Goal: Task Accomplishment & Management: Use online tool/utility

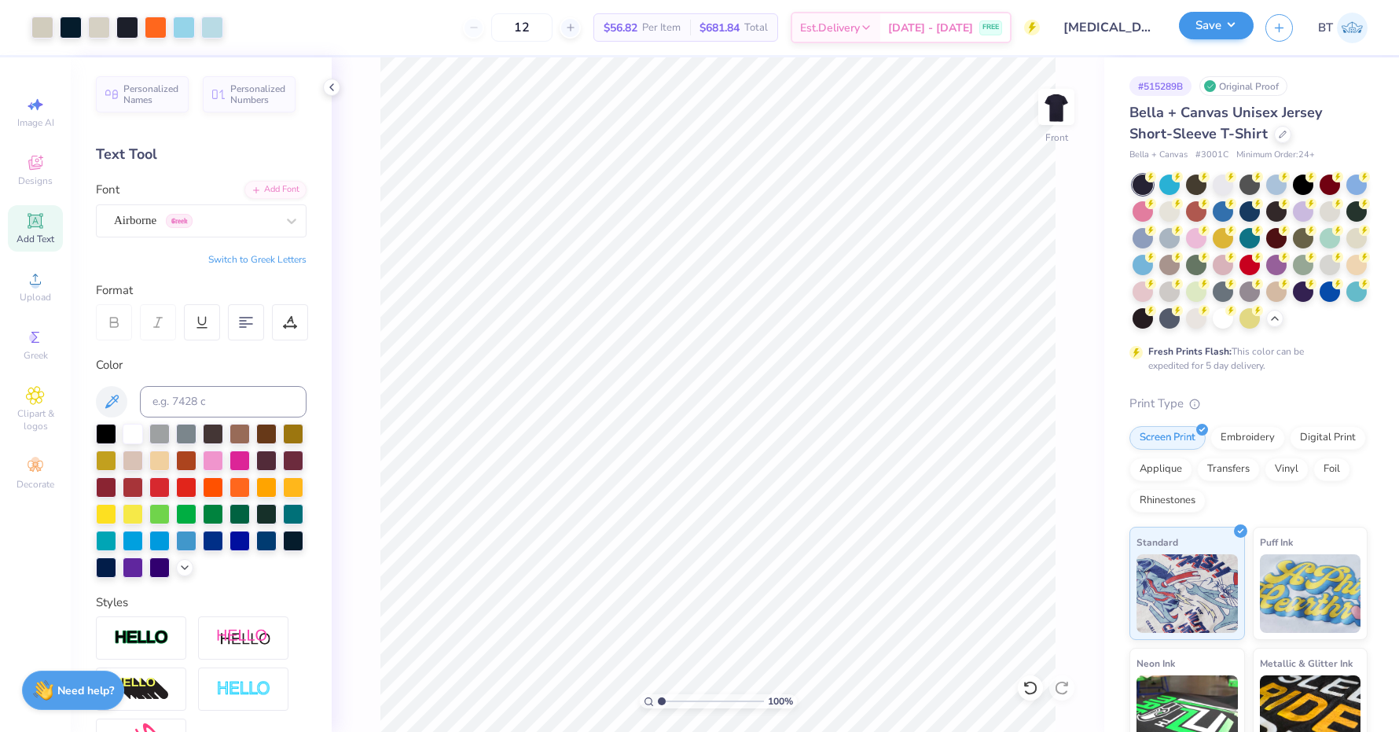
click at [1222, 28] on button "Save" at bounding box center [1216, 26] width 75 height 28
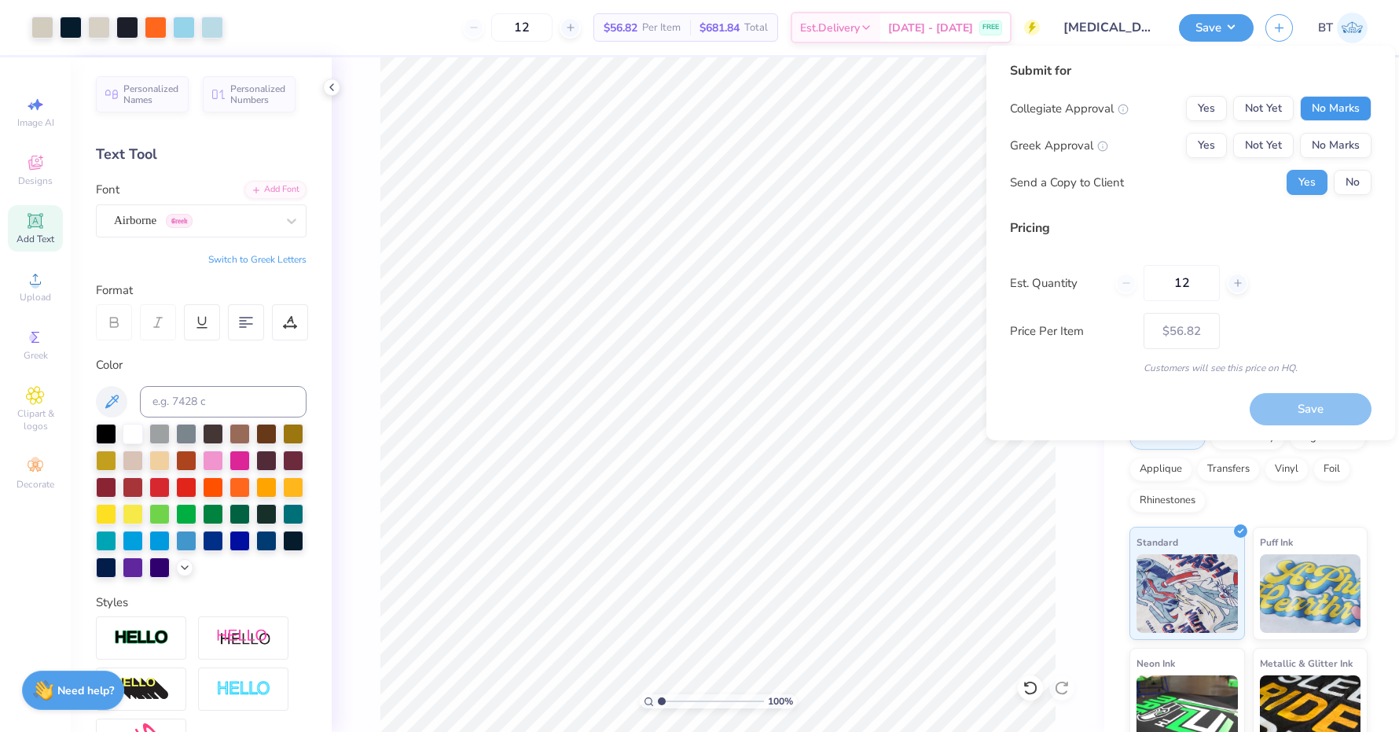
click at [1356, 108] on button "No Marks" at bounding box center [1336, 108] width 72 height 25
click at [1211, 143] on button "Yes" at bounding box center [1206, 145] width 41 height 25
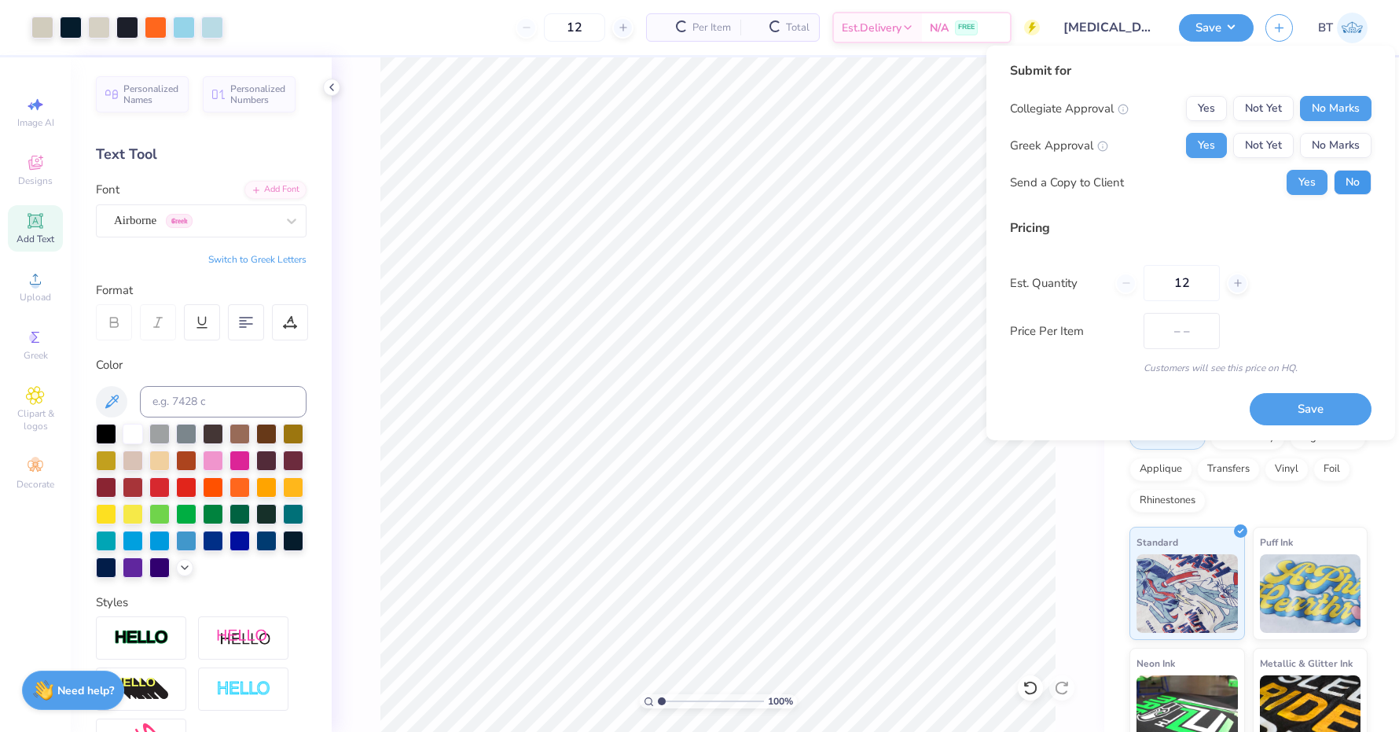
click at [1345, 182] on button "No" at bounding box center [1353, 182] width 38 height 25
click at [1318, 414] on button "Save" at bounding box center [1310, 409] width 122 height 32
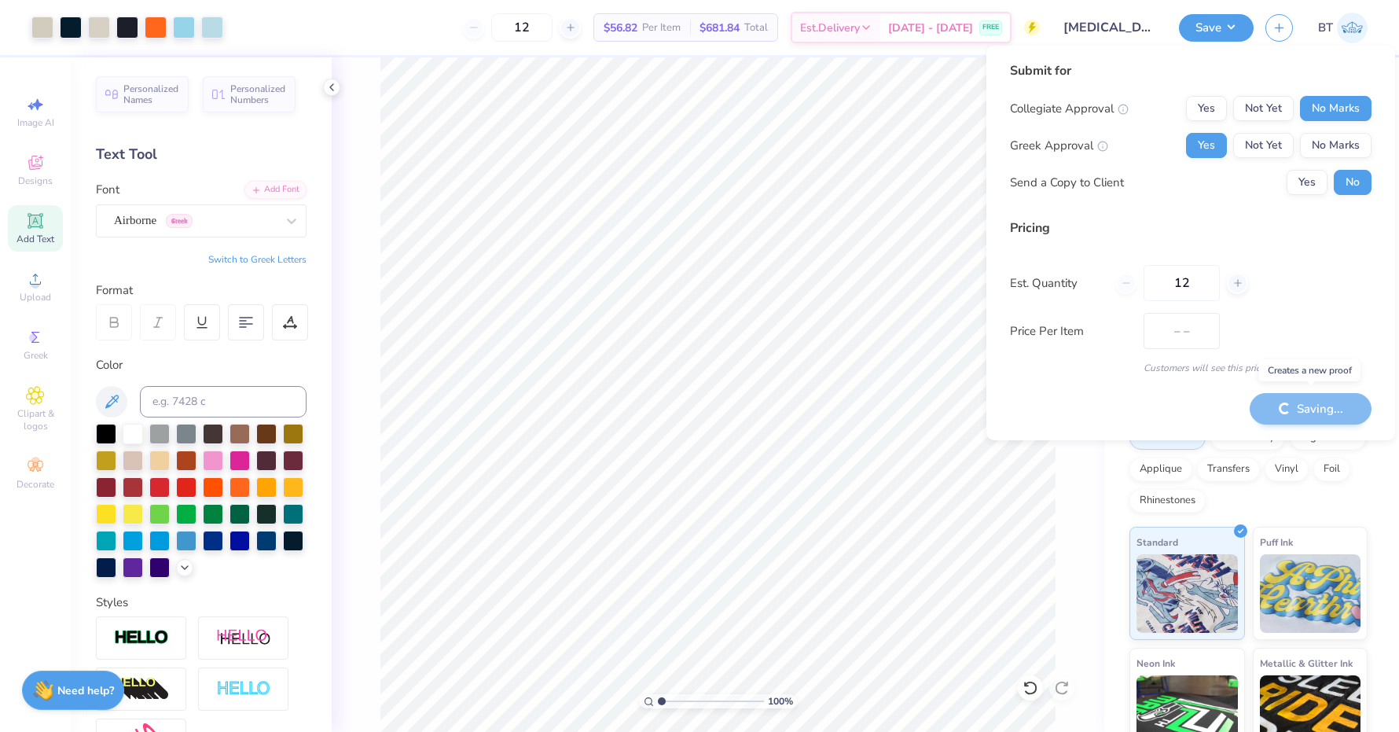
type input "$56.82"
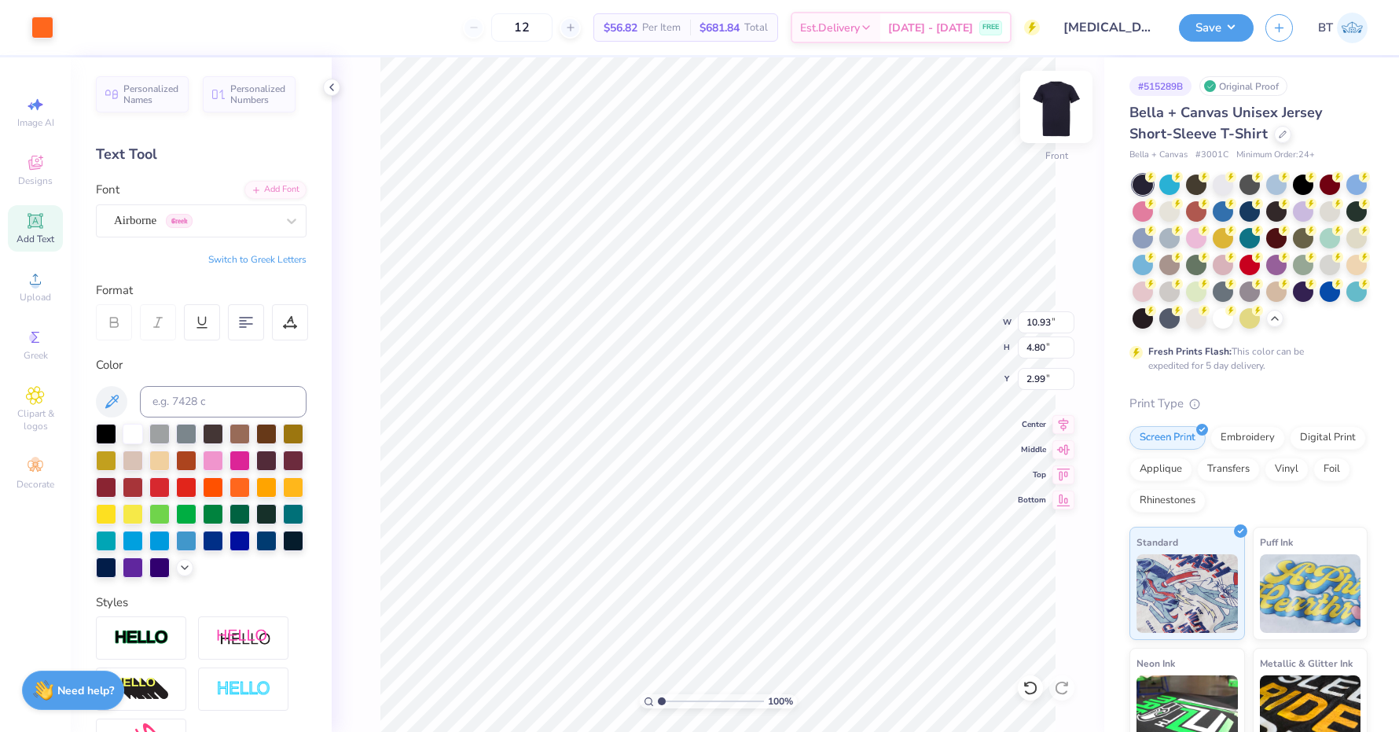
click at [1062, 108] on img at bounding box center [1056, 106] width 63 height 63
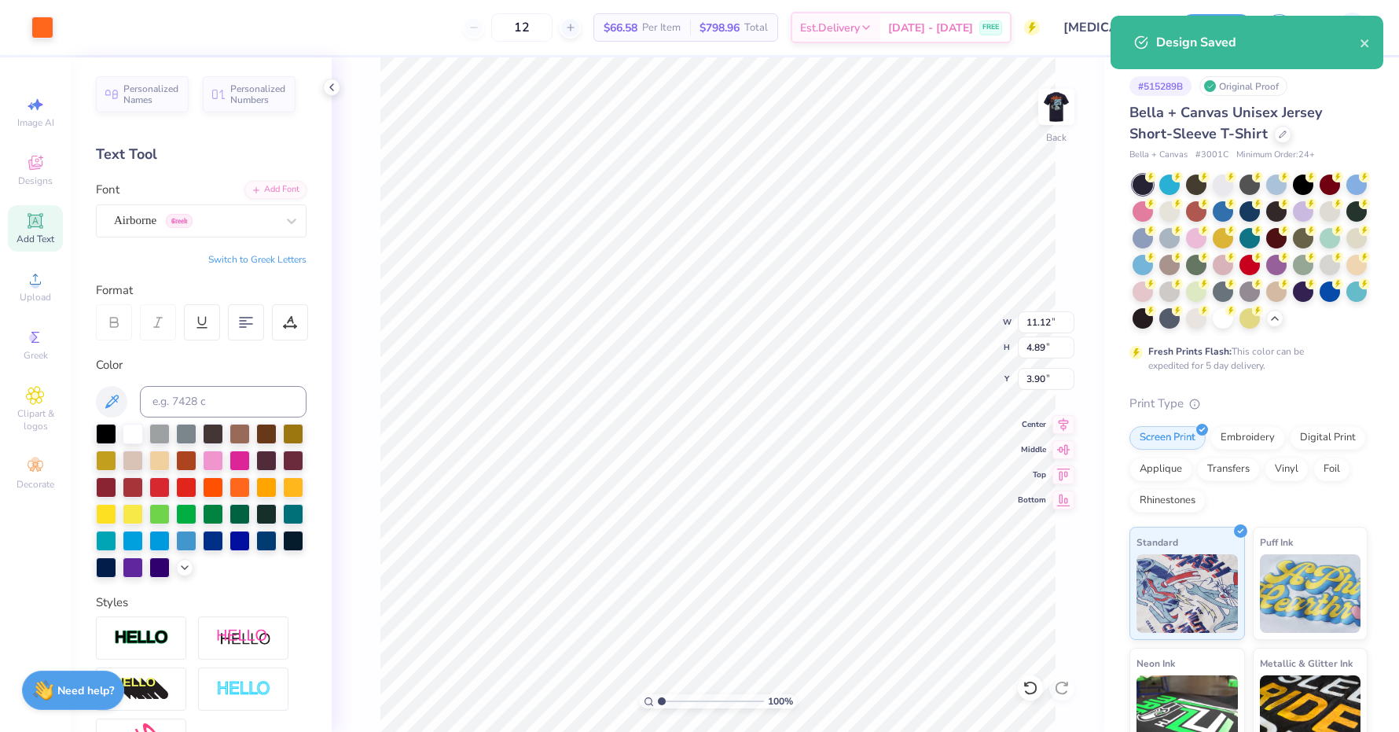
type input "3.90"
click at [1051, 104] on img at bounding box center [1056, 106] width 63 height 63
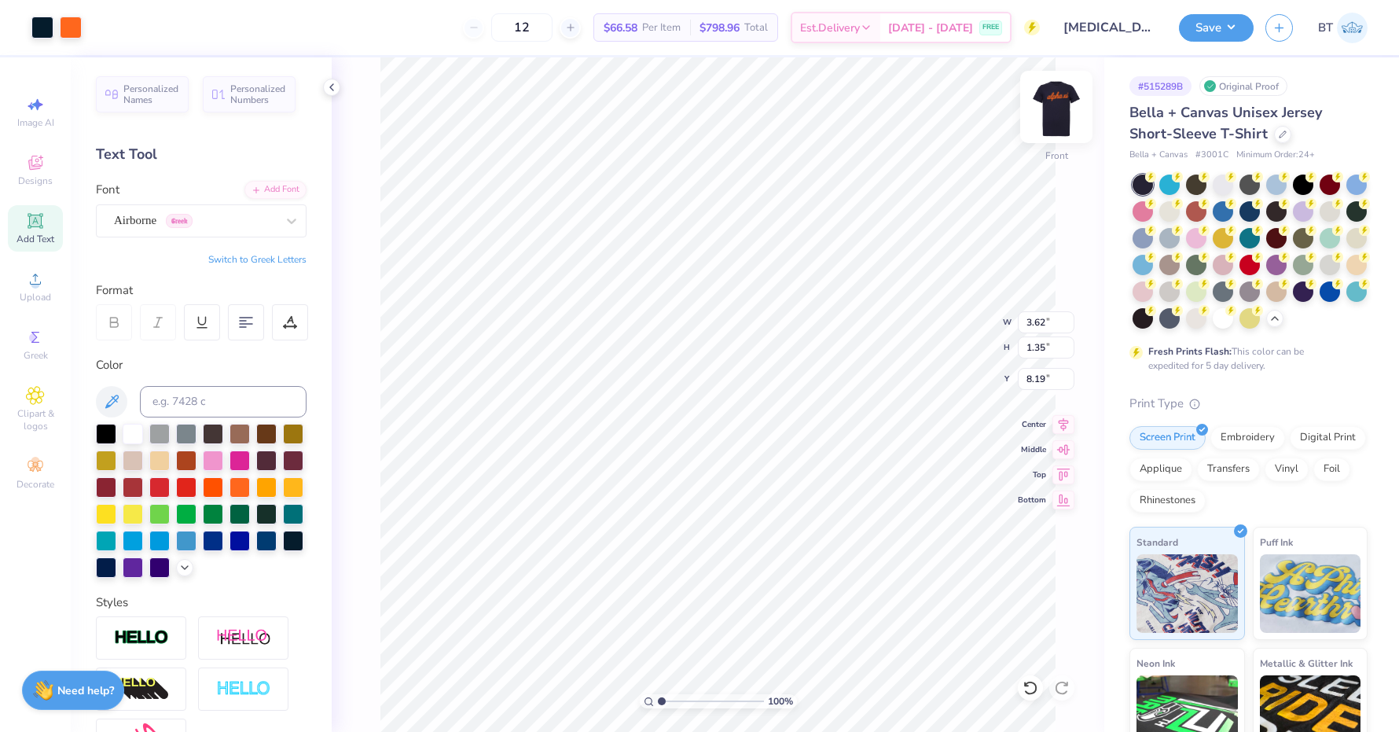
click at [1062, 108] on img at bounding box center [1056, 106] width 63 height 63
type input "10.07"
type input "8.13"
type input "4.89"
type input "3.90"
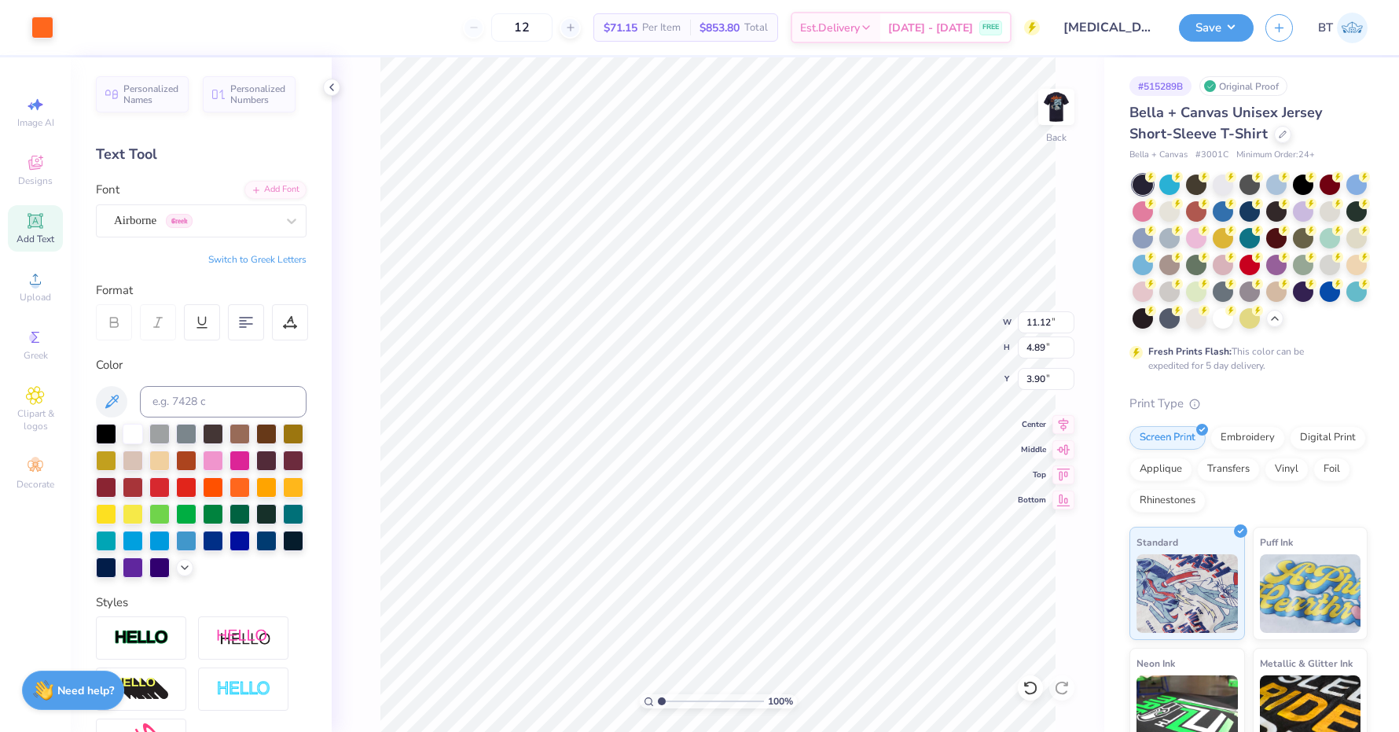
type input "4.03"
type input "1.77"
type input "3.00"
type input "3.04"
type input "1.34"
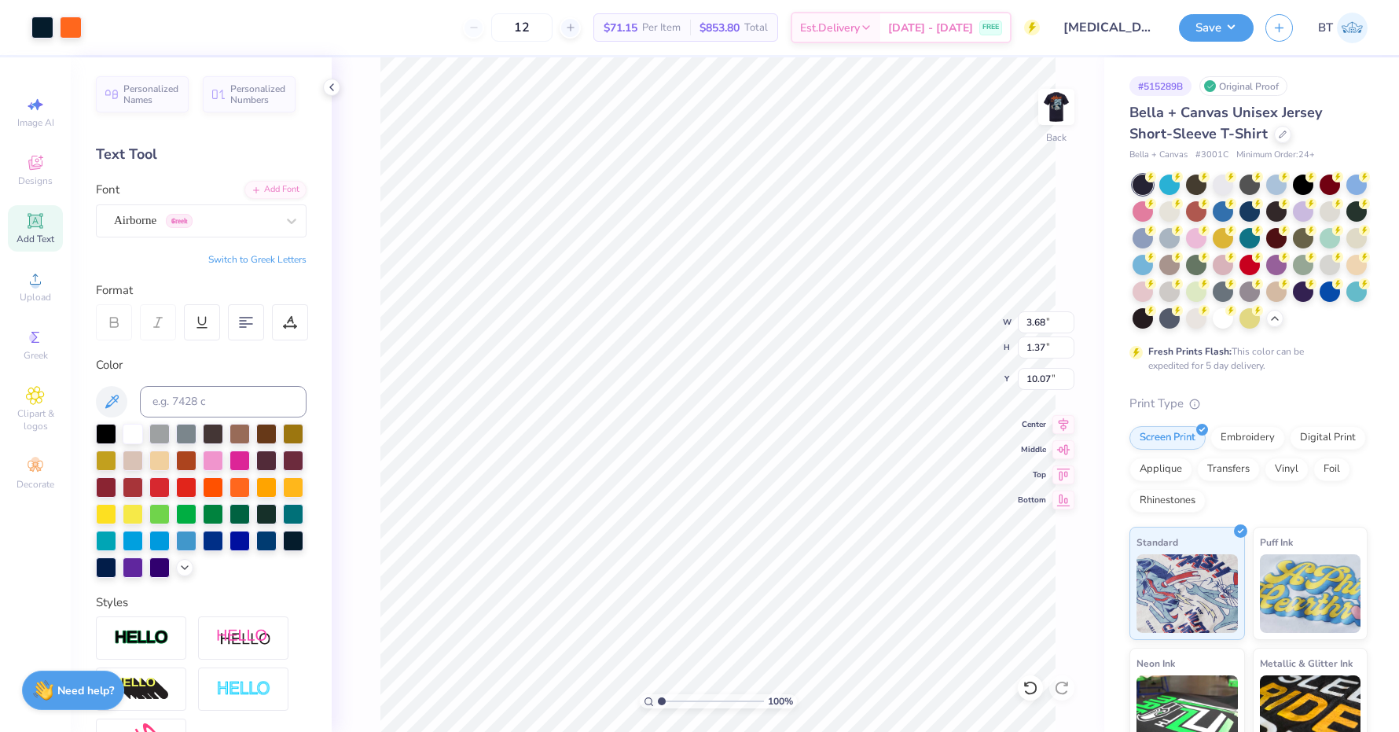
type input "2.57"
type input "0.96"
type input "4.14"
type input "2.17"
type input "4.04"
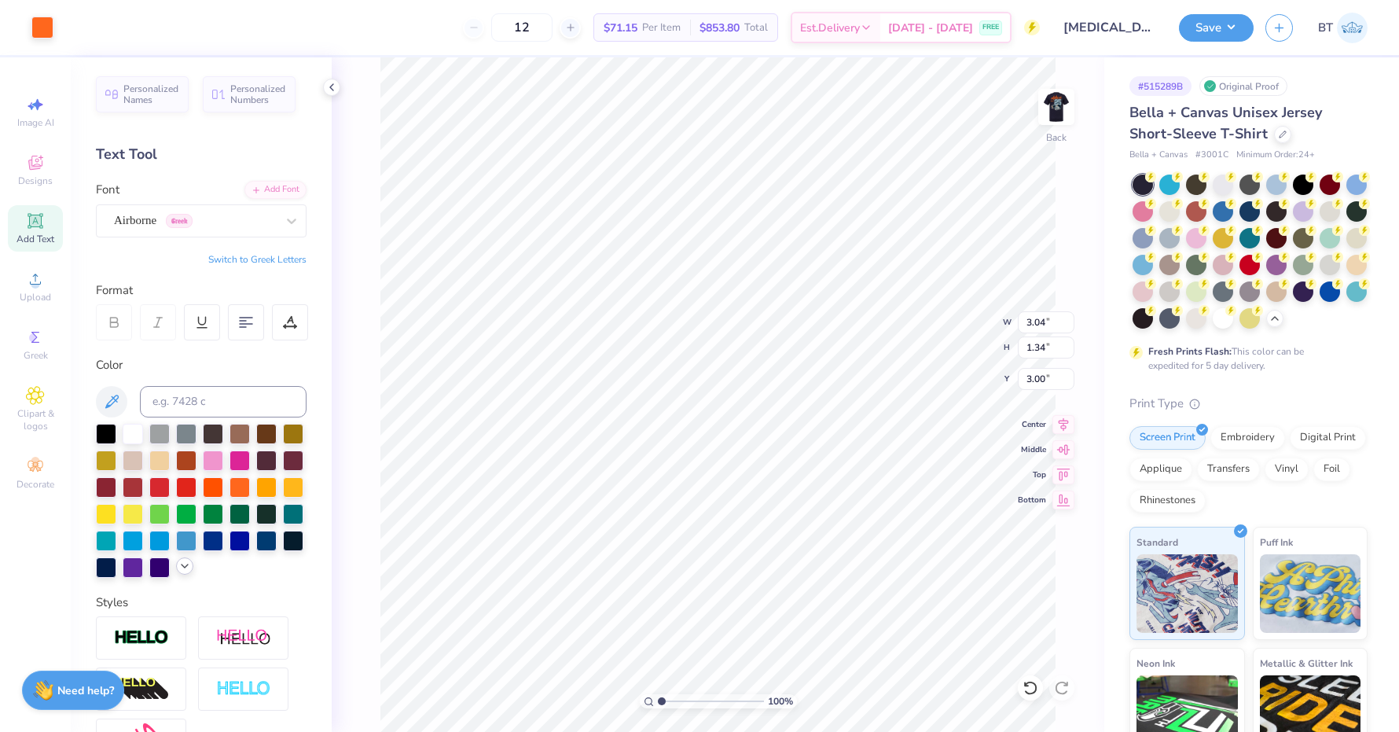
click at [182, 572] on div at bounding box center [184, 565] width 17 height 17
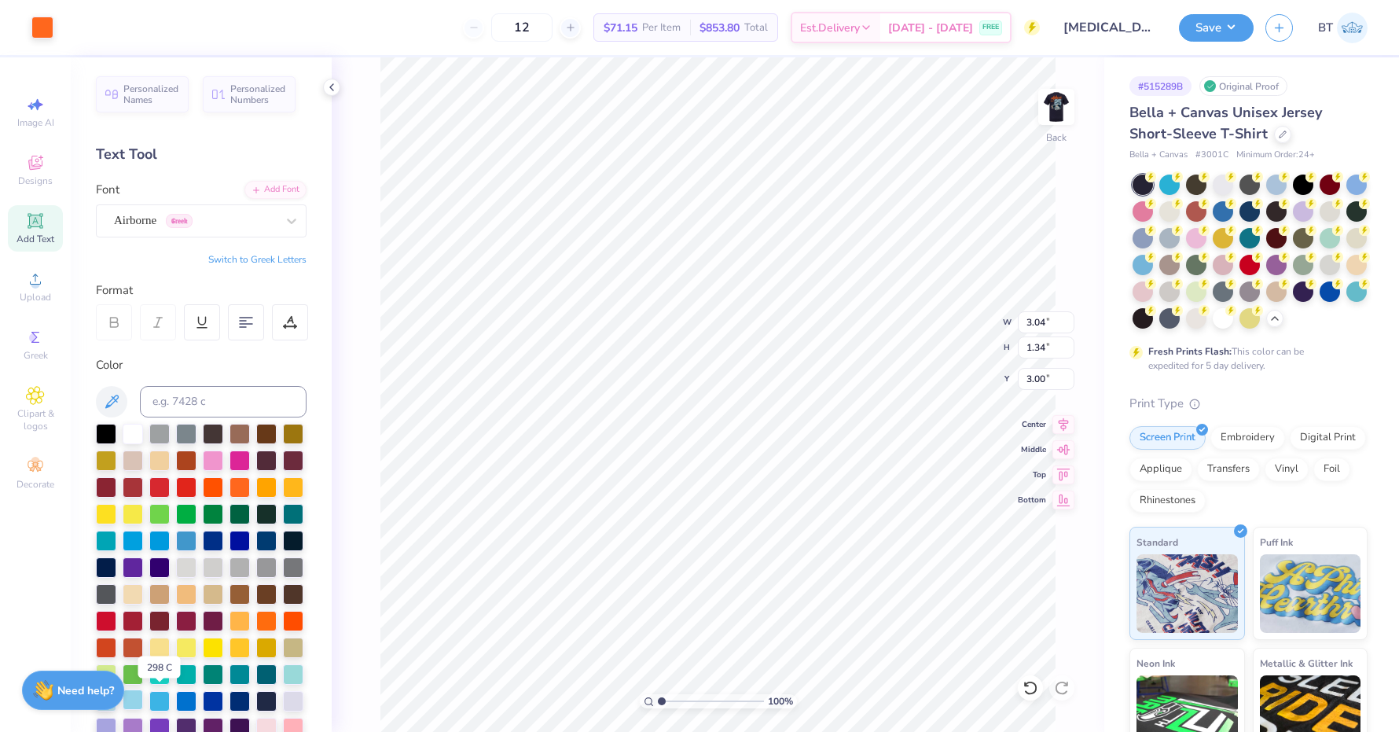
click at [141, 699] on div at bounding box center [133, 699] width 20 height 20
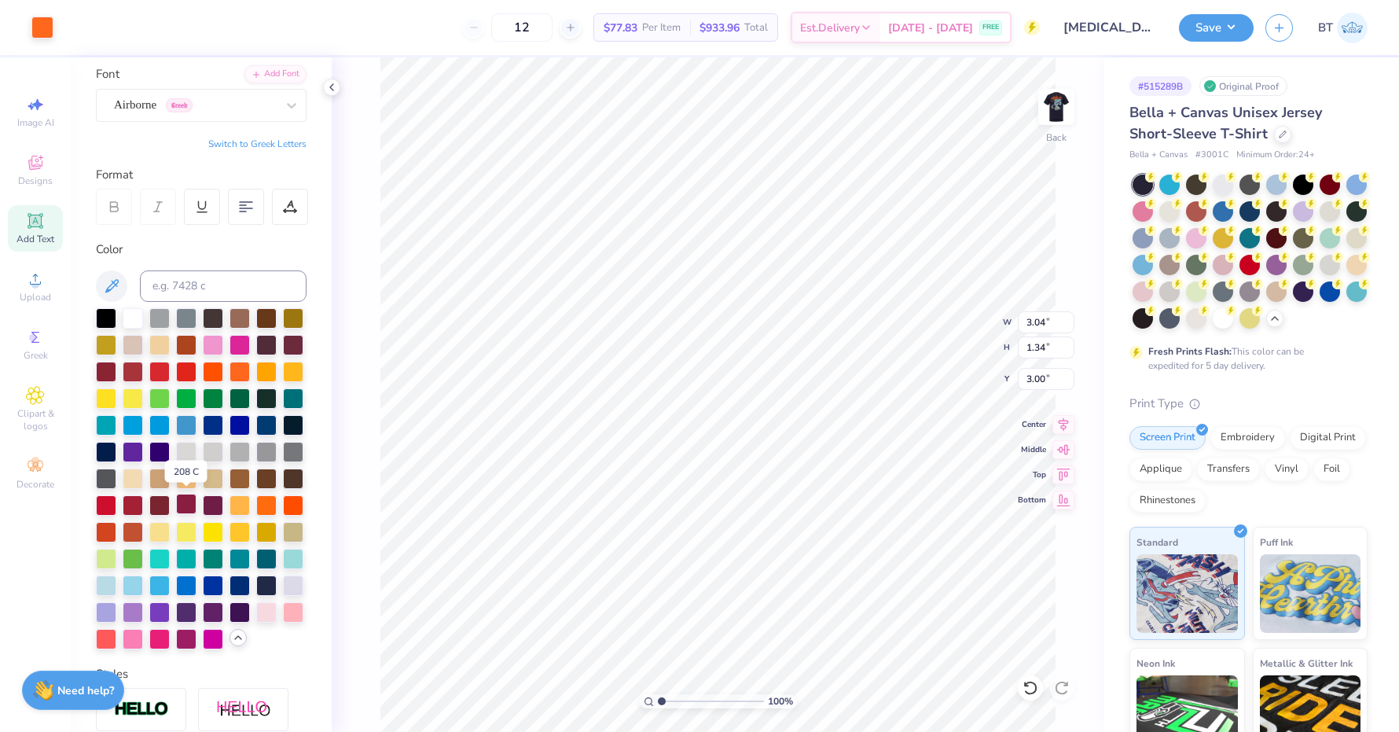
scroll to position [114, 0]
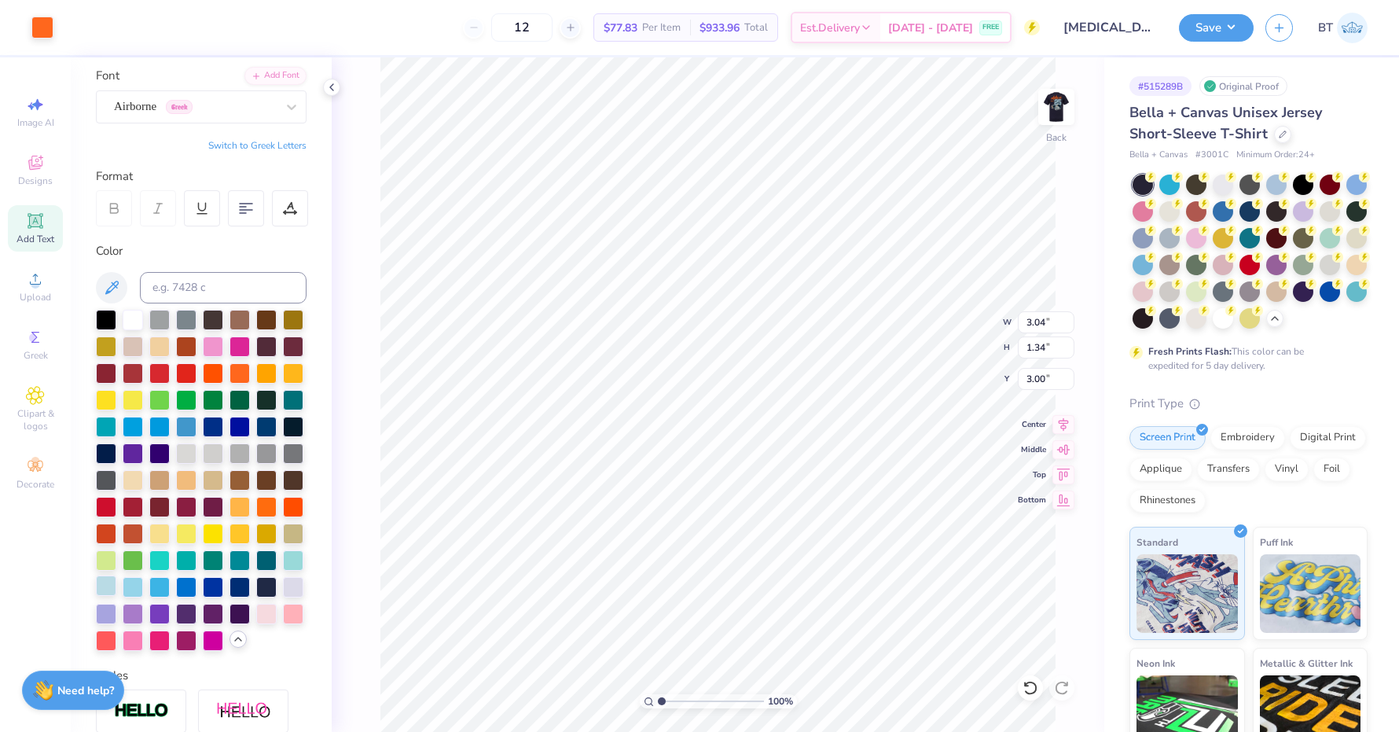
click at [108, 581] on div at bounding box center [106, 585] width 20 height 20
click at [38, 31] on div at bounding box center [42, 26] width 22 height 22
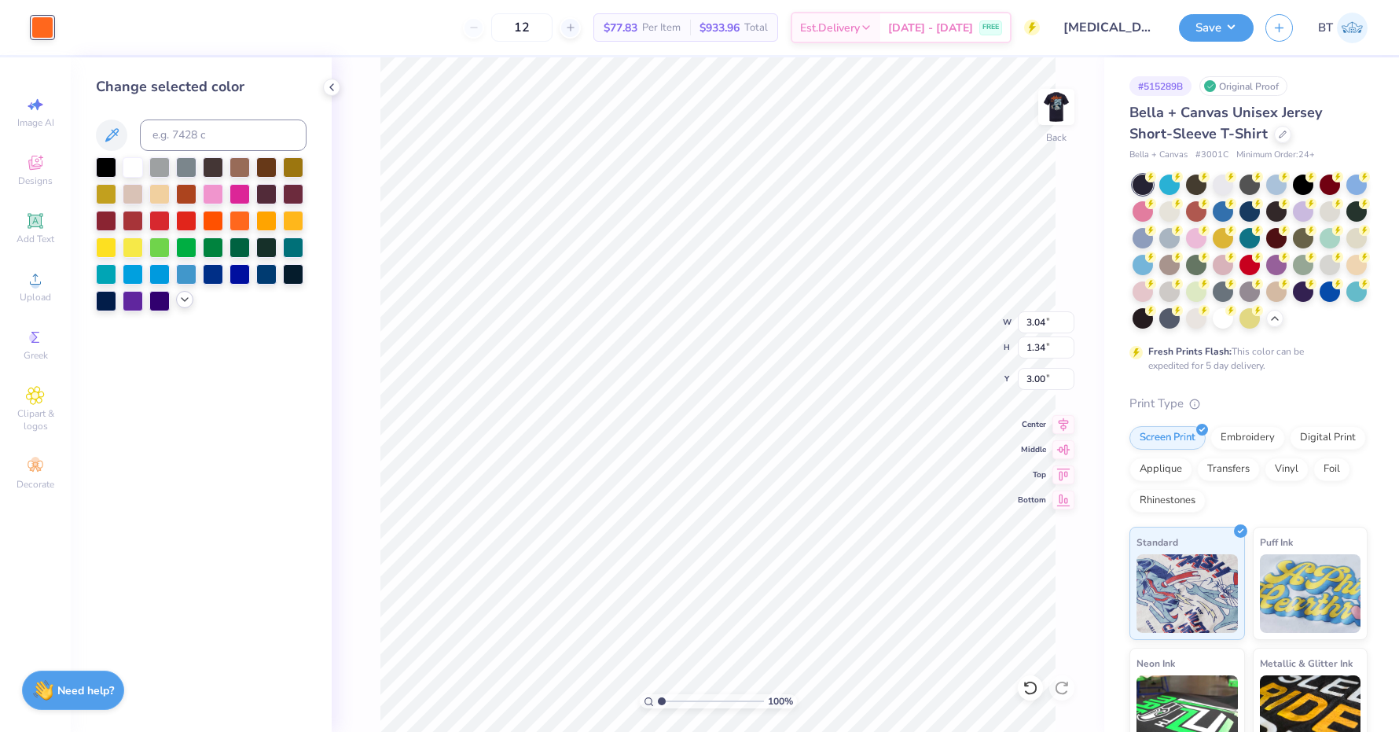
click at [178, 298] on icon at bounding box center [184, 299] width 13 height 13
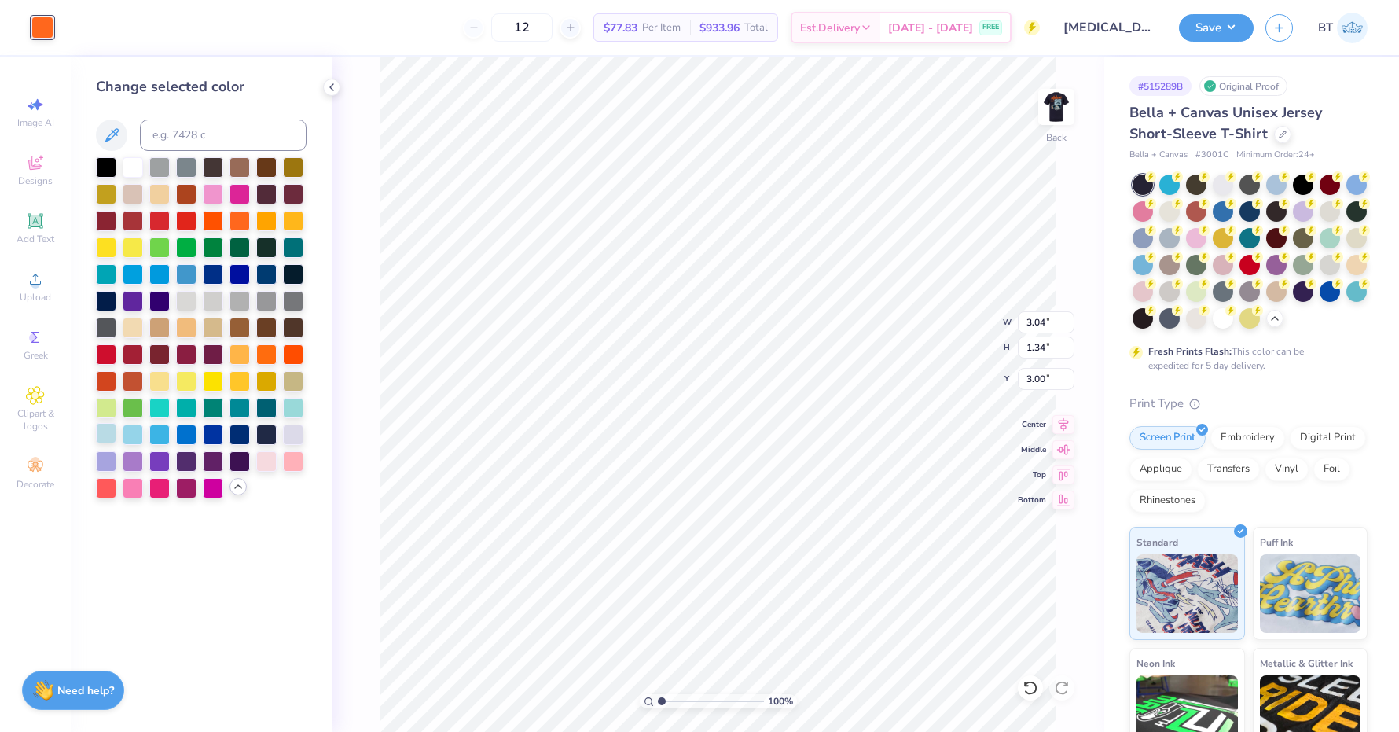
click at [106, 425] on div at bounding box center [106, 433] width 20 height 20
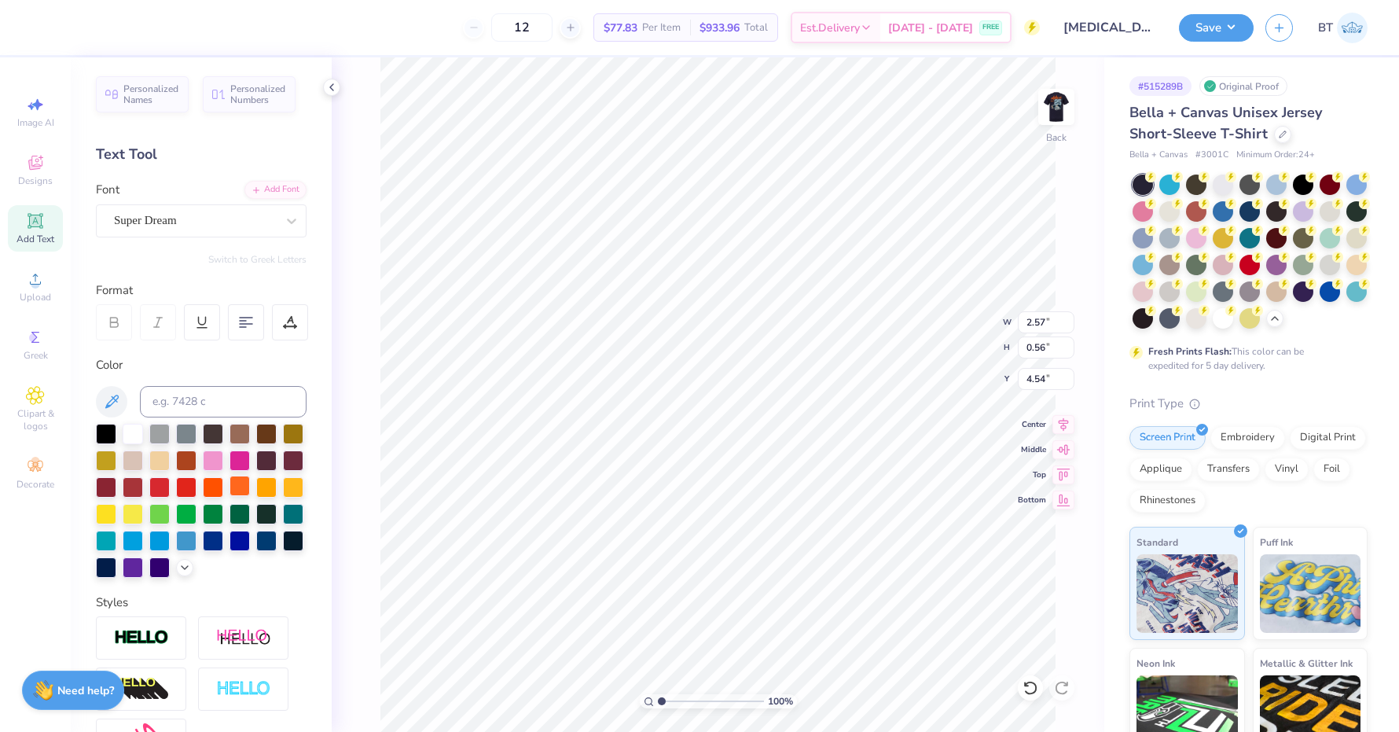
click at [238, 488] on div at bounding box center [239, 485] width 20 height 20
click at [1035, 688] on icon at bounding box center [1029, 688] width 13 height 14
click at [72, 25] on div at bounding box center [71, 26] width 22 height 22
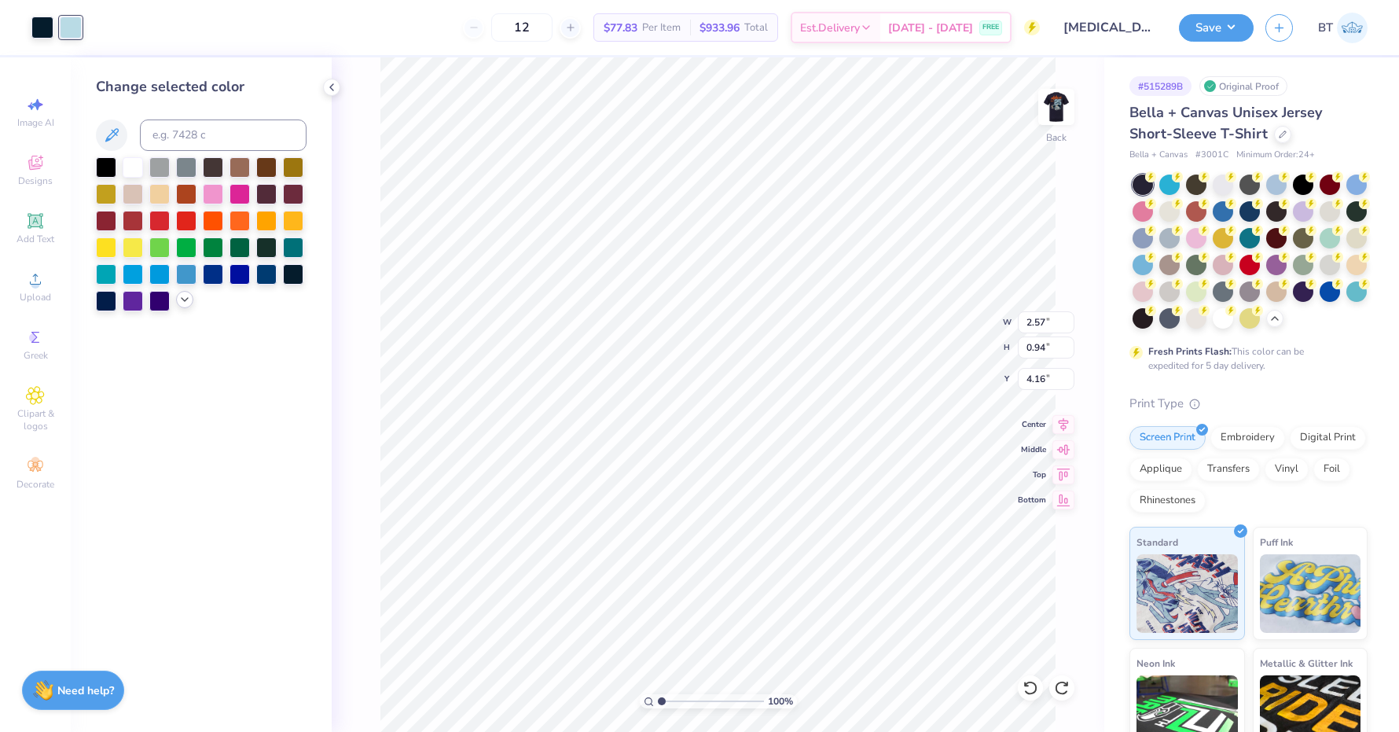
click at [178, 300] on icon at bounding box center [184, 299] width 13 height 13
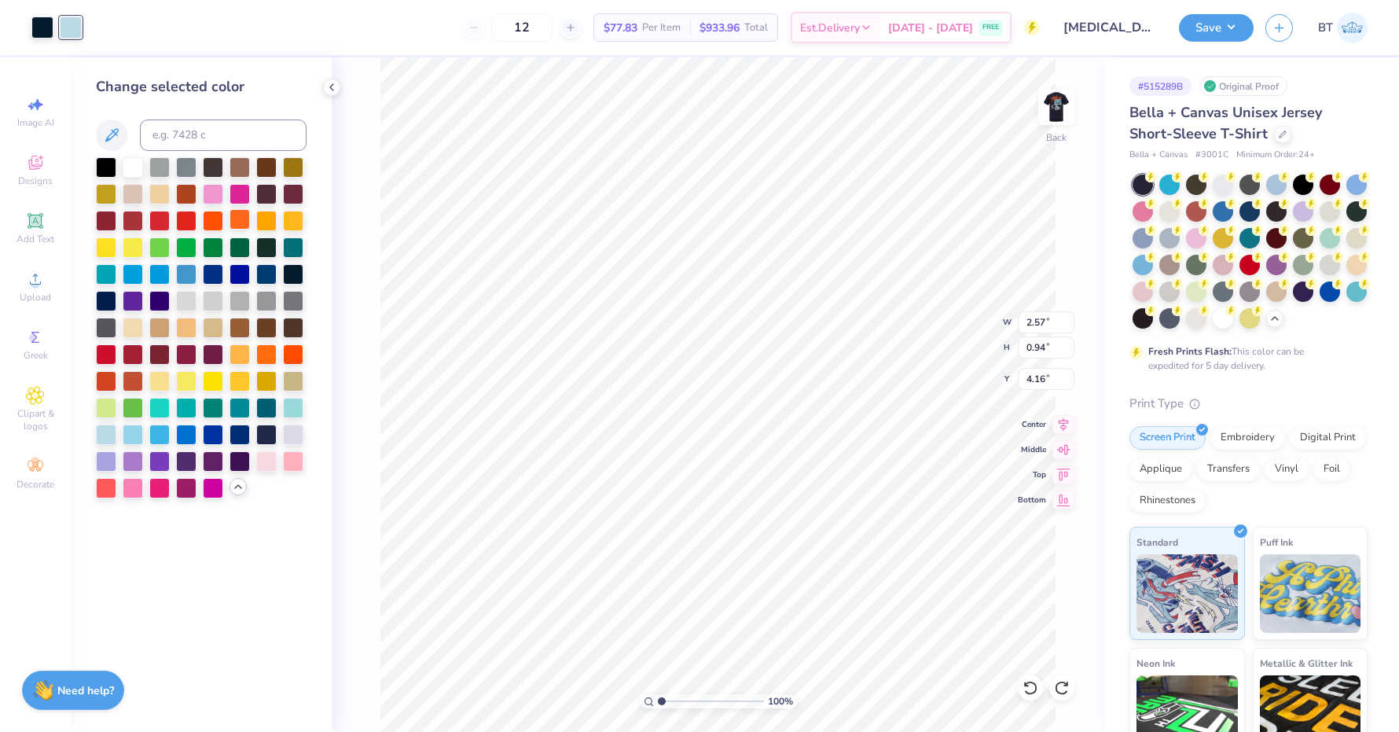
click at [244, 226] on div at bounding box center [239, 219] width 20 height 20
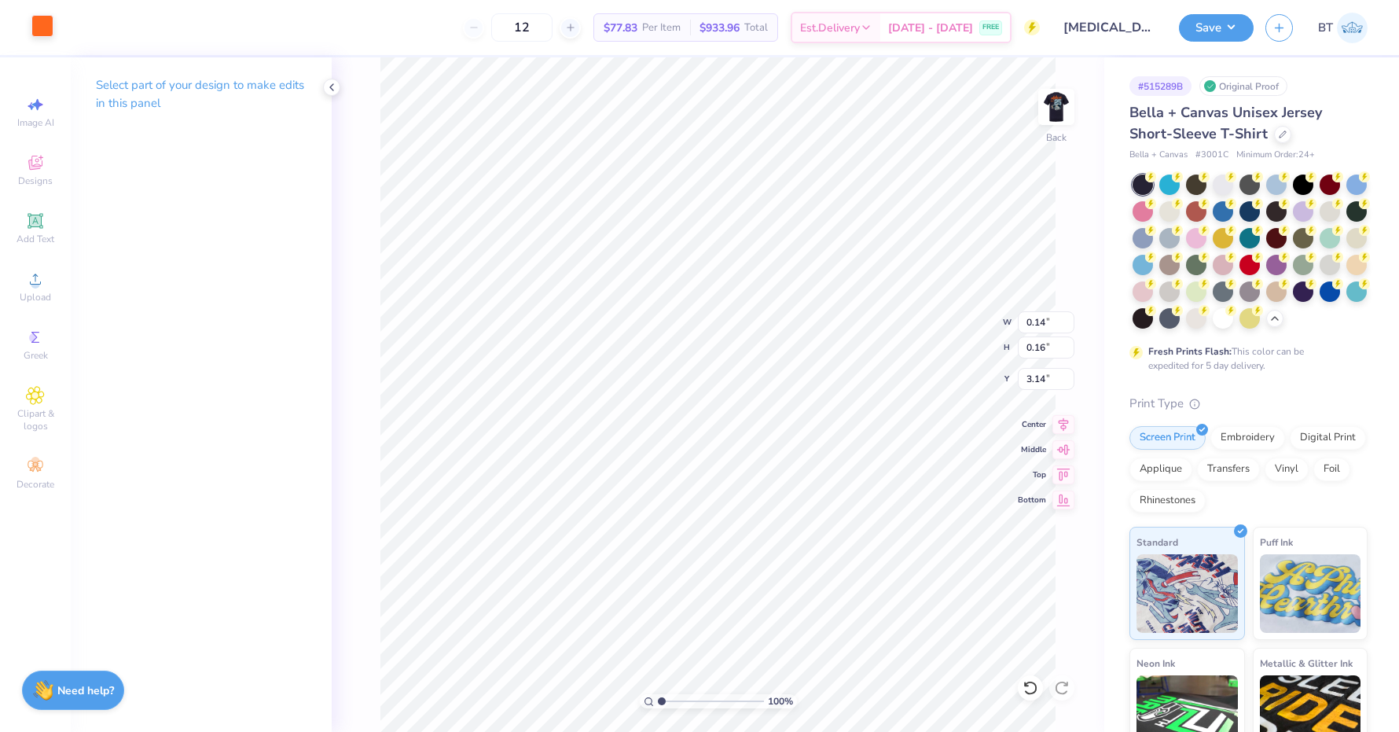
click at [51, 28] on div at bounding box center [42, 26] width 22 height 22
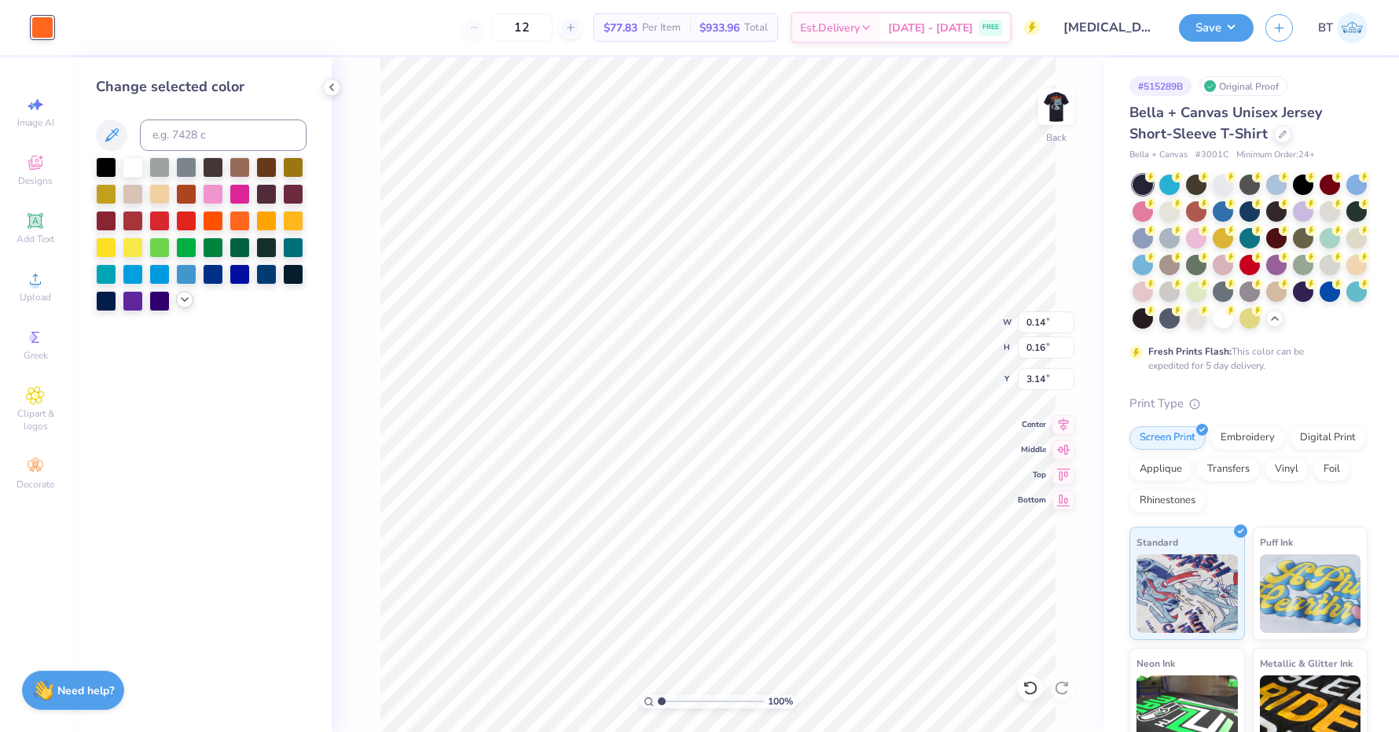
click at [189, 305] on icon at bounding box center [184, 299] width 13 height 13
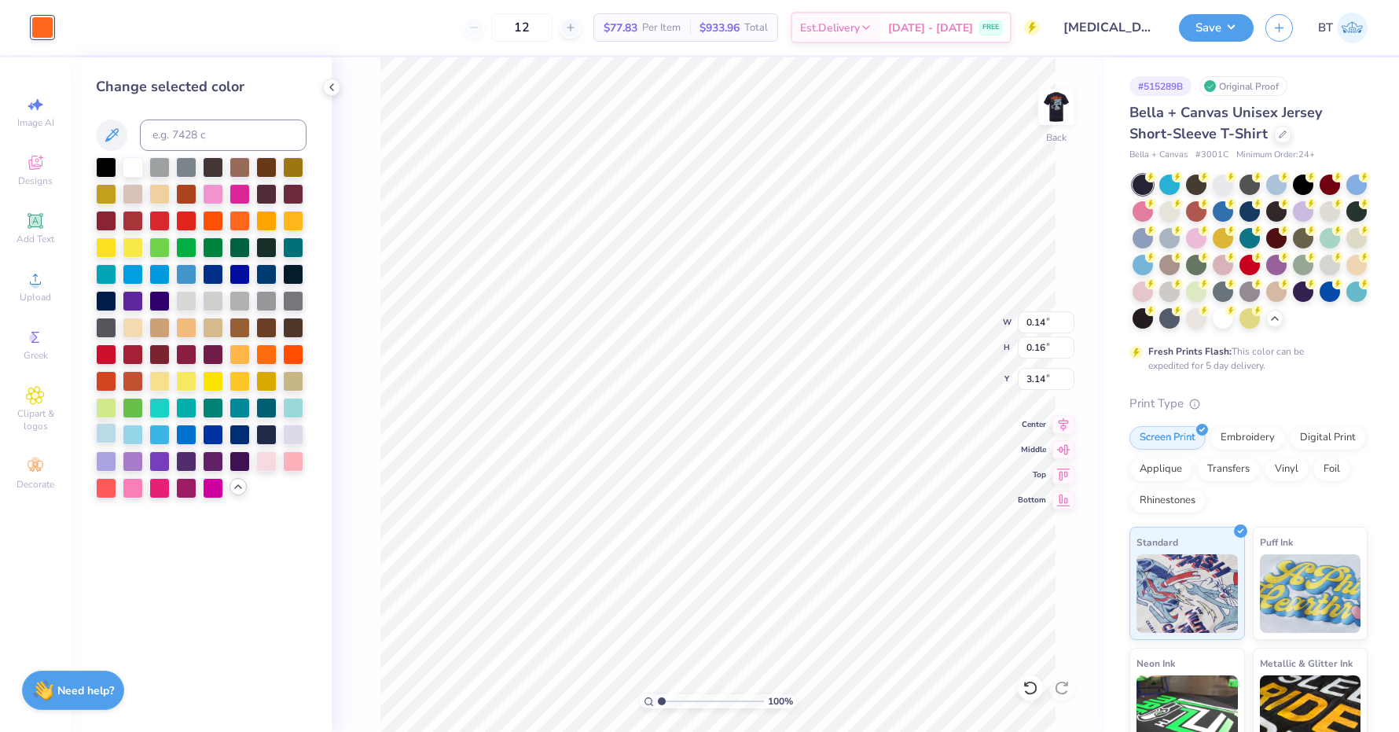
click at [107, 434] on div at bounding box center [106, 433] width 20 height 20
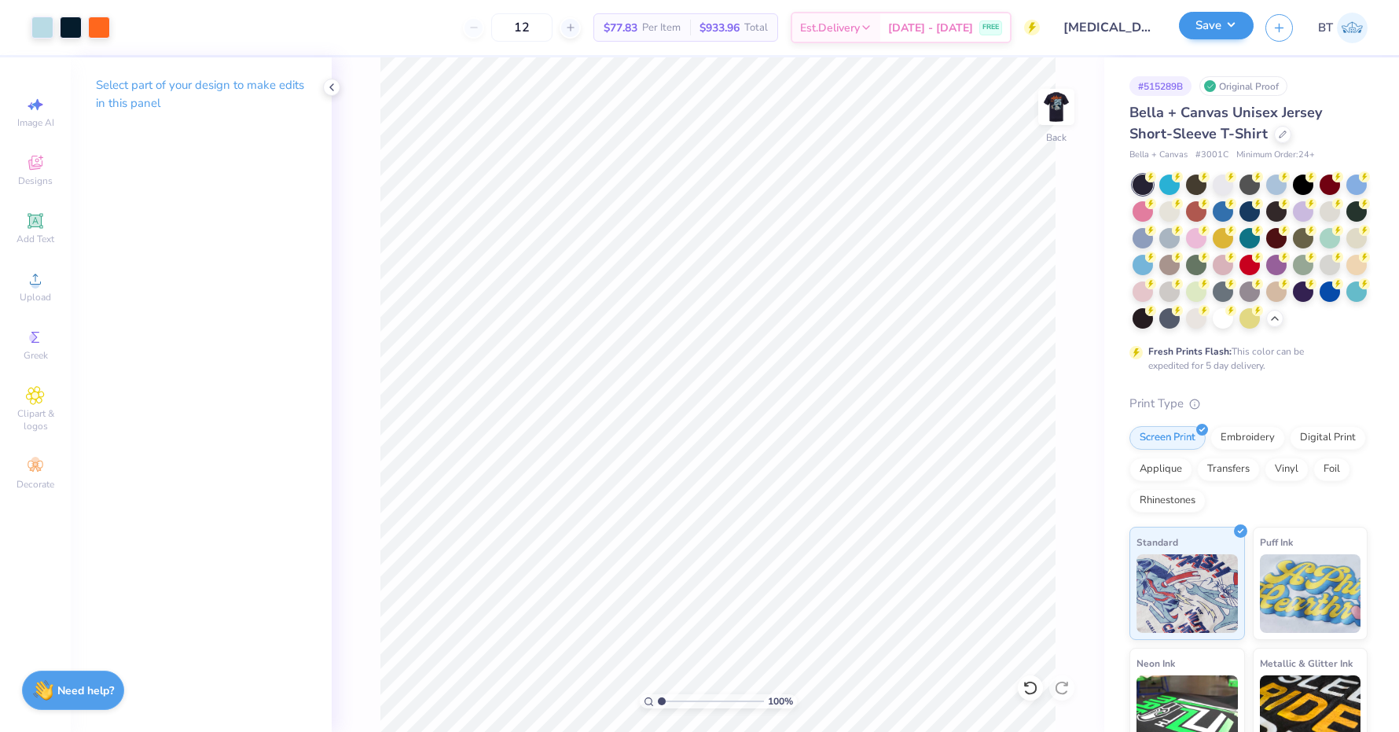
click at [1234, 28] on button "Save" at bounding box center [1216, 26] width 75 height 28
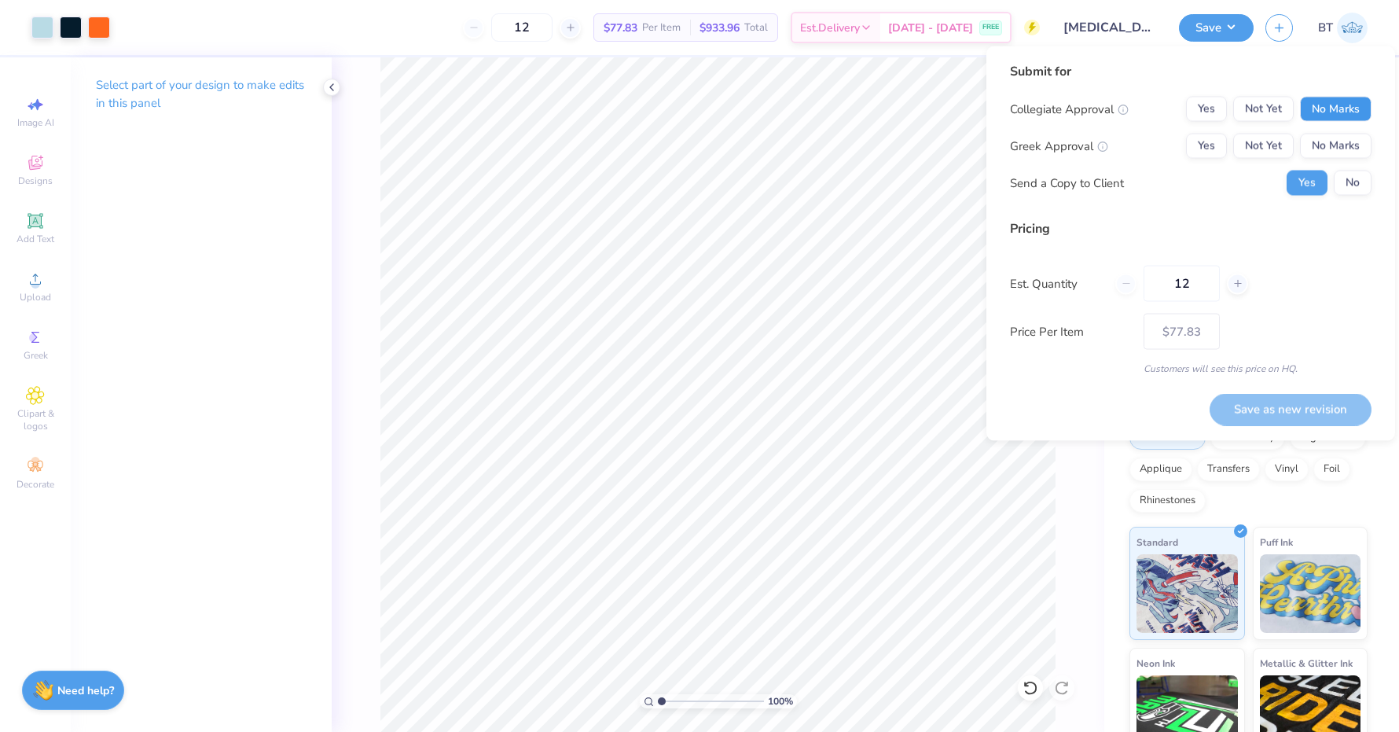
click at [1349, 103] on button "No Marks" at bounding box center [1336, 109] width 72 height 25
click at [1349, 144] on button "No Marks" at bounding box center [1336, 146] width 72 height 25
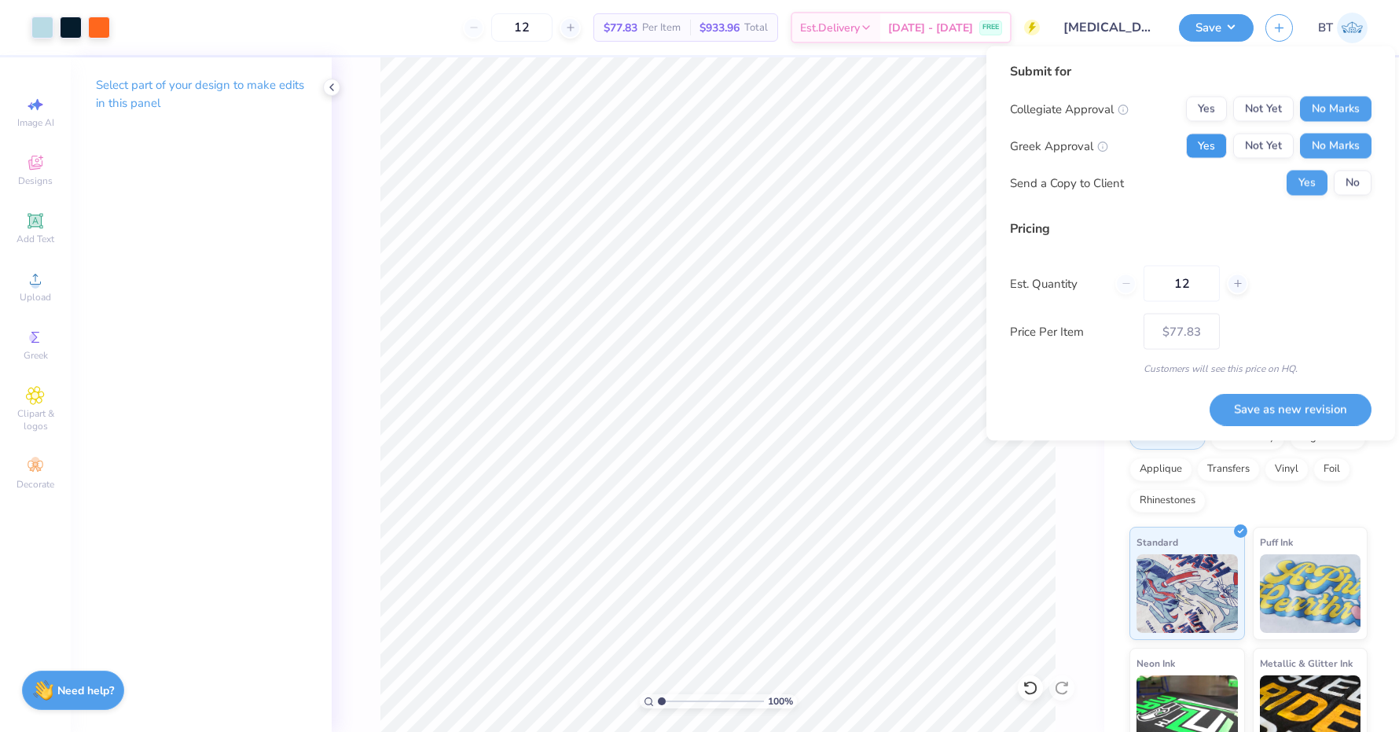
click at [1208, 150] on button "Yes" at bounding box center [1206, 146] width 41 height 25
click at [1345, 185] on button "No" at bounding box center [1353, 183] width 38 height 25
click at [1277, 404] on button "Save as new revision" at bounding box center [1290, 409] width 162 height 32
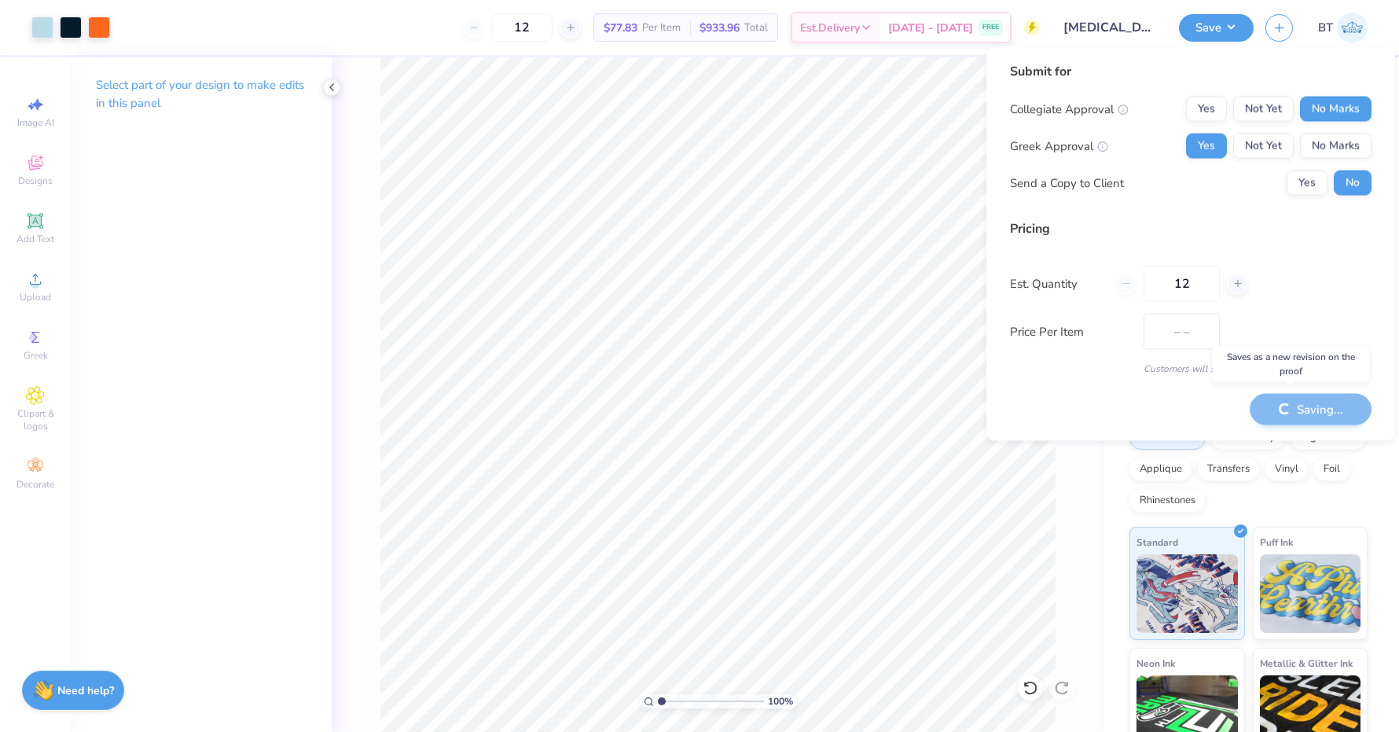
type input "$77.83"
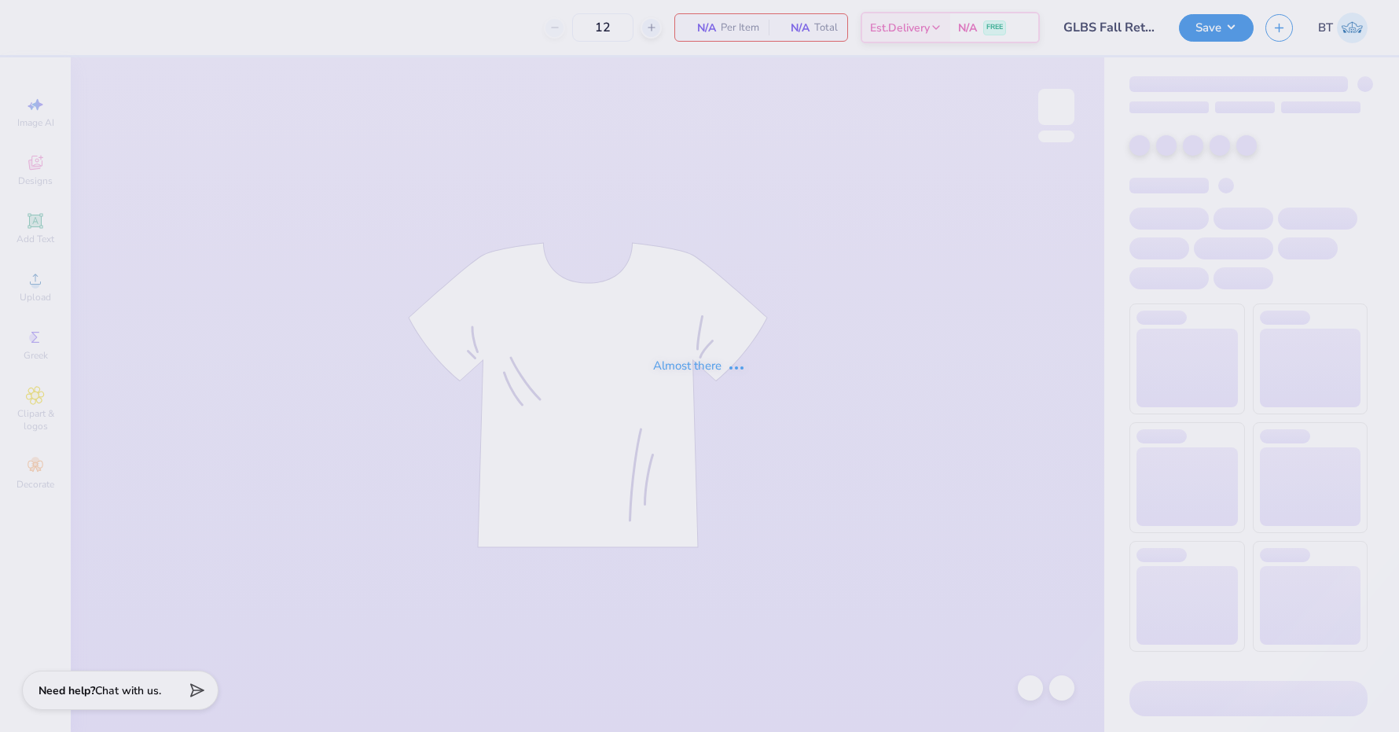
type input "20"
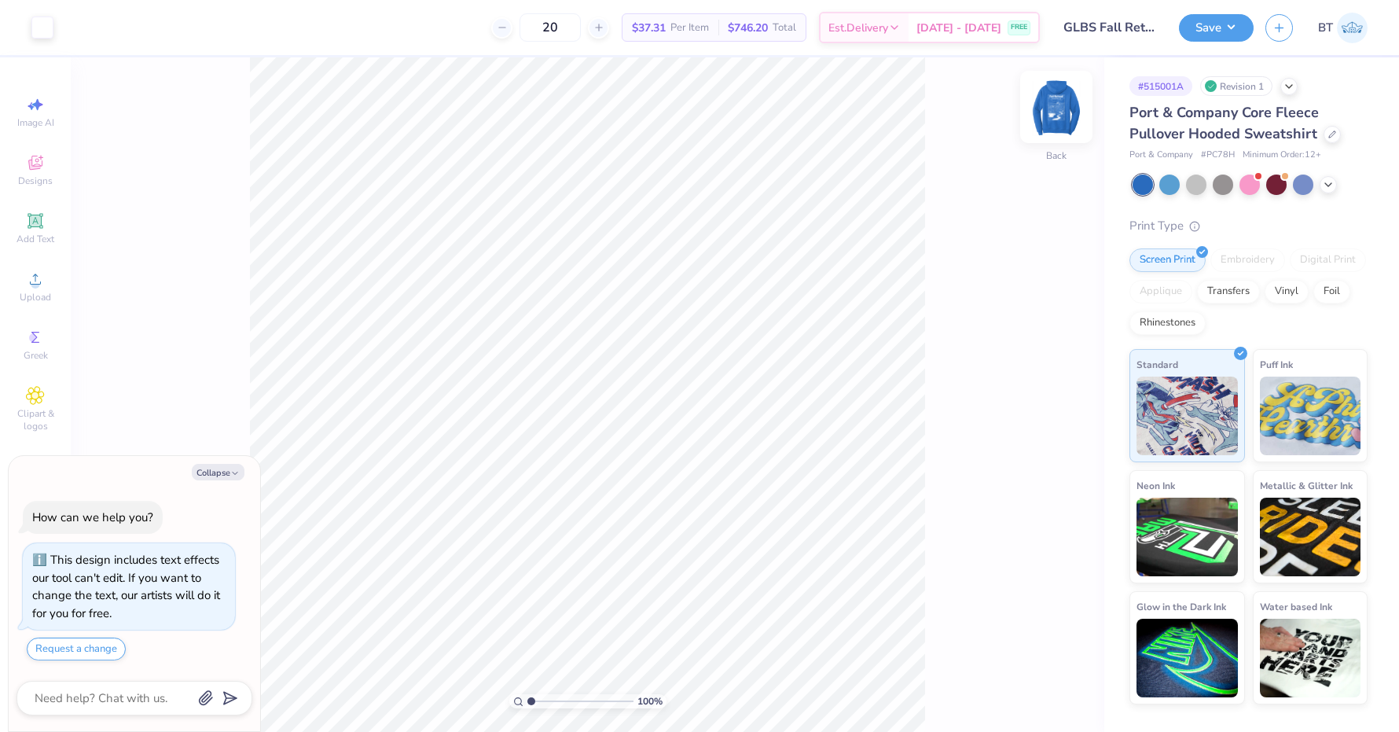
click at [1061, 112] on img at bounding box center [1056, 106] width 63 height 63
type textarea "x"
type input "6.22"
click at [1216, 33] on button "Save" at bounding box center [1216, 26] width 75 height 28
type textarea "x"
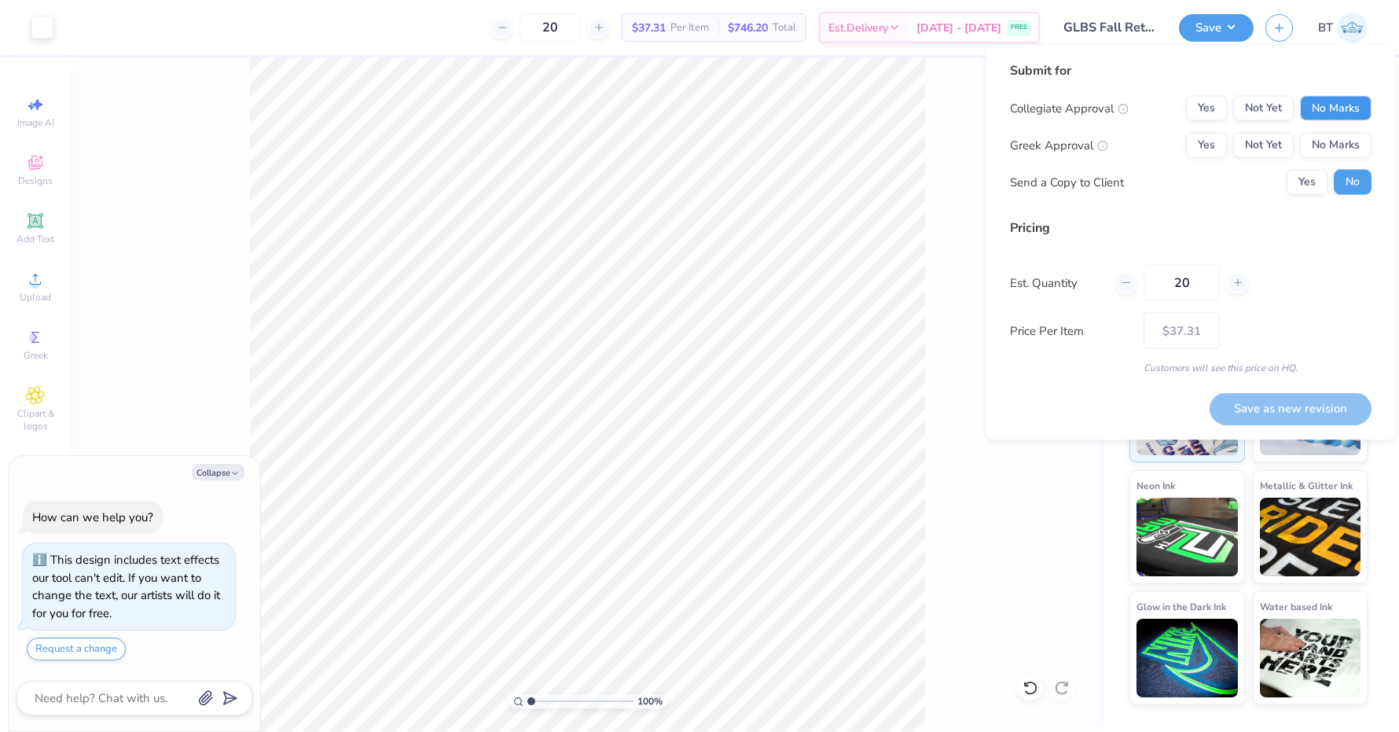
click at [1345, 107] on button "No Marks" at bounding box center [1336, 108] width 72 height 25
click at [1191, 149] on button "Yes" at bounding box center [1206, 145] width 41 height 25
click at [1292, 396] on button "Save as new revision" at bounding box center [1290, 408] width 162 height 32
type input "$37.31"
type textarea "x"
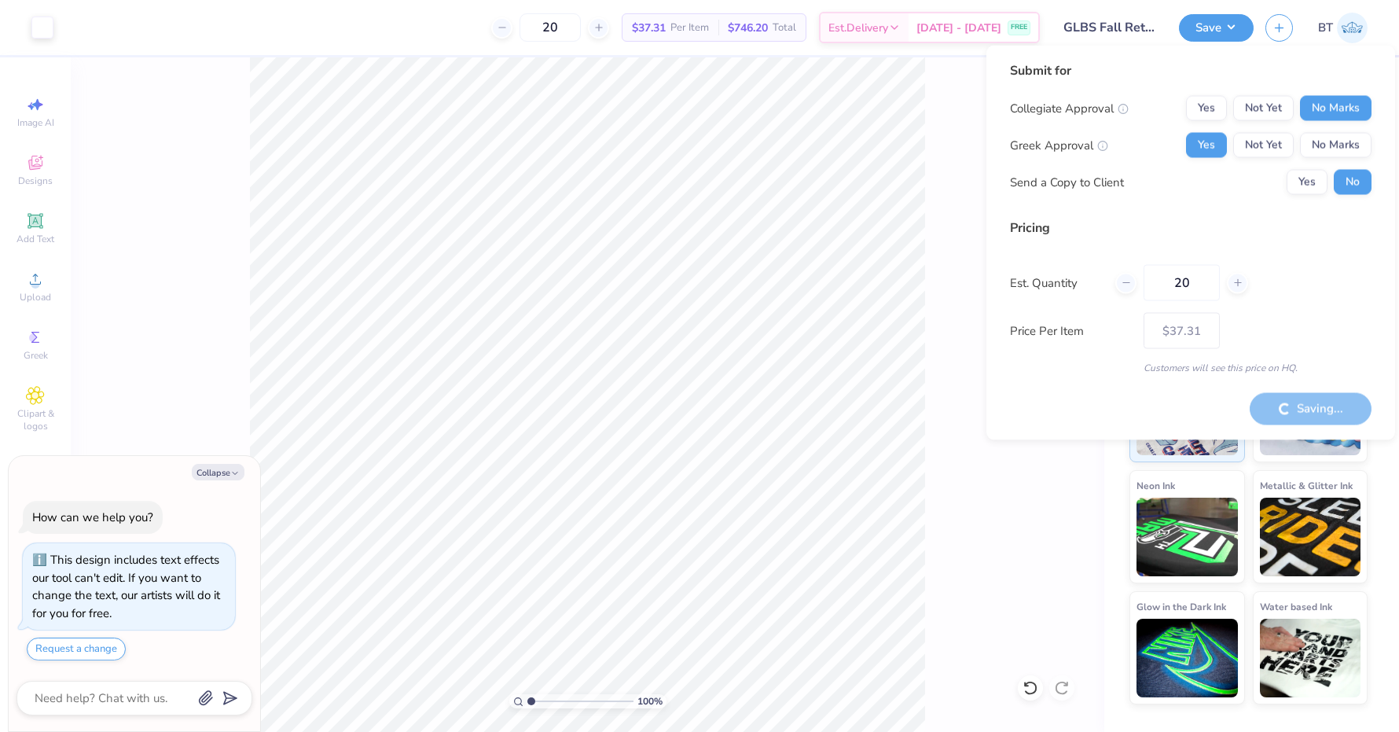
type input "– –"
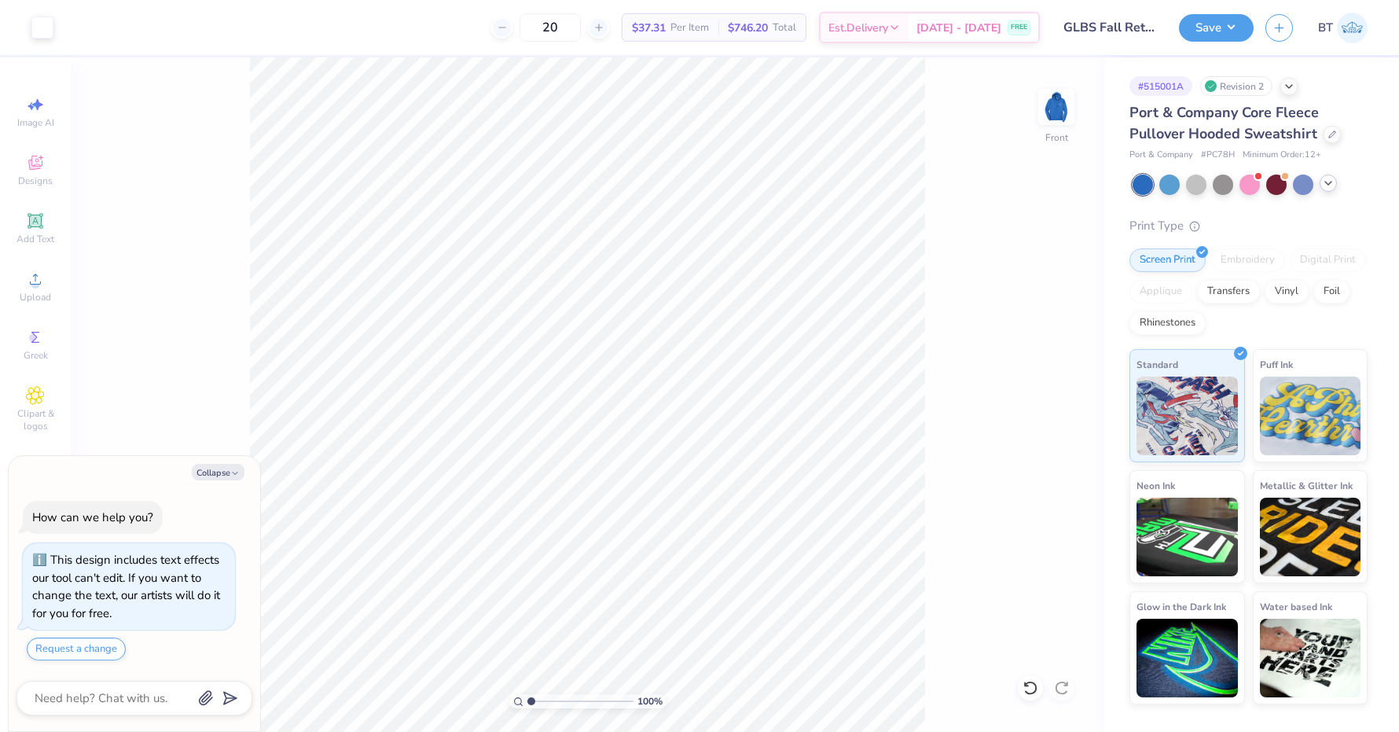
click at [1331, 189] on div at bounding box center [1327, 182] width 17 height 17
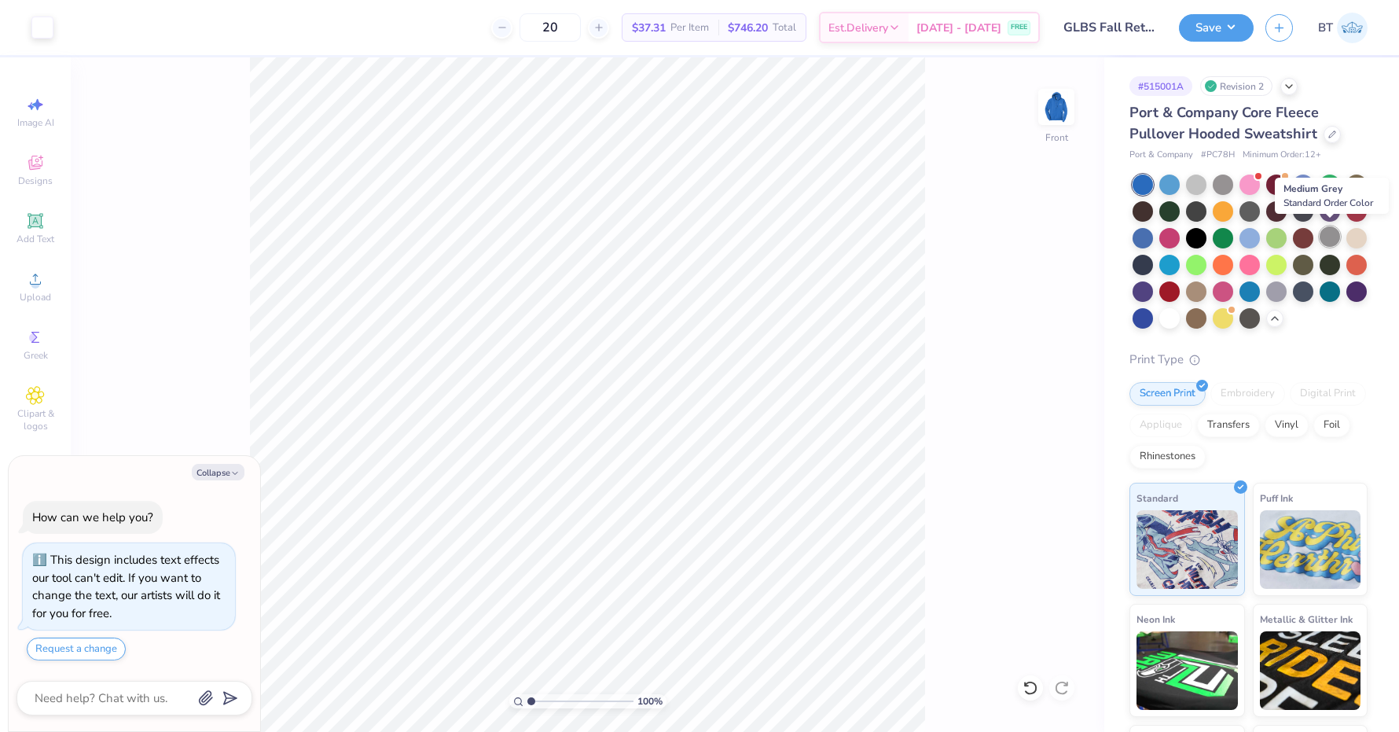
click at [1327, 227] on div at bounding box center [1329, 236] width 20 height 20
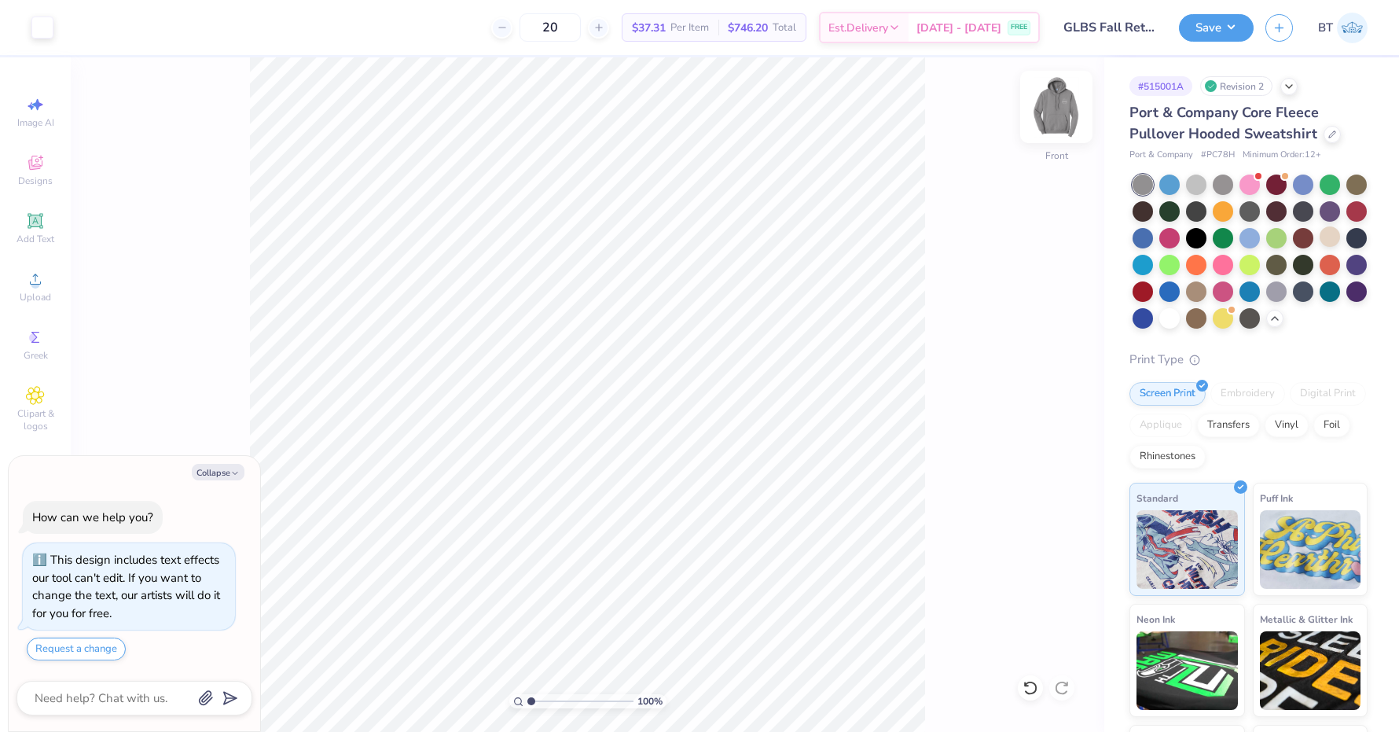
click at [1066, 112] on img at bounding box center [1056, 106] width 63 height 63
click at [1030, 688] on icon at bounding box center [1030, 688] width 16 height 16
click at [1224, 33] on button "Save" at bounding box center [1216, 26] width 75 height 28
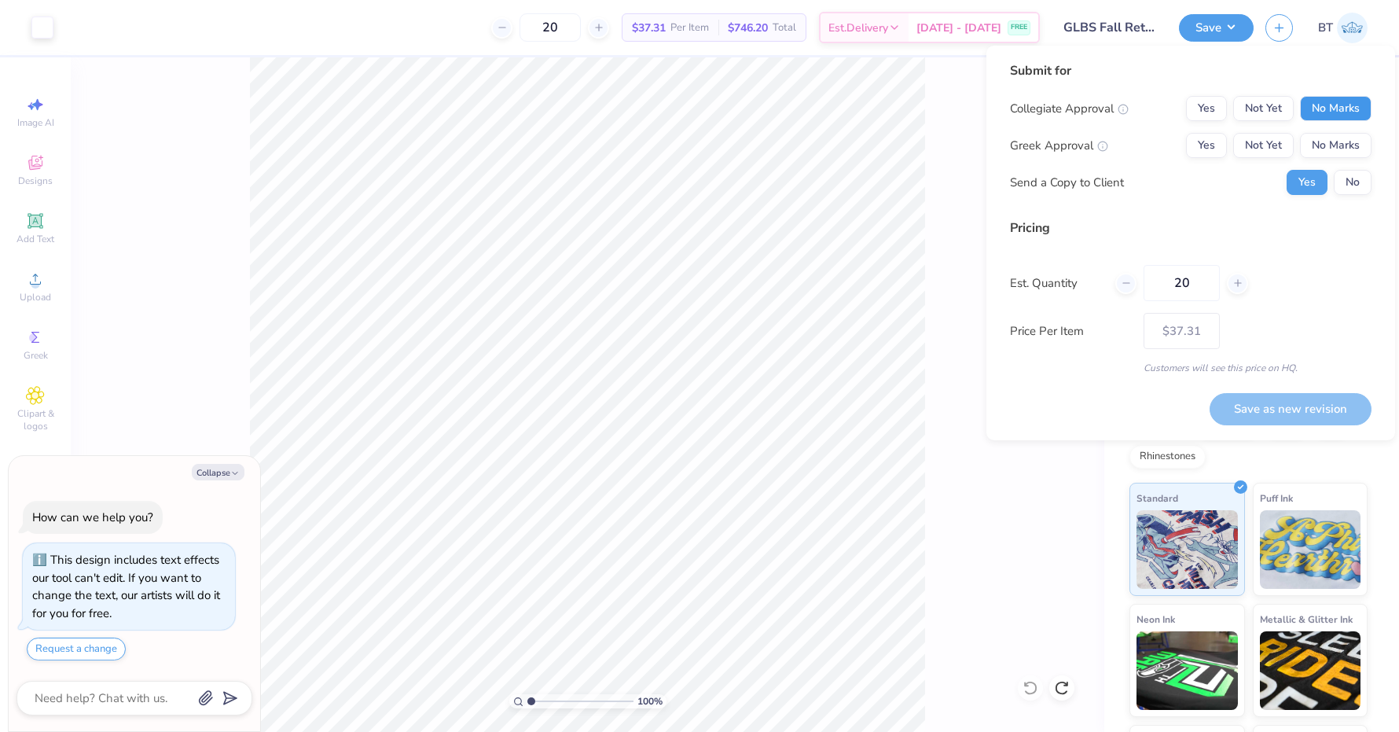
click at [1334, 105] on button "No Marks" at bounding box center [1336, 108] width 72 height 25
click at [1349, 148] on button "No Marks" at bounding box center [1336, 145] width 72 height 25
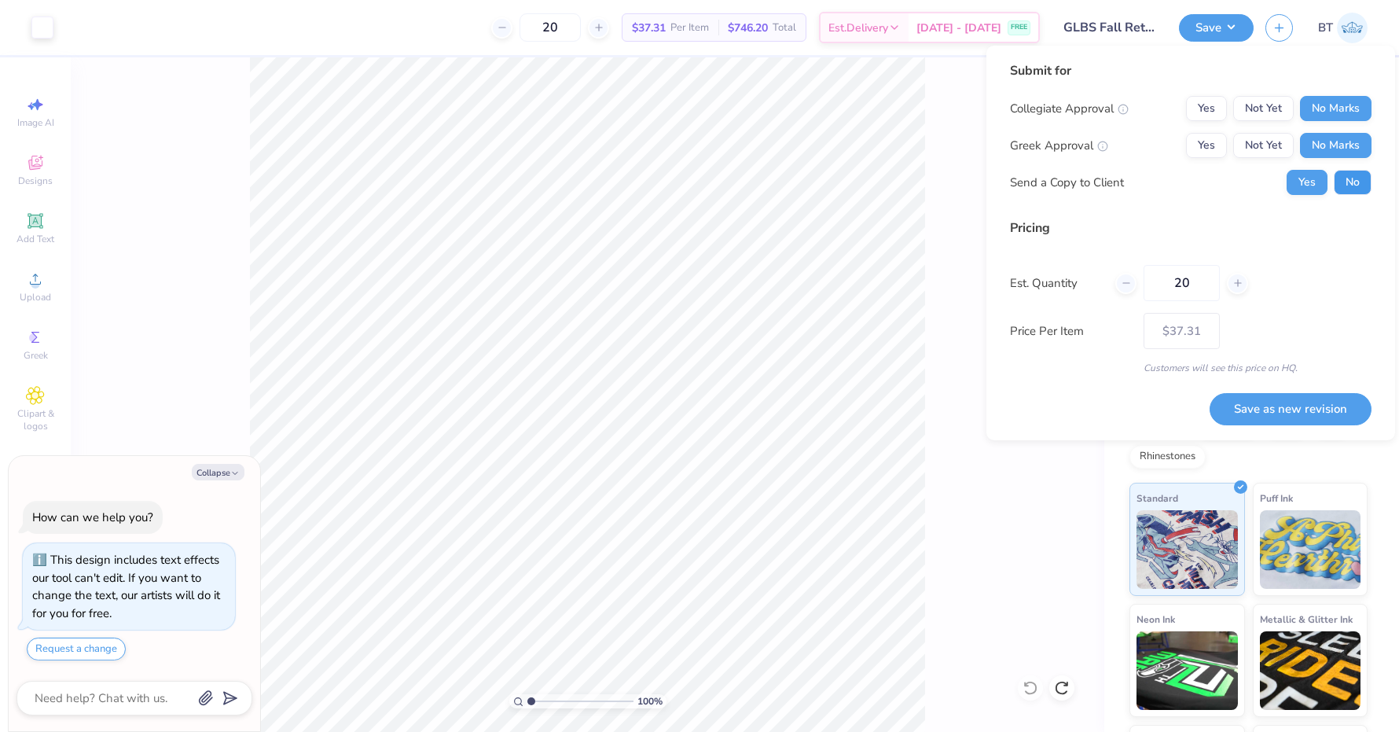
click at [1349, 185] on button "No" at bounding box center [1353, 182] width 38 height 25
type textarea "x"
click at [1282, 405] on button "Save as new revision" at bounding box center [1290, 409] width 162 height 32
type input "$37.31"
type textarea "x"
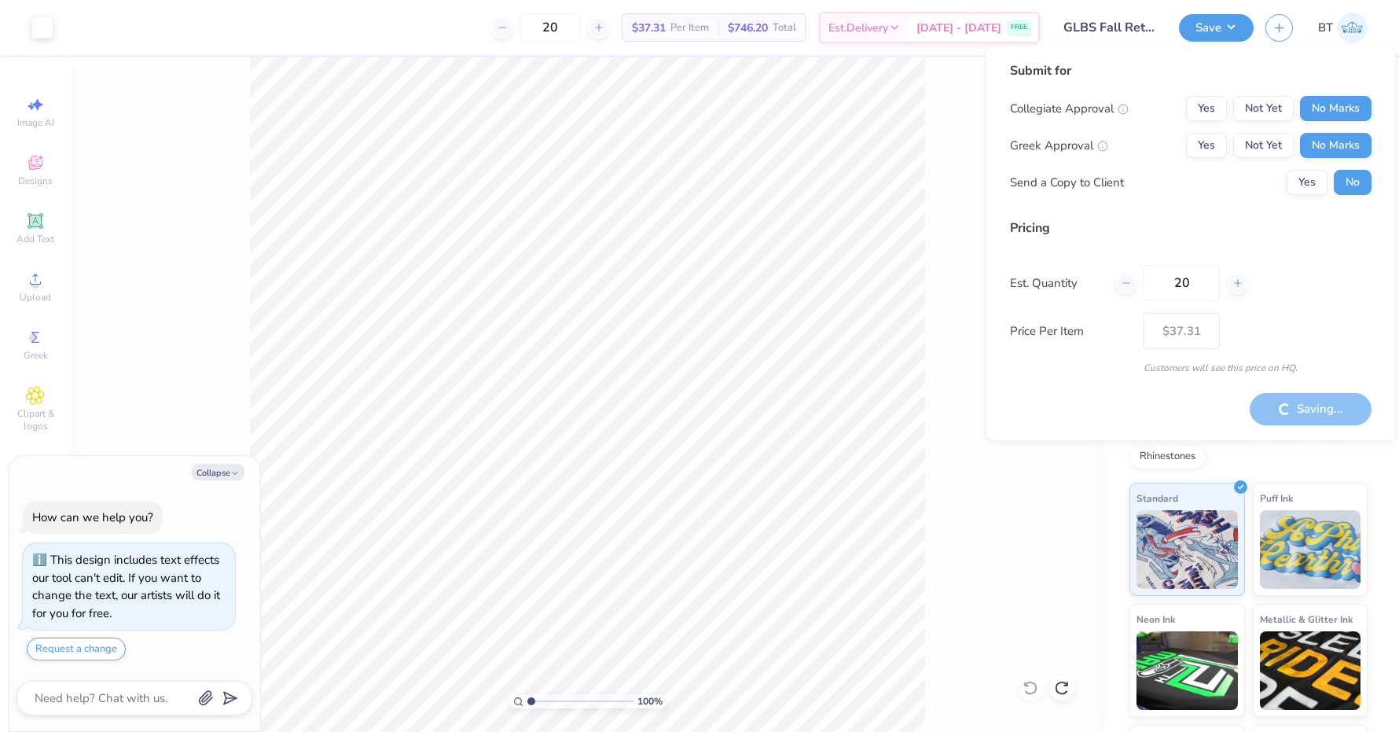
type input "– –"
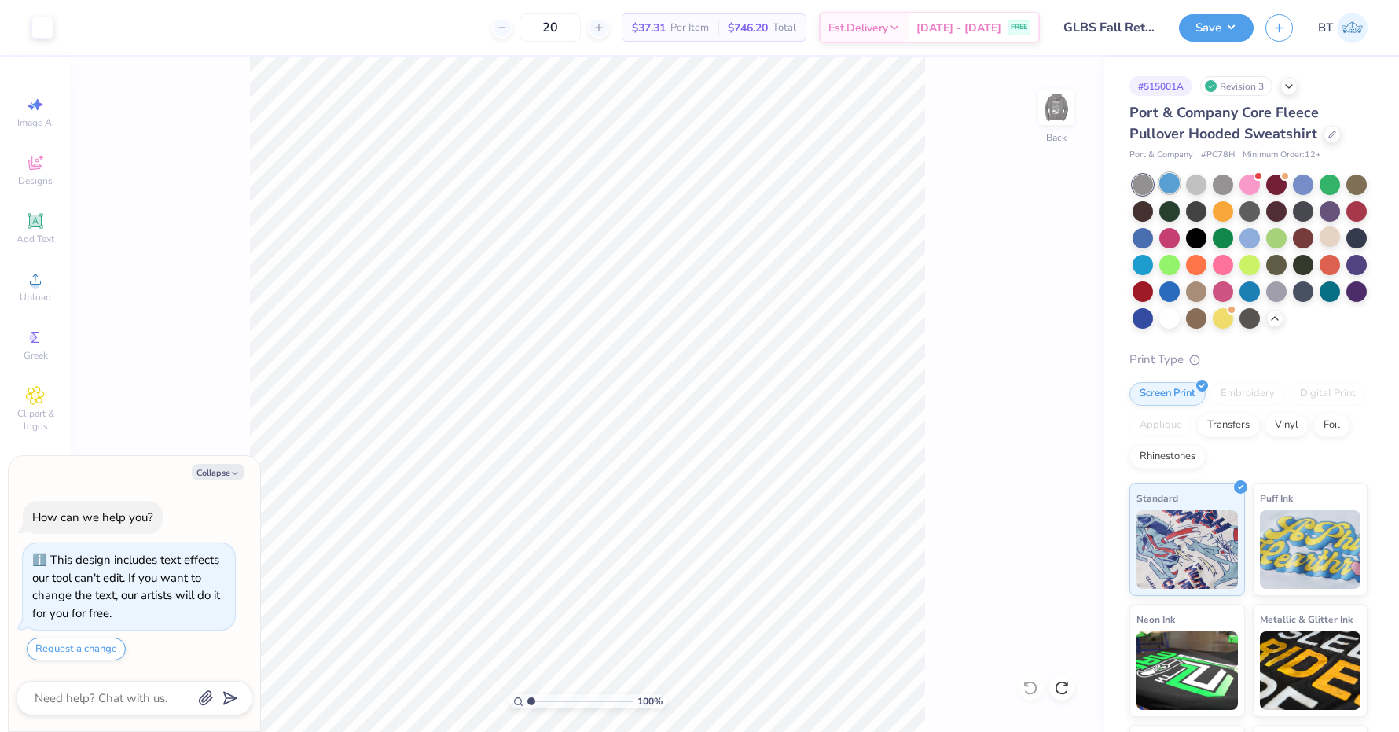
click at [1176, 185] on div at bounding box center [1169, 183] width 20 height 20
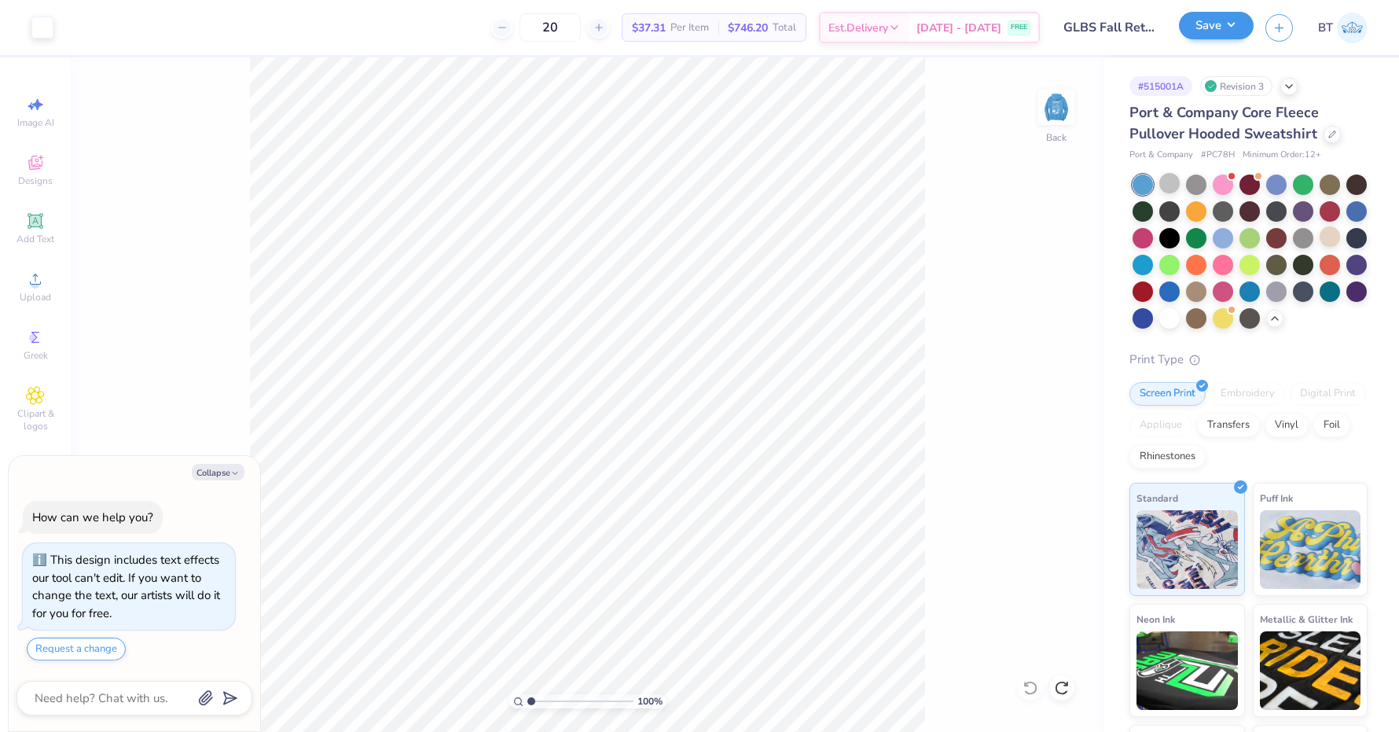
click at [1221, 29] on button "Save" at bounding box center [1216, 26] width 75 height 28
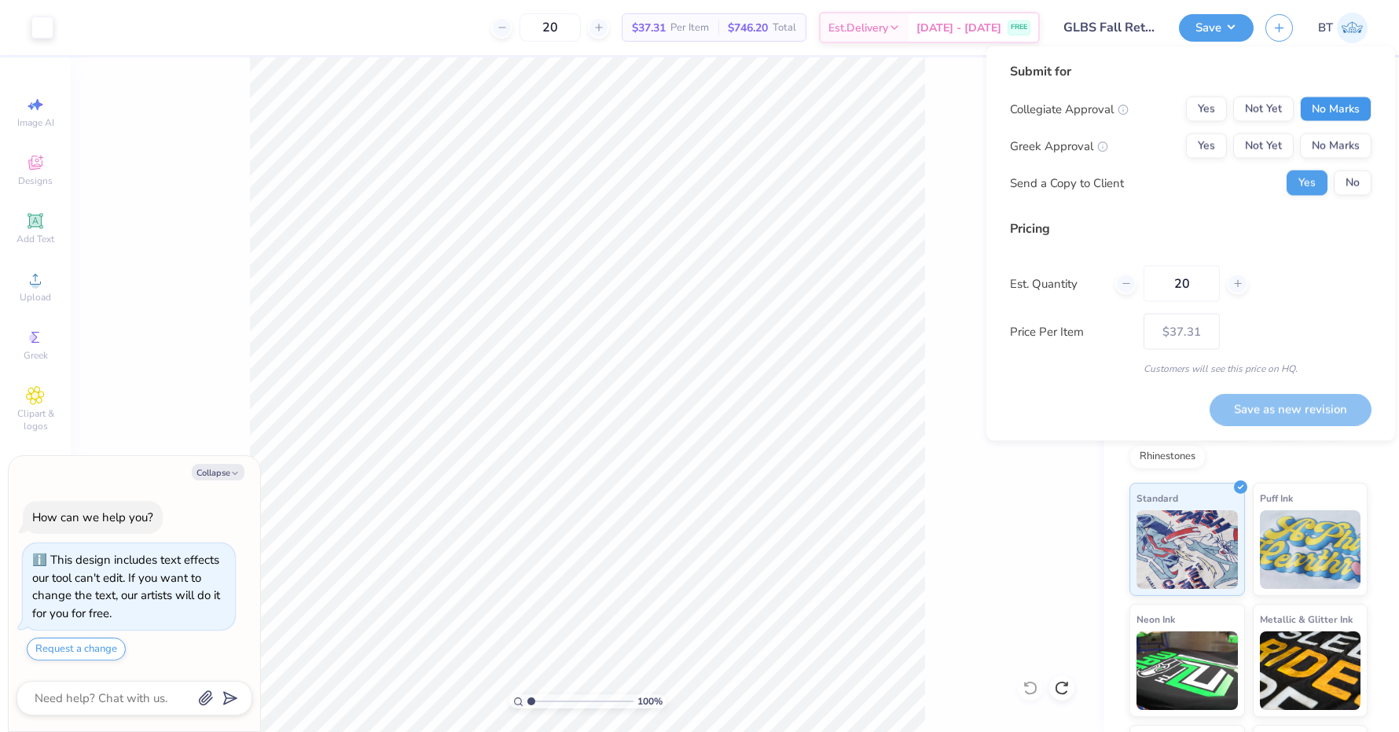
click at [1330, 109] on button "No Marks" at bounding box center [1336, 109] width 72 height 25
click at [1343, 155] on button "No Marks" at bounding box center [1336, 146] width 72 height 25
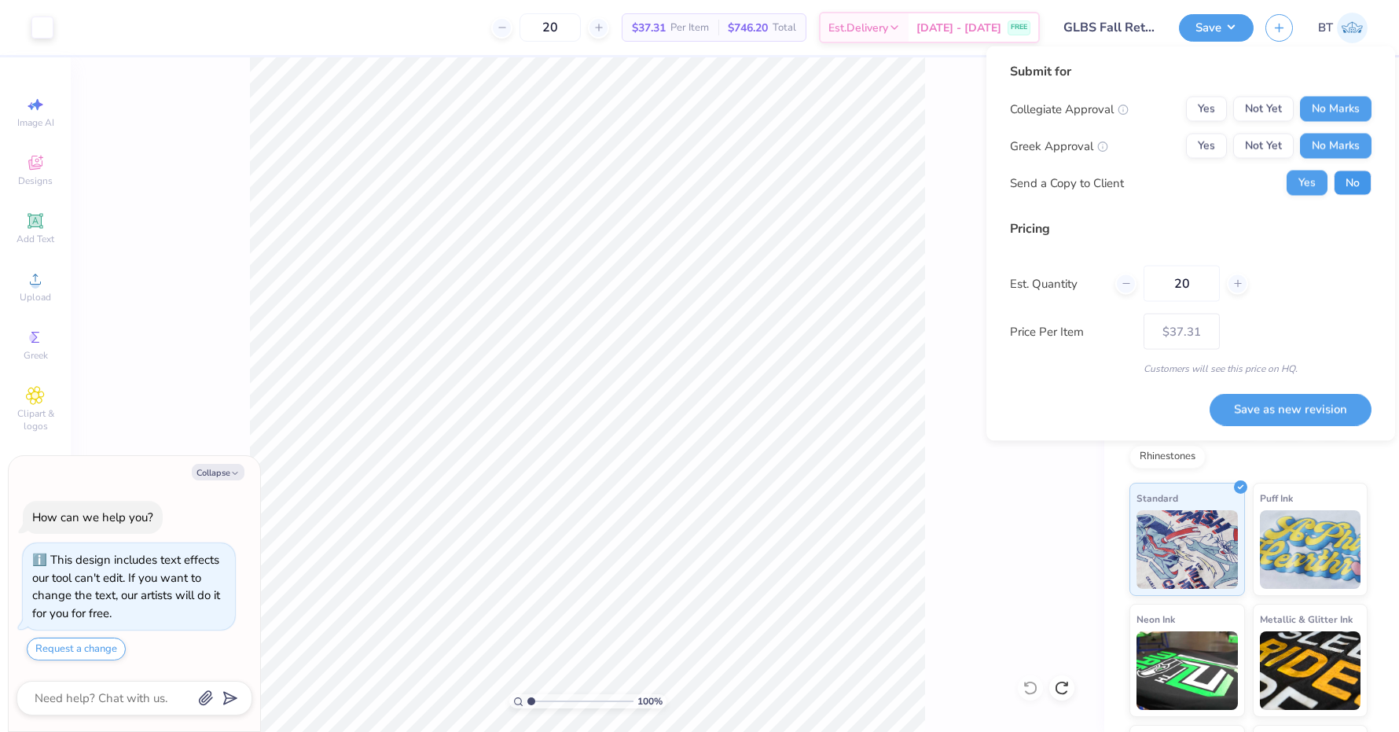
click at [1348, 190] on button "No" at bounding box center [1353, 183] width 38 height 25
type textarea "x"
click at [1281, 417] on button "Save as new revision" at bounding box center [1290, 409] width 162 height 32
type input "$37.31"
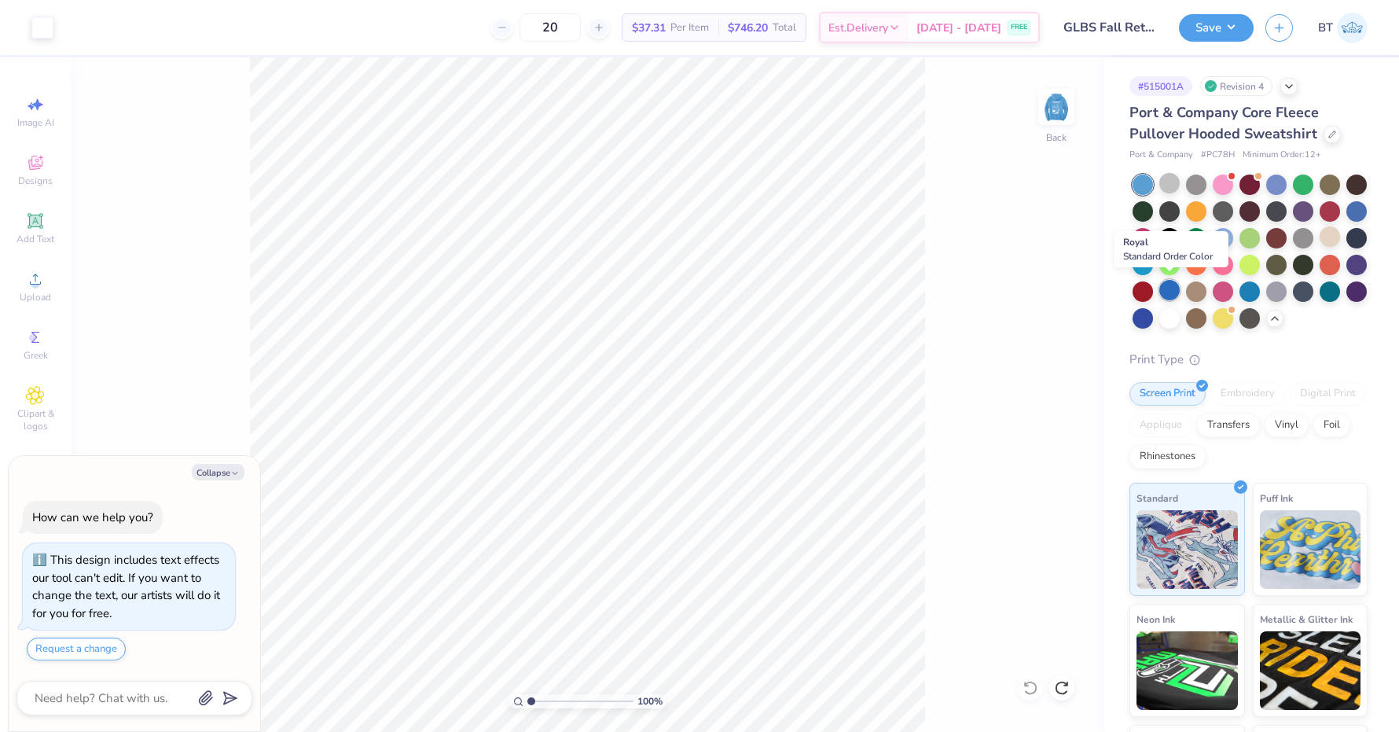
click at [1170, 290] on div at bounding box center [1169, 290] width 20 height 20
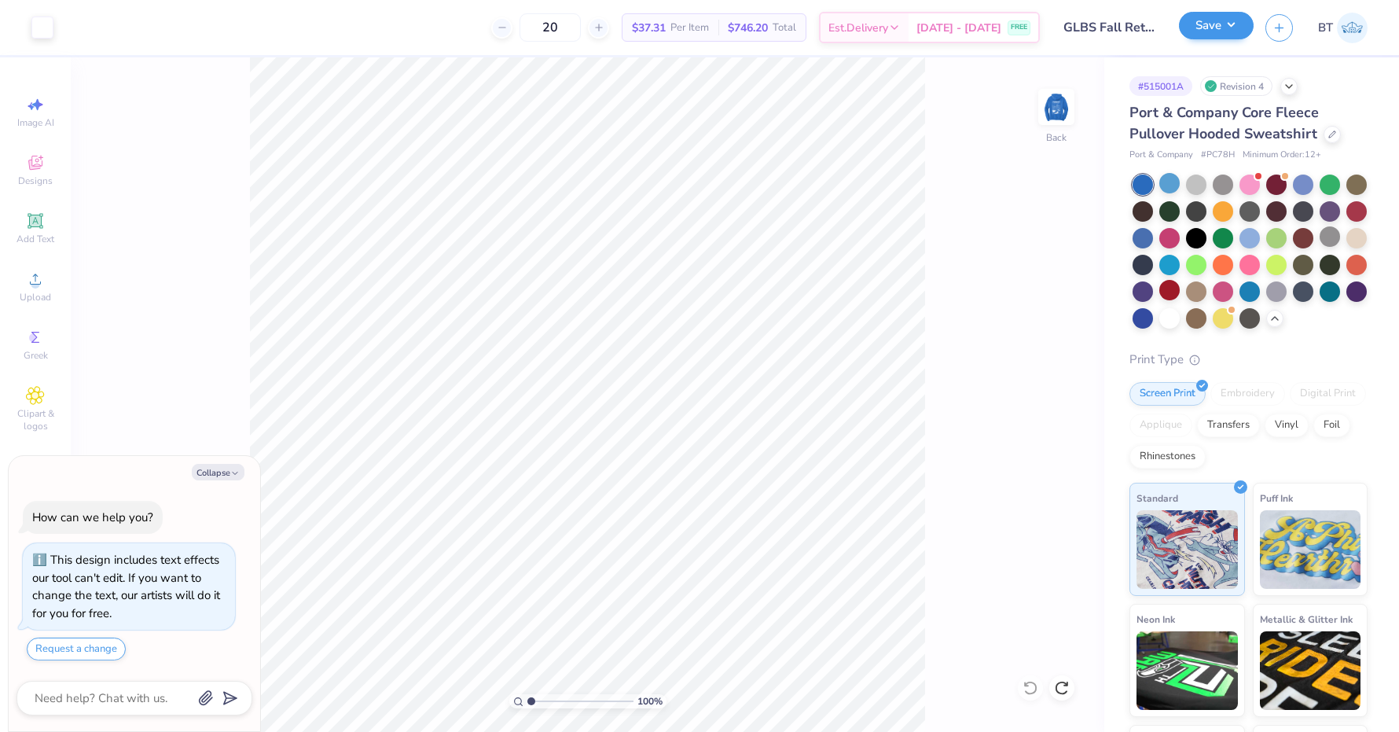
click at [1239, 21] on button "Save" at bounding box center [1216, 26] width 75 height 28
type textarea "x"
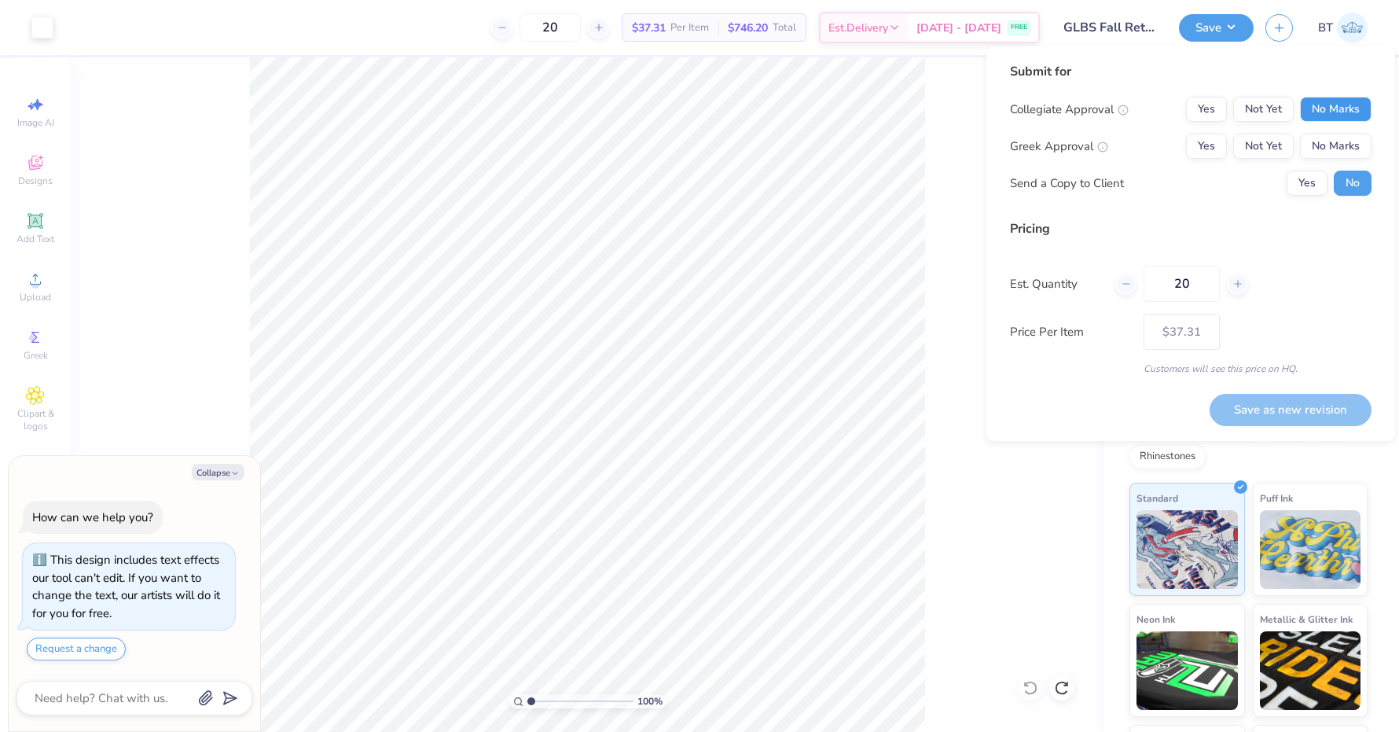
click at [1350, 112] on button "No Marks" at bounding box center [1336, 109] width 72 height 25
click at [1350, 134] on button "No Marks" at bounding box center [1336, 146] width 72 height 25
click at [1282, 420] on button "Save as new revision" at bounding box center [1290, 410] width 162 height 32
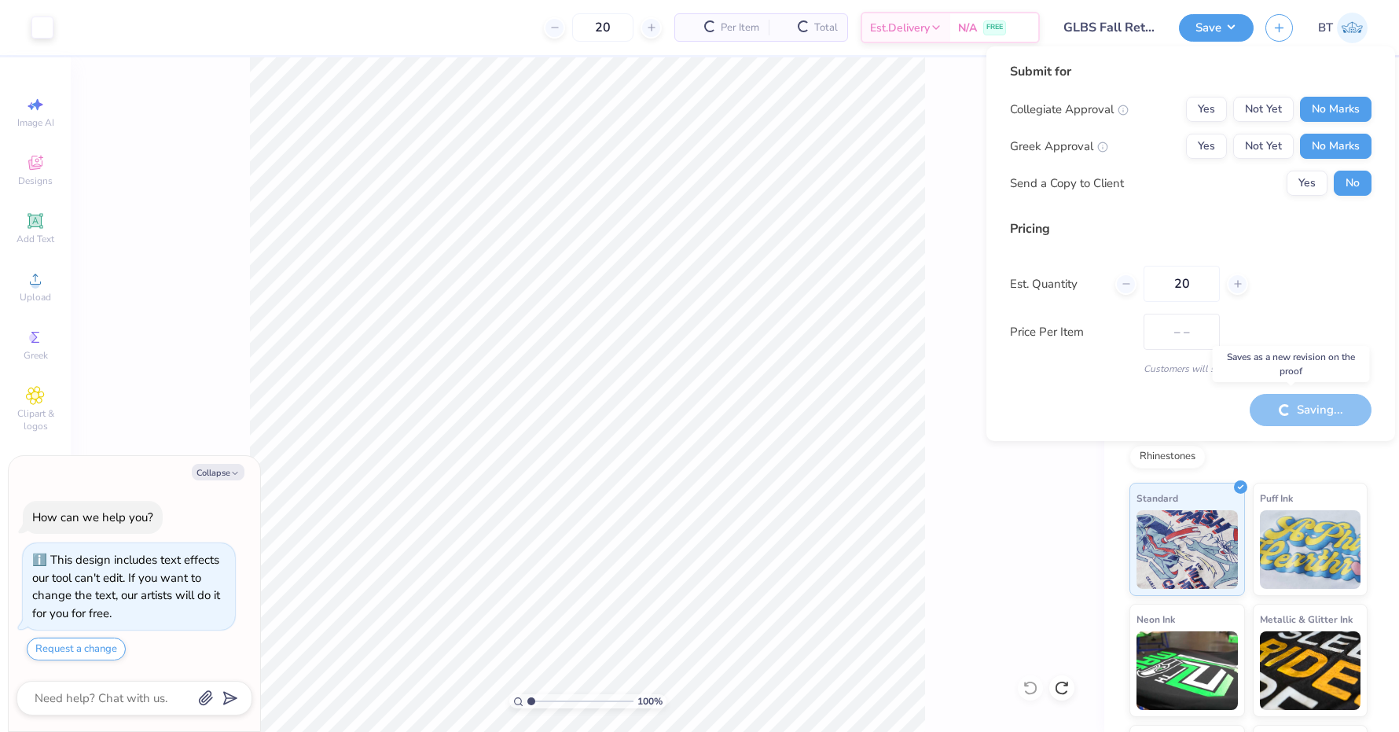
type input "$37.31"
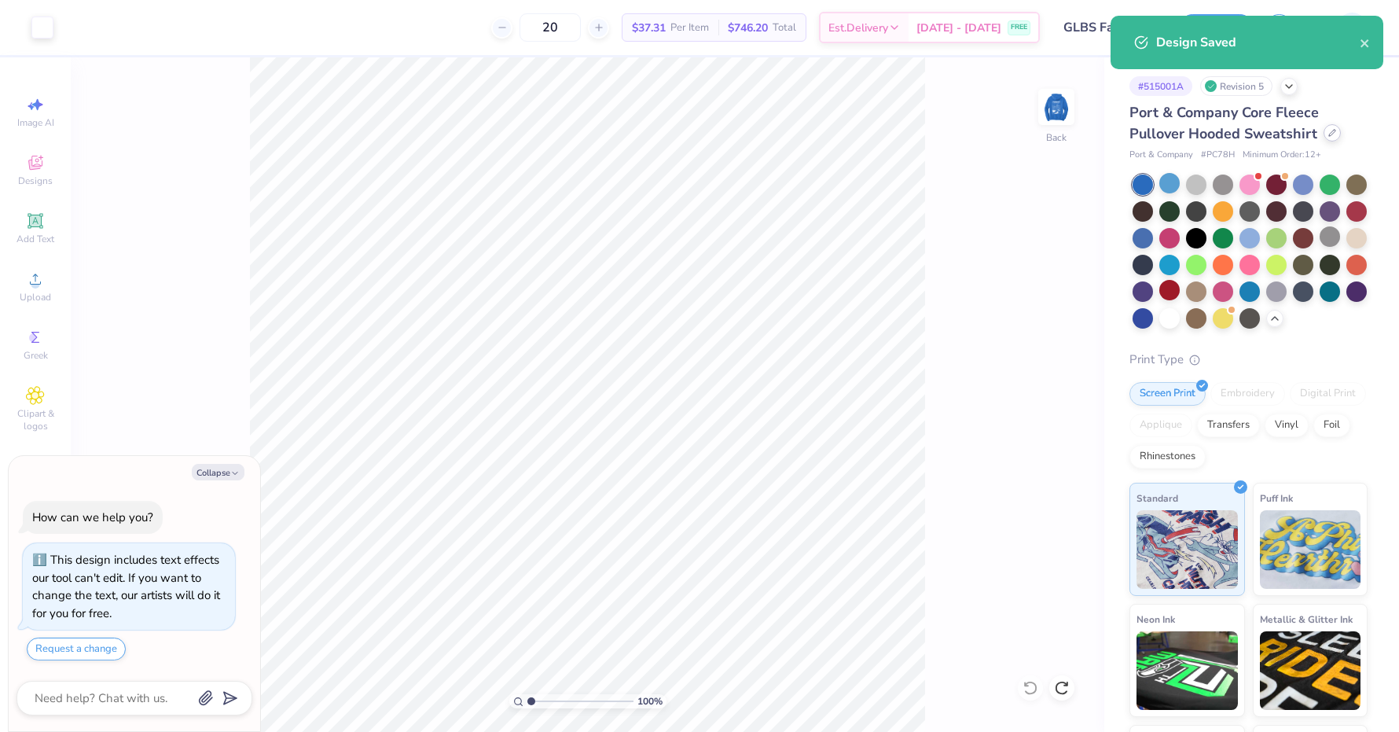
click at [1331, 138] on div at bounding box center [1331, 132] width 17 height 17
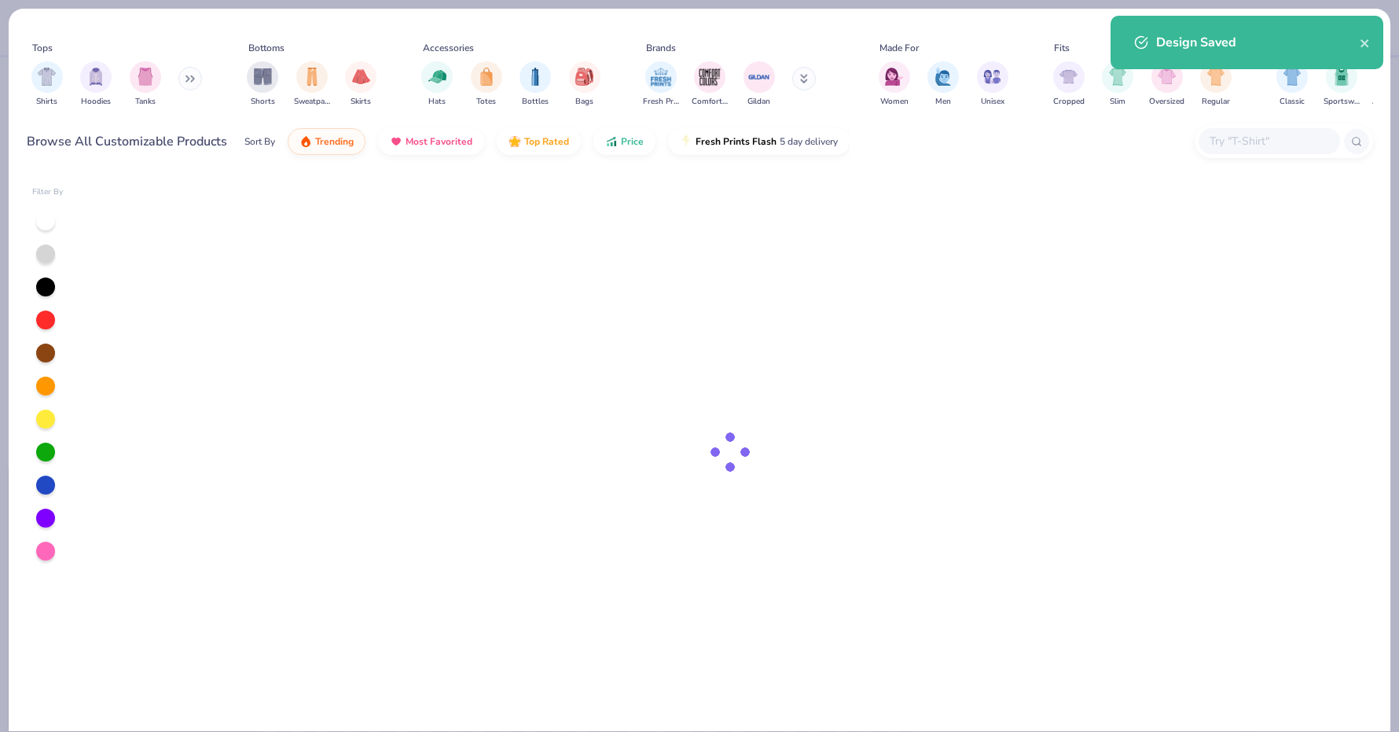
type textarea "x"
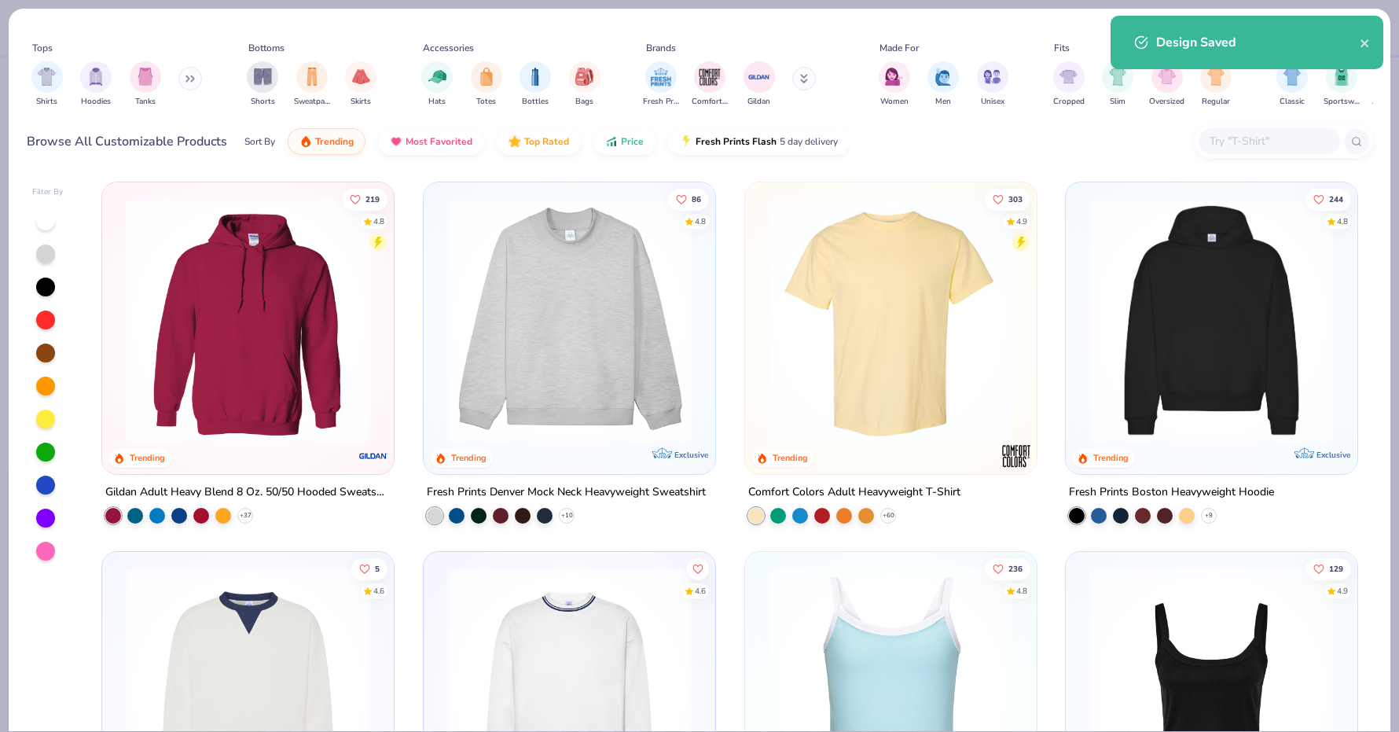
click at [1298, 140] on input "text" at bounding box center [1268, 141] width 121 height 18
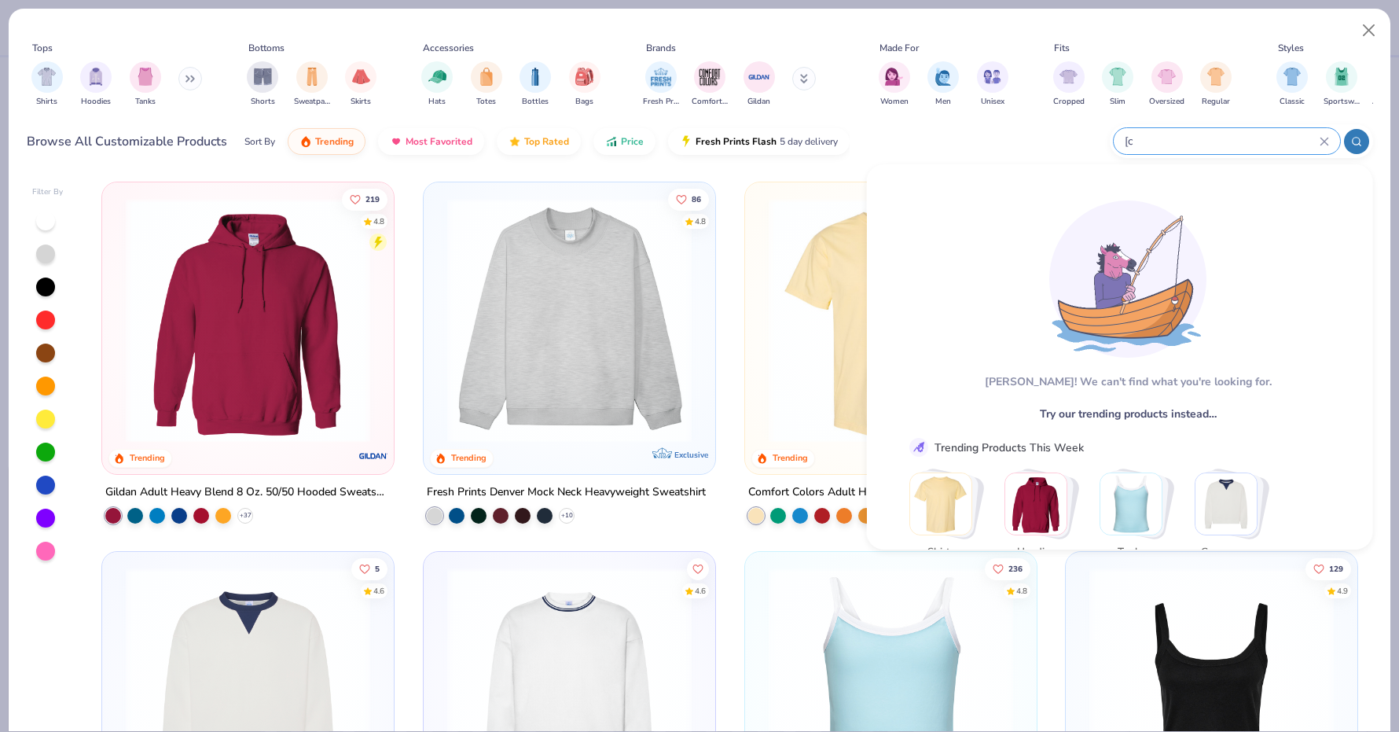
type input "["
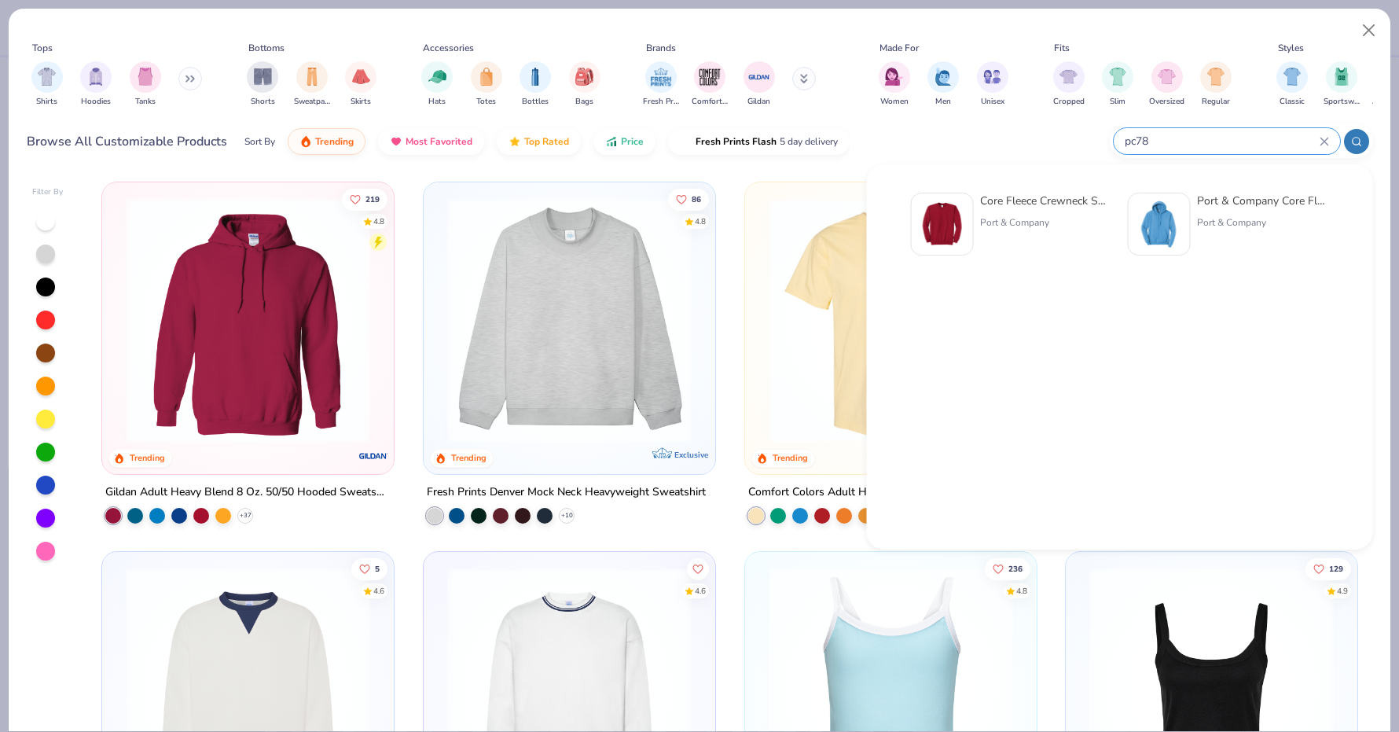
type input "pc78"
click at [1054, 208] on div "Core Fleece Crewneck Sweatshirt Port & Company" at bounding box center [1046, 224] width 132 height 63
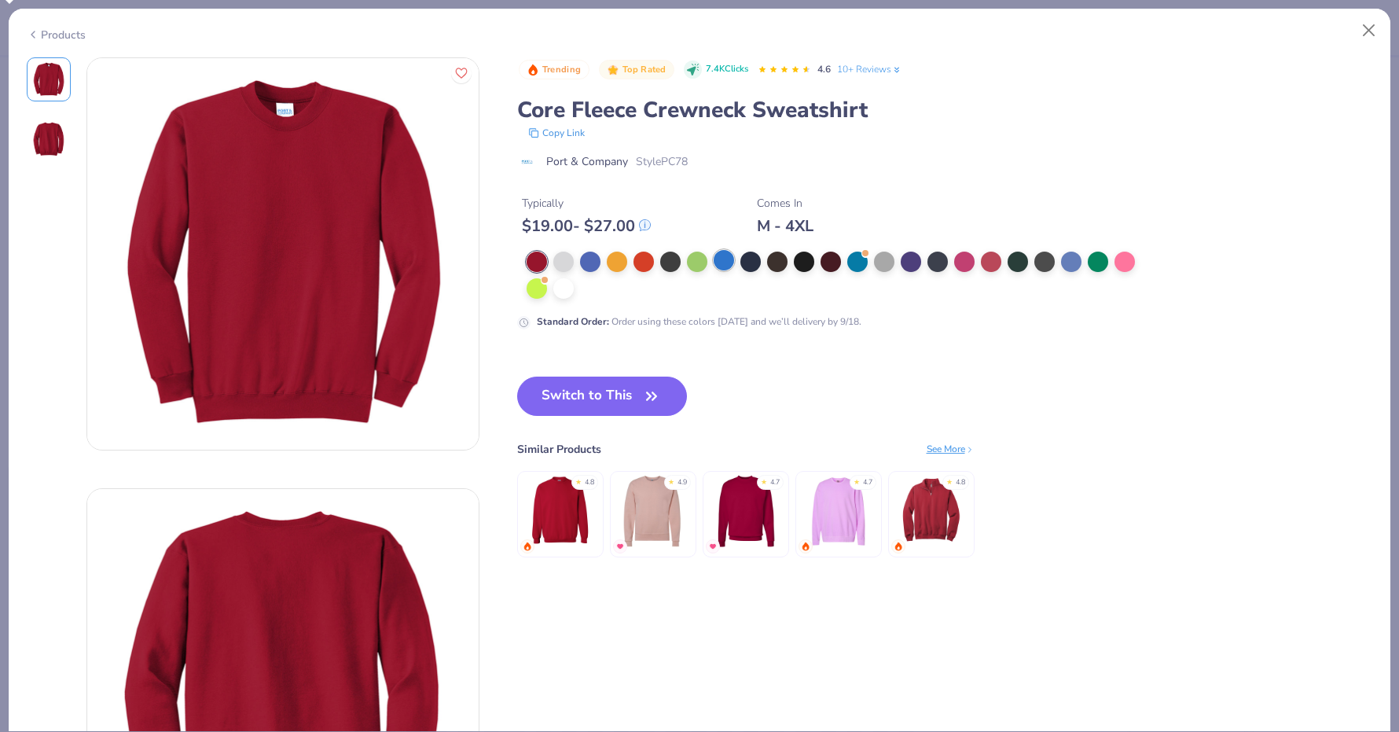
click at [727, 254] on div at bounding box center [724, 260] width 20 height 20
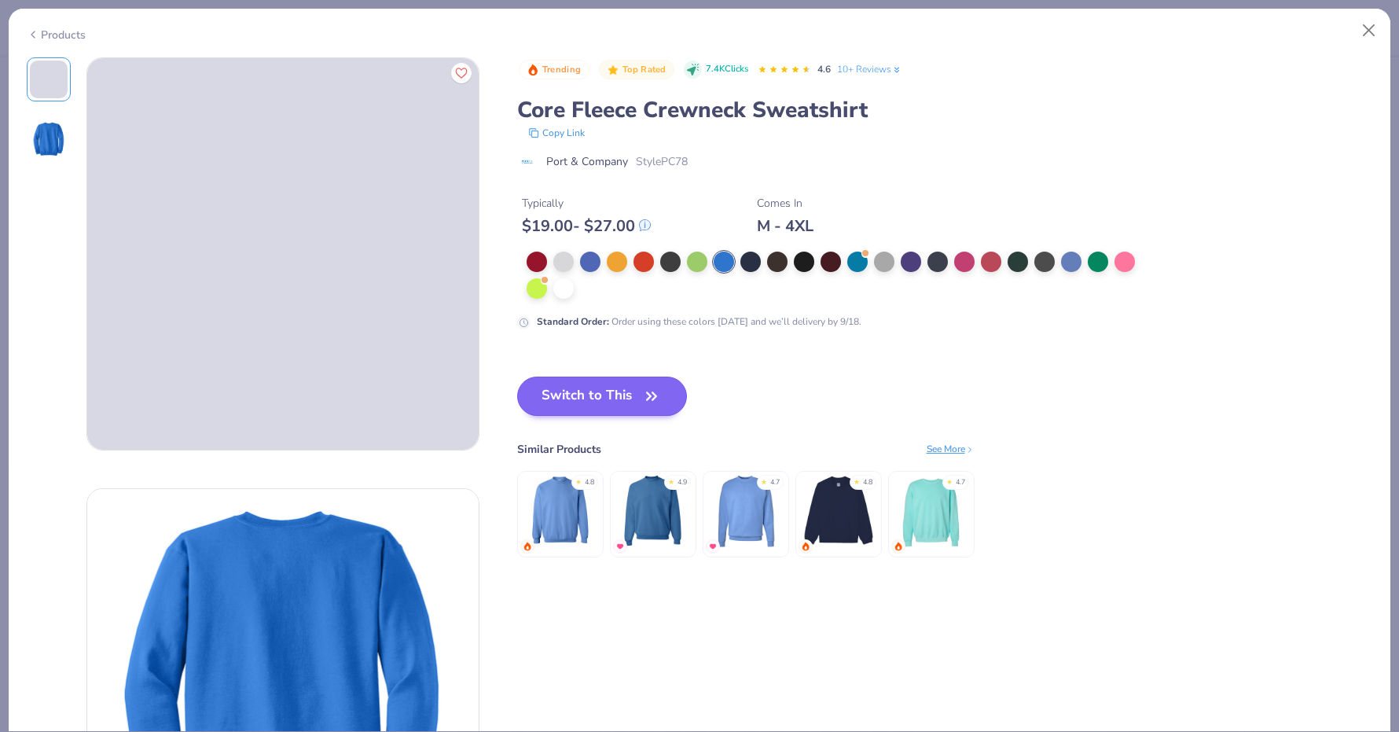
click at [627, 404] on button "Switch to This" at bounding box center [602, 395] width 171 height 39
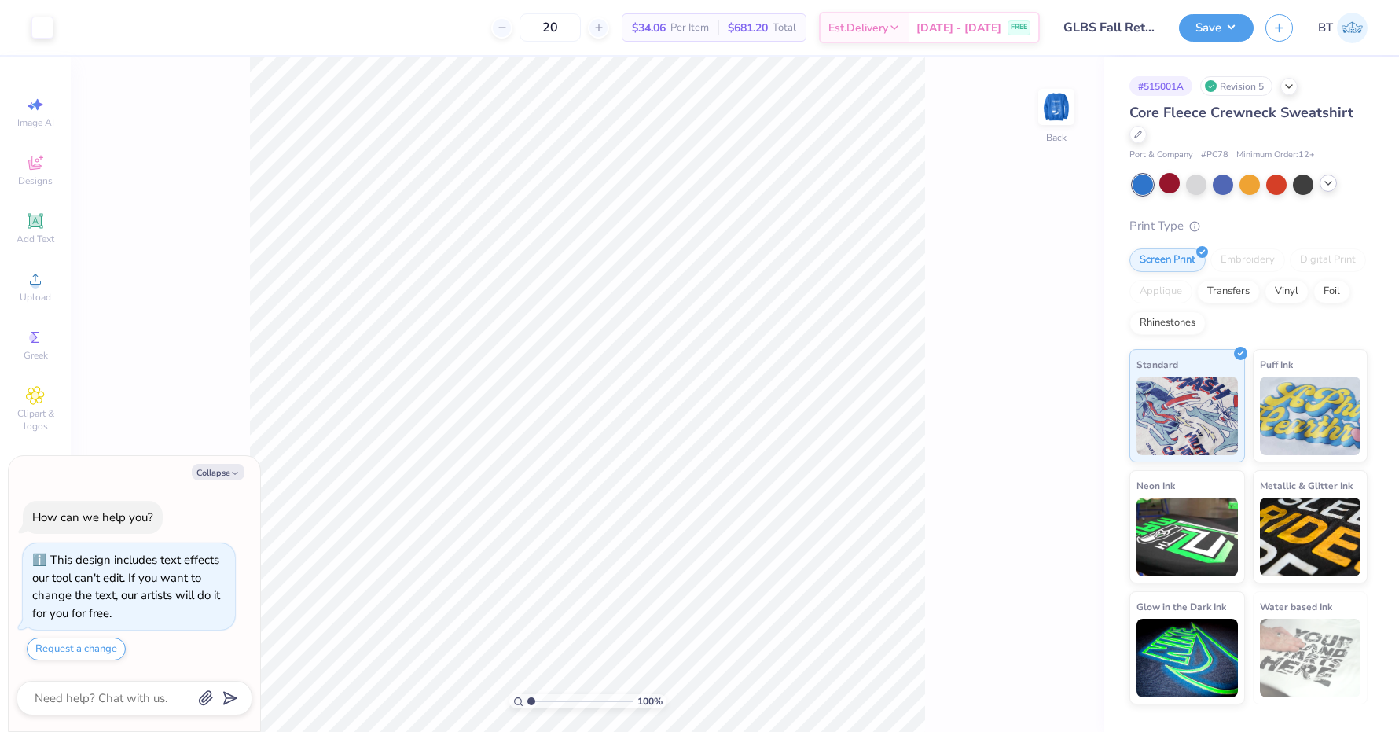
click at [1332, 182] on icon at bounding box center [1328, 183] width 13 height 13
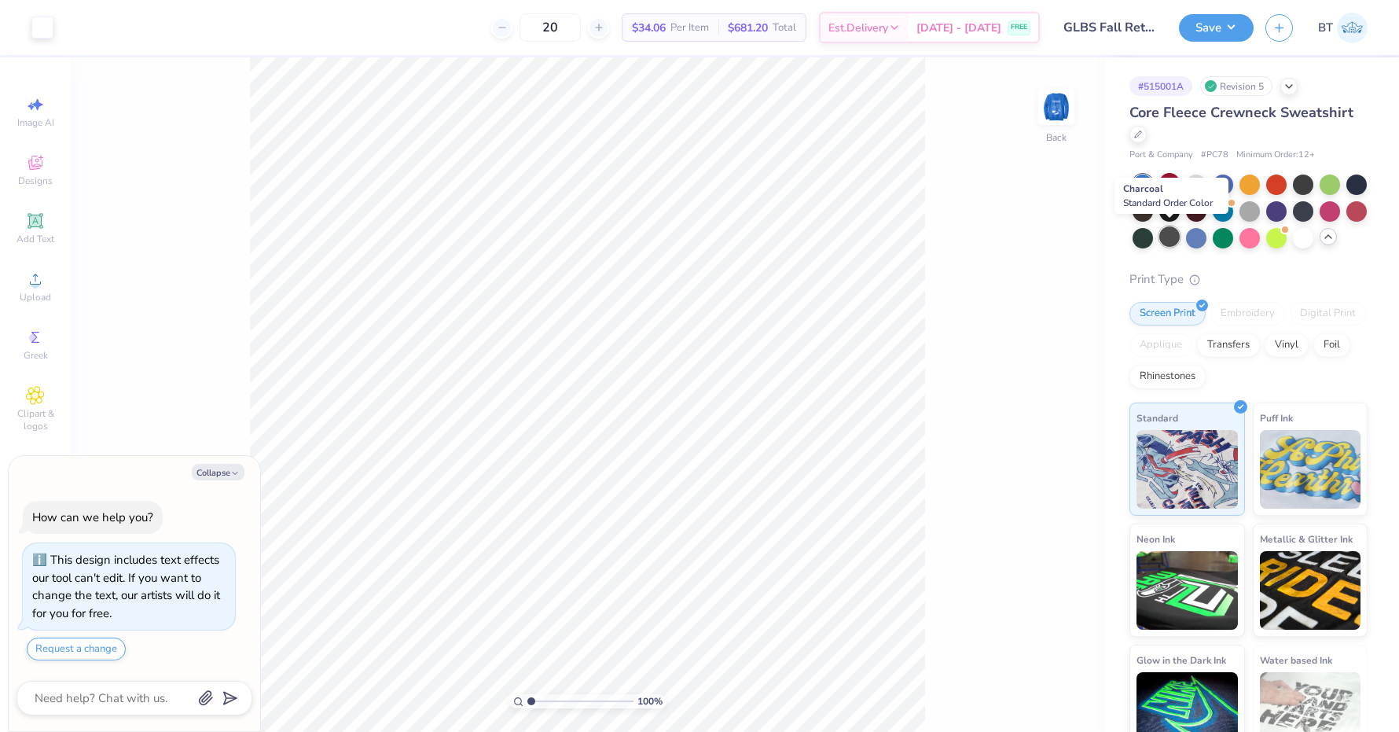
click at [1172, 240] on div at bounding box center [1169, 236] width 20 height 20
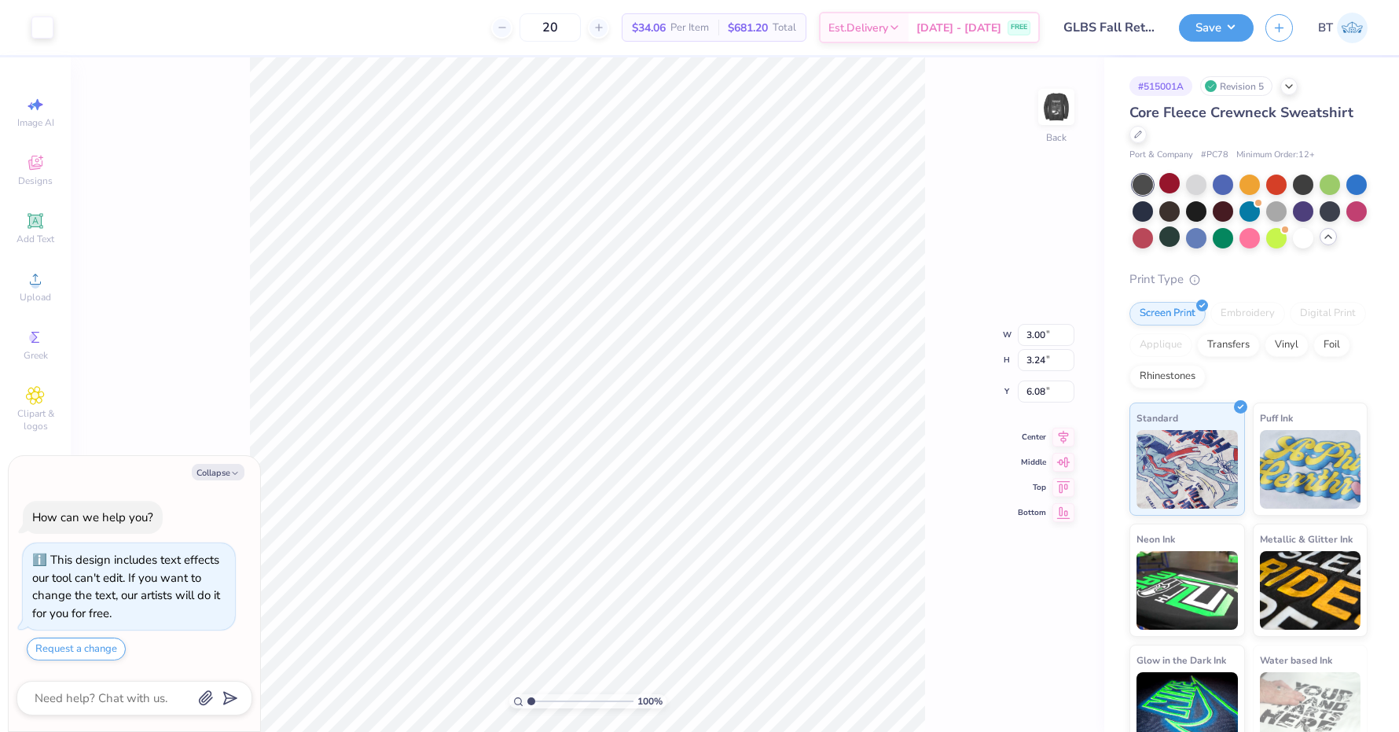
type textarea "x"
type input "3.00"
click at [1057, 118] on img at bounding box center [1056, 106] width 63 height 63
type textarea "x"
type input "3.00"
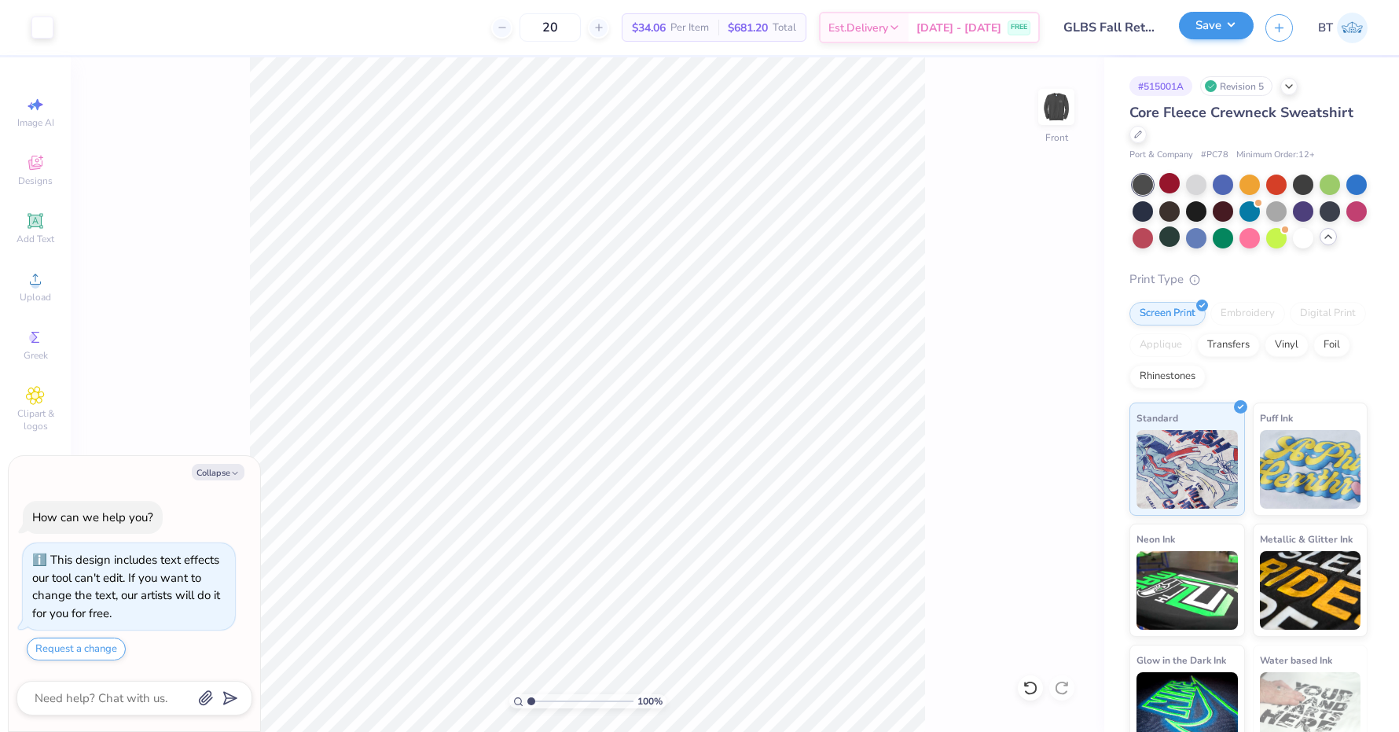
click at [1218, 39] on button "Save" at bounding box center [1216, 26] width 75 height 28
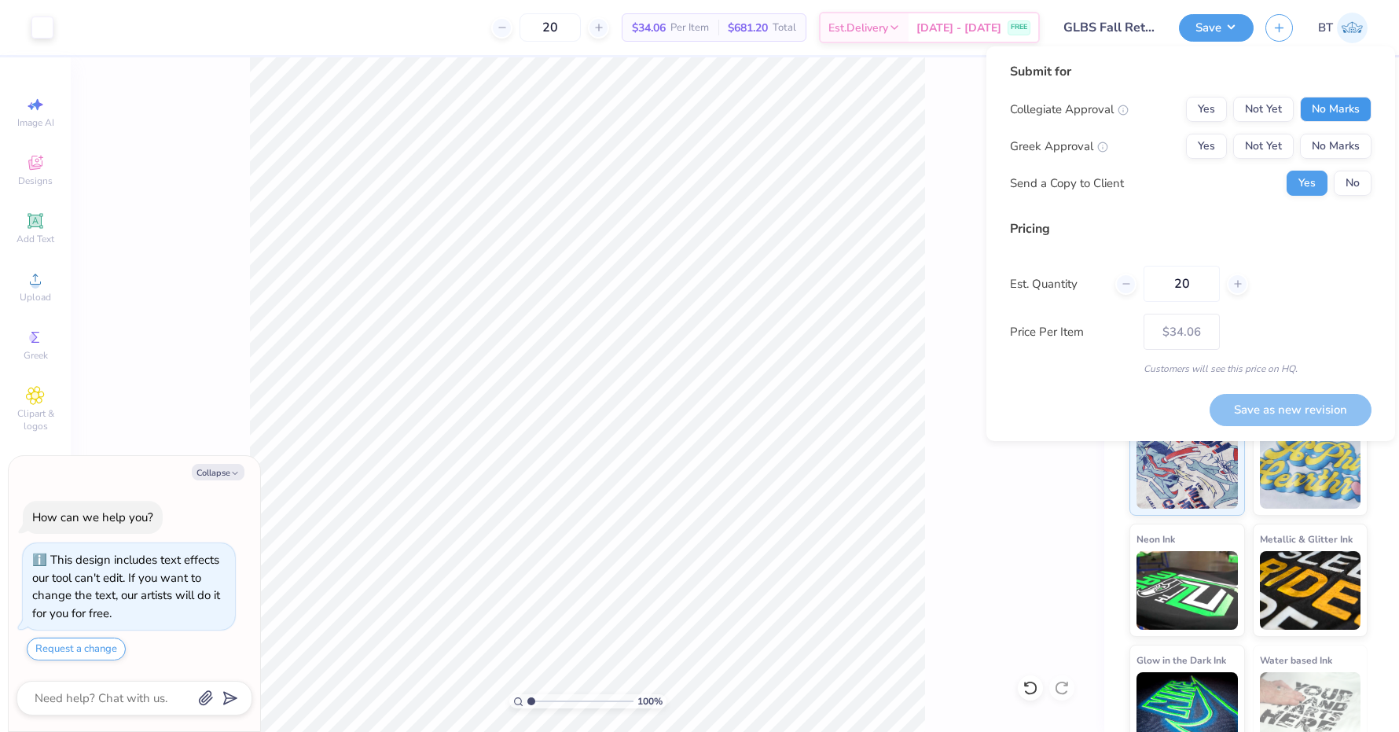
click at [1355, 111] on button "No Marks" at bounding box center [1336, 109] width 72 height 25
click at [1345, 160] on div "Collegiate Approval Yes Not Yet No Marks Greek Approval Yes Not Yet No Marks Se…" at bounding box center [1190, 146] width 361 height 99
click at [1355, 145] on button "No Marks" at bounding box center [1336, 146] width 72 height 25
click at [1355, 171] on div "Yes No" at bounding box center [1328, 183] width 85 height 25
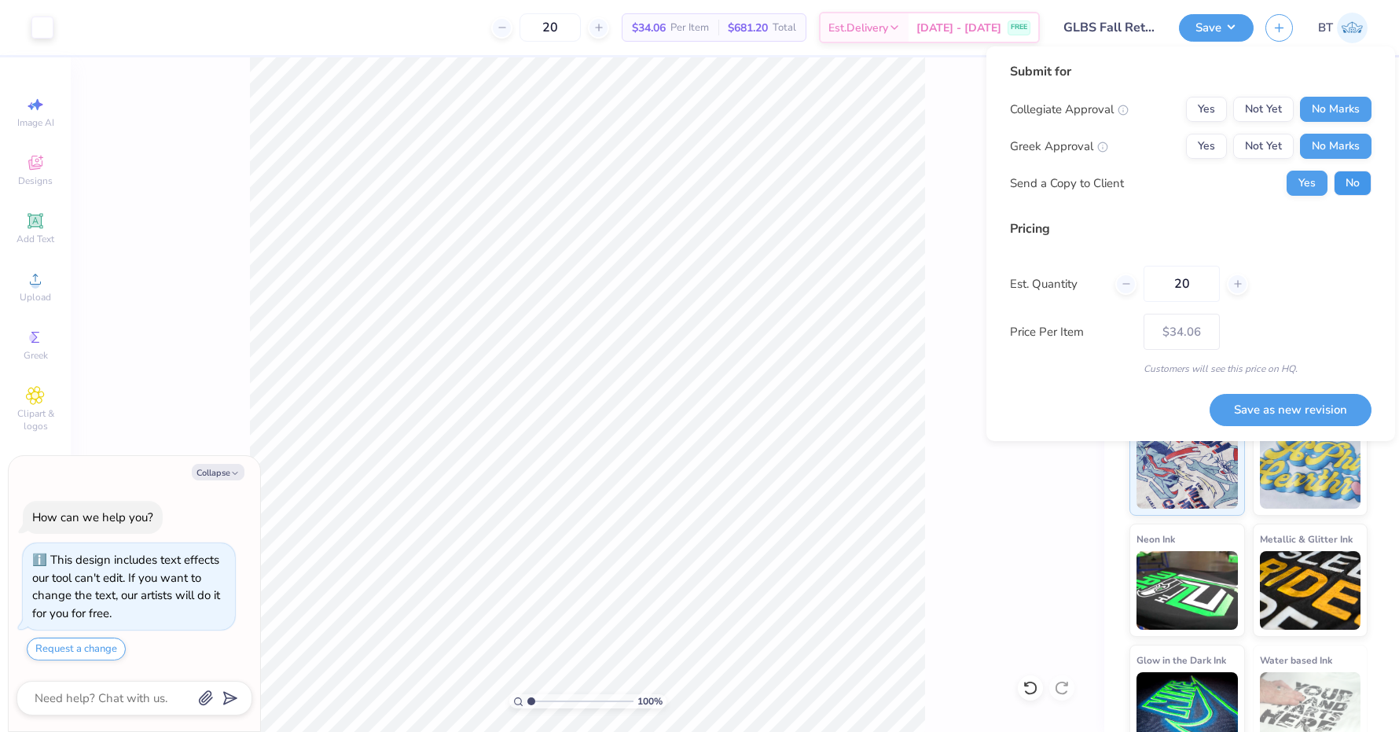
click at [1349, 191] on button "No" at bounding box center [1353, 183] width 38 height 25
type textarea "x"
click at [1323, 405] on button "Save as new revision" at bounding box center [1290, 410] width 162 height 32
type input "$34.06"
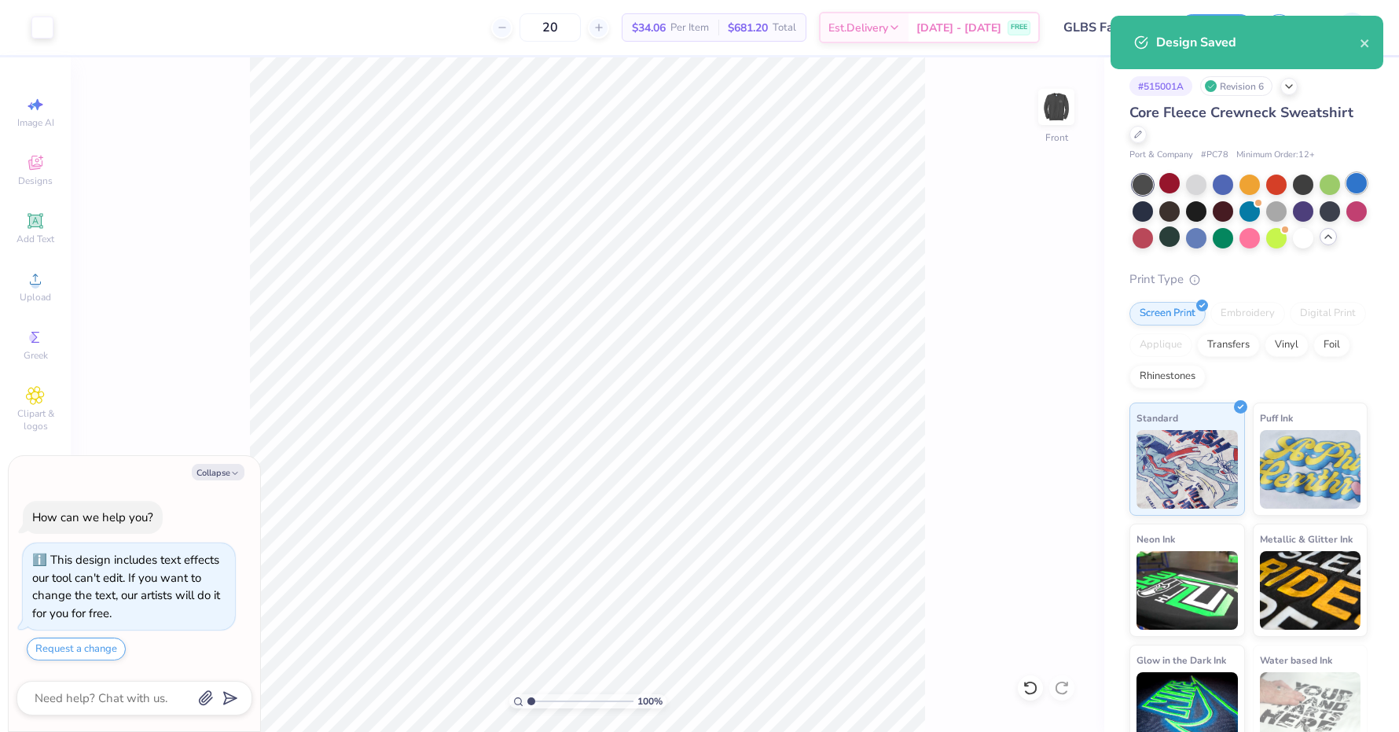
click at [1354, 185] on div at bounding box center [1356, 183] width 20 height 20
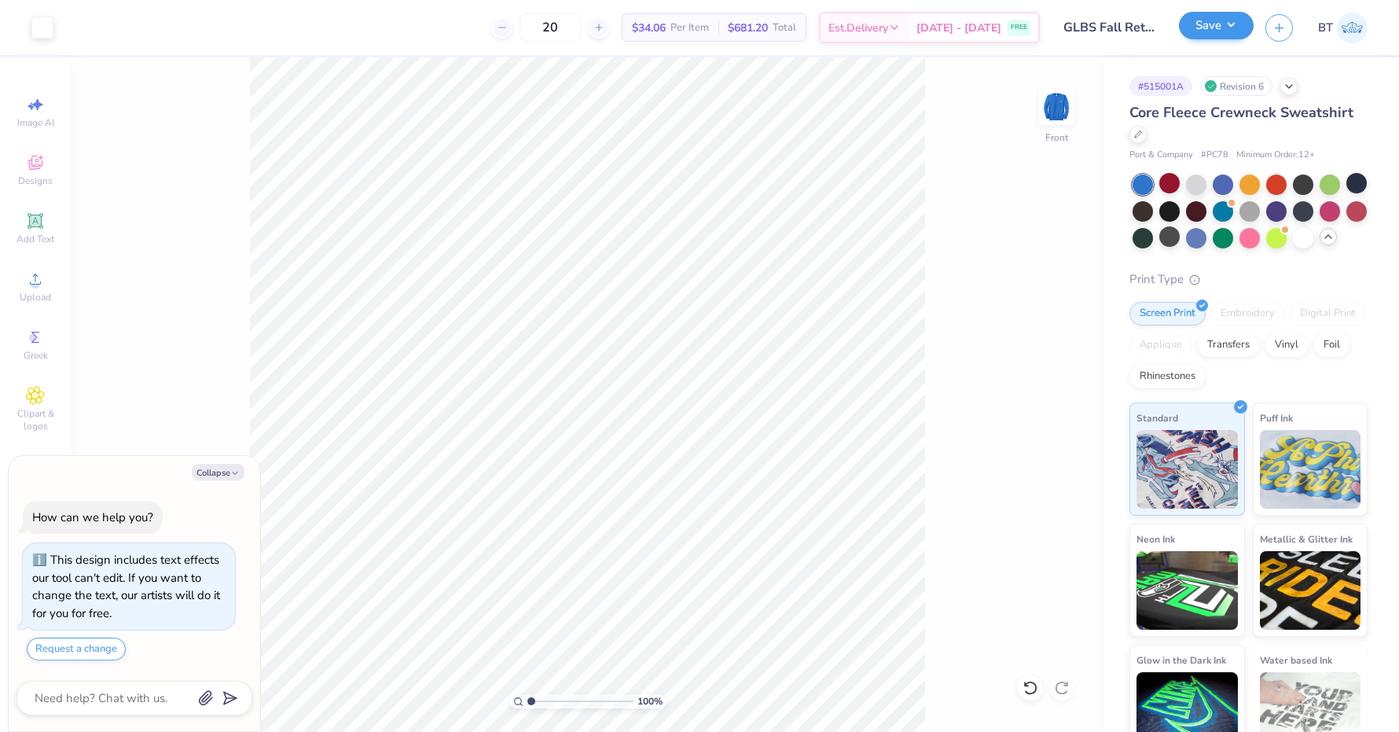
click at [1212, 28] on button "Save" at bounding box center [1216, 26] width 75 height 28
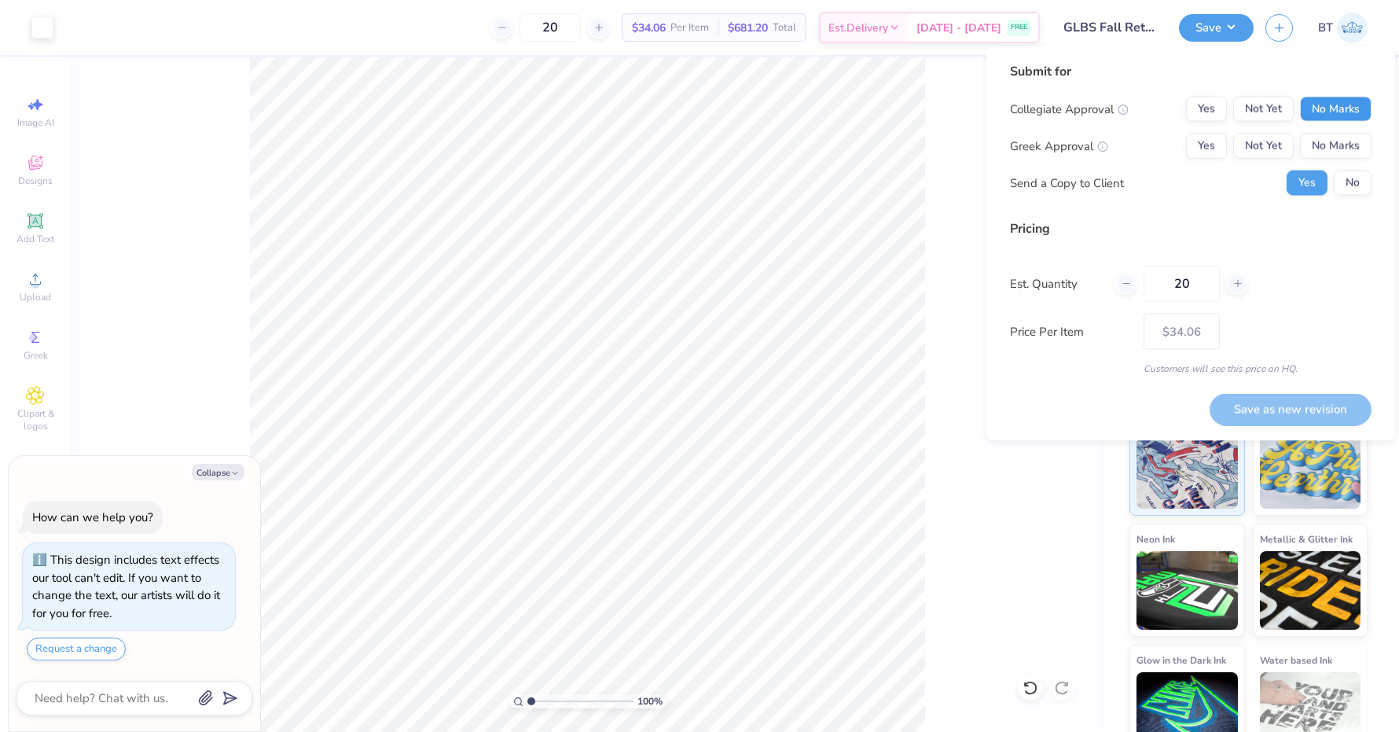
click at [1349, 112] on button "No Marks" at bounding box center [1336, 109] width 72 height 25
click at [1349, 135] on button "No Marks" at bounding box center [1336, 146] width 72 height 25
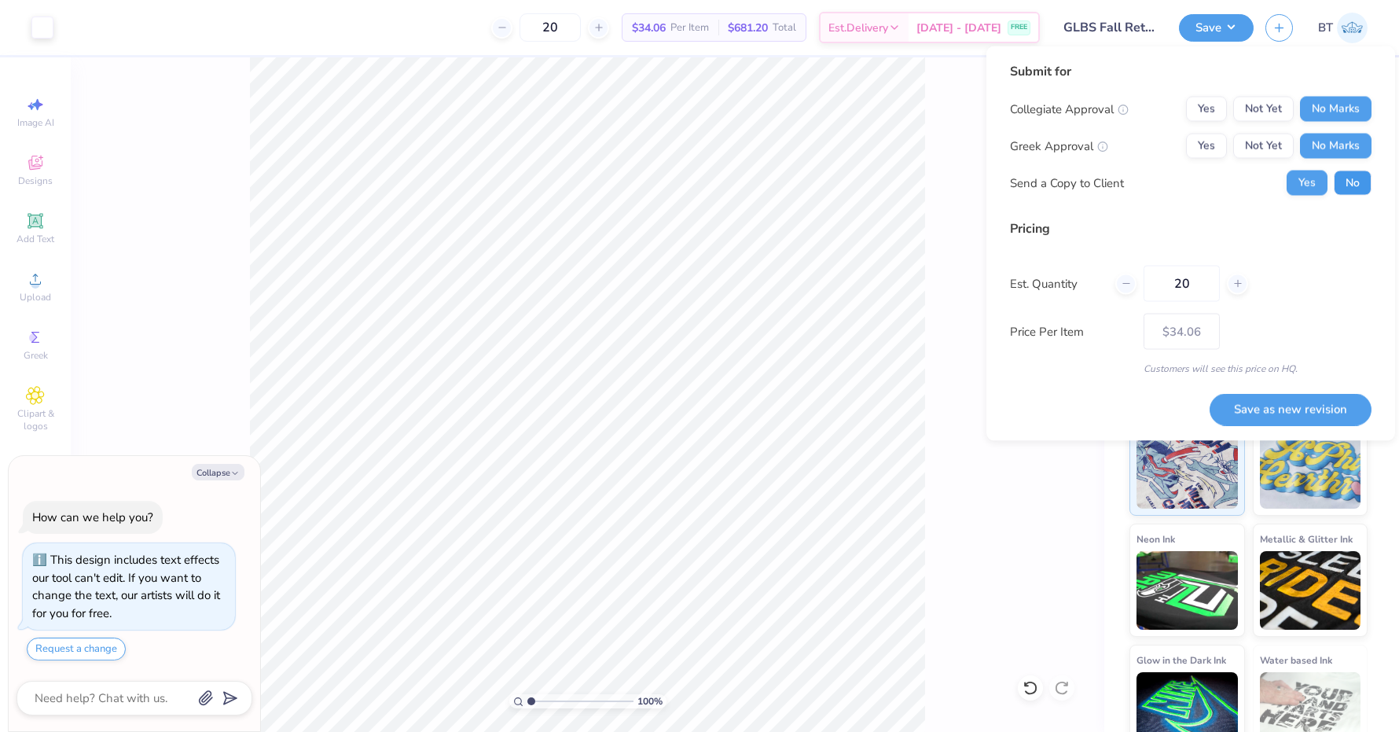
click at [1349, 171] on button "No" at bounding box center [1353, 183] width 38 height 25
type textarea "x"
click at [1275, 405] on button "Save as new revision" at bounding box center [1290, 409] width 162 height 32
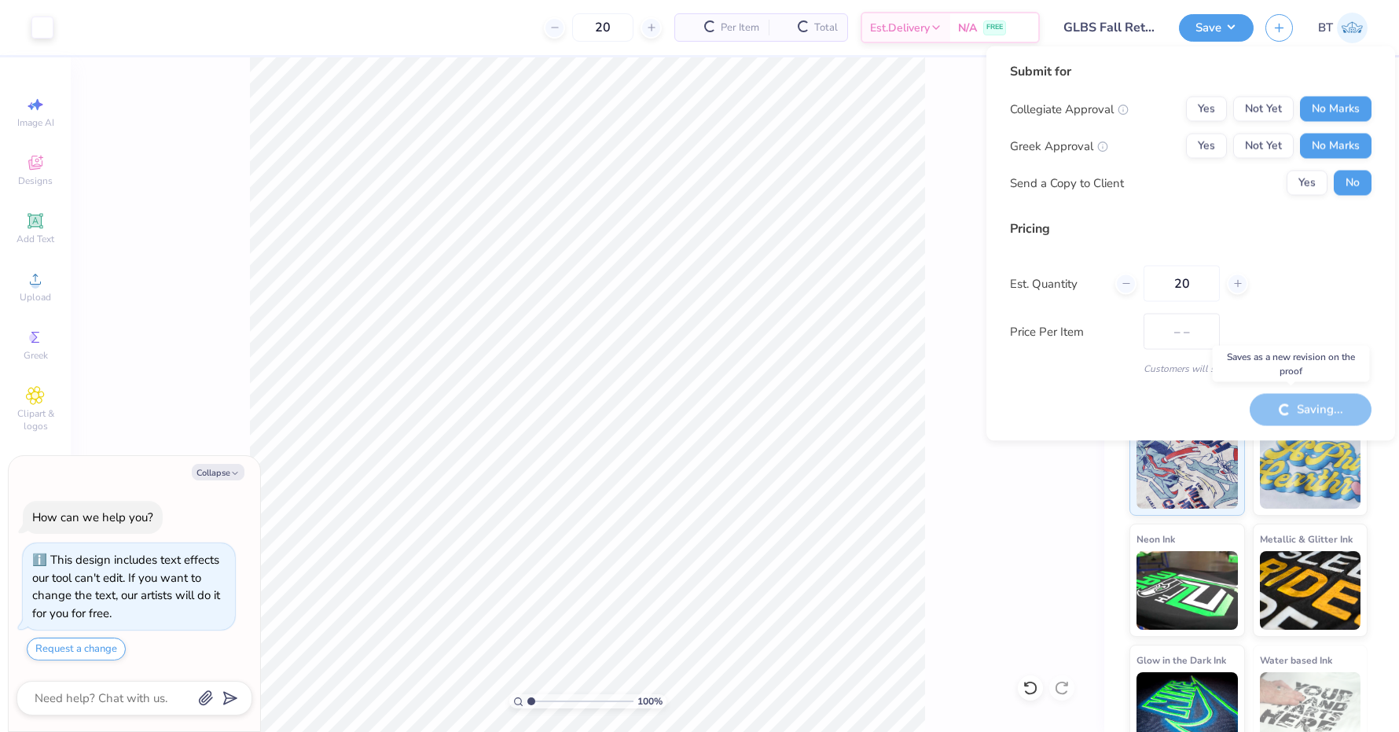
type input "$34.06"
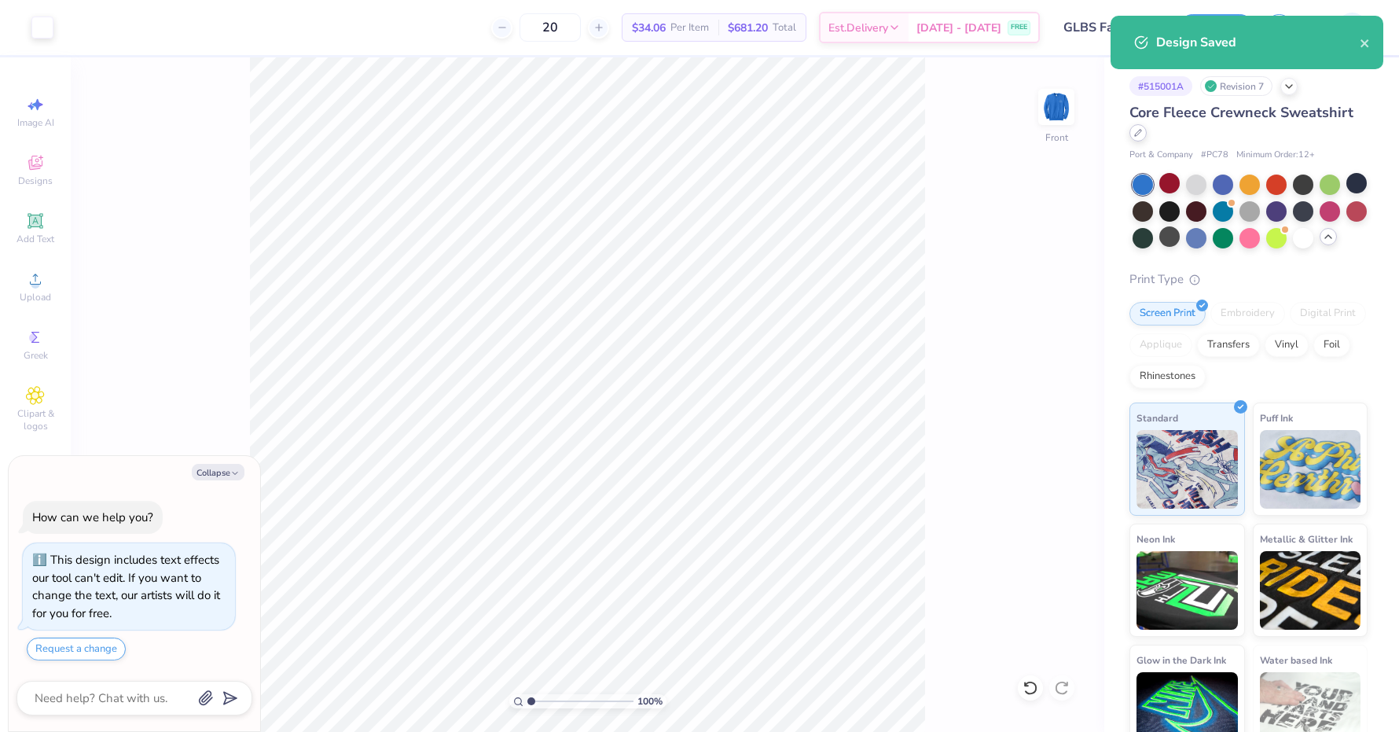
click at [1135, 137] on div at bounding box center [1137, 132] width 17 height 17
type textarea "x"
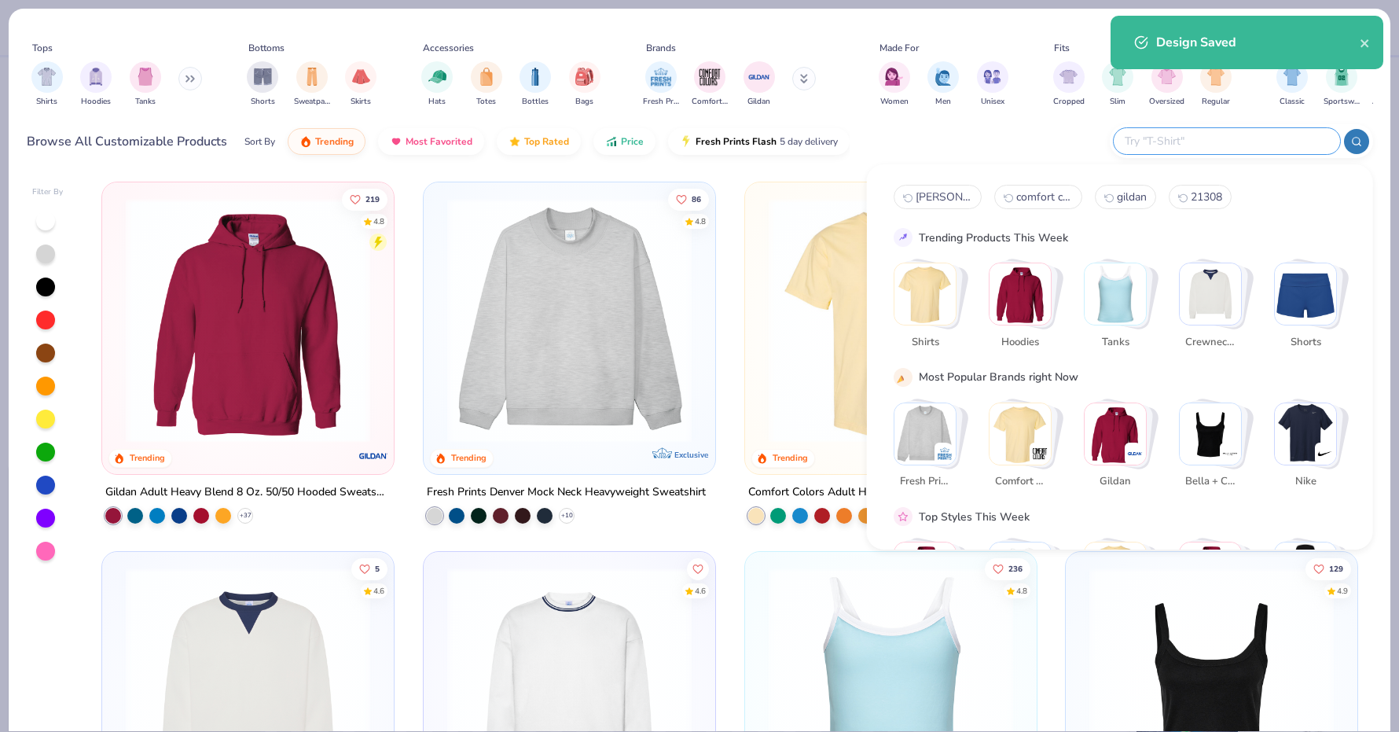
click at [1292, 142] on input "text" at bounding box center [1226, 141] width 206 height 18
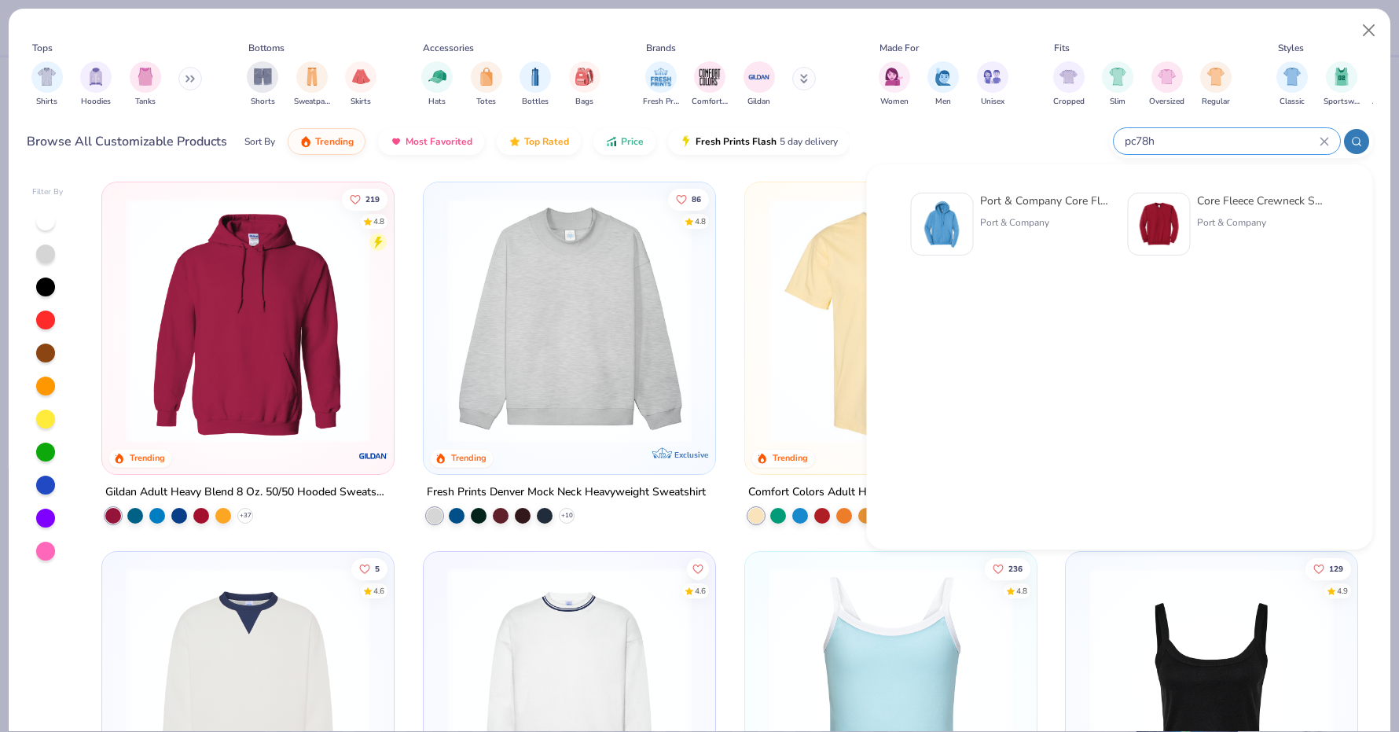
type input "pc78h"
click at [982, 200] on div "Port & Company Core Fleece Pullover Hooded Sweatshirt" at bounding box center [1046, 201] width 132 height 17
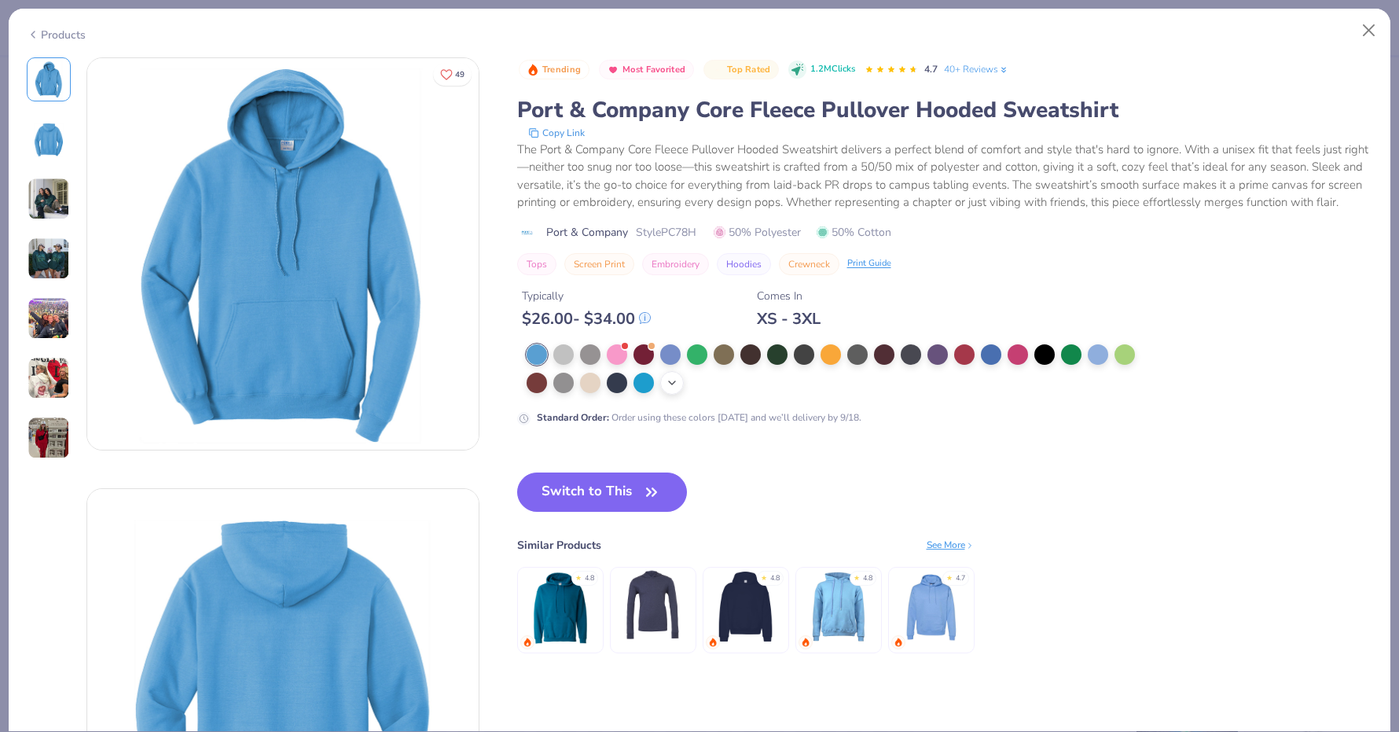
click at [670, 383] on icon at bounding box center [672, 382] width 13 height 13
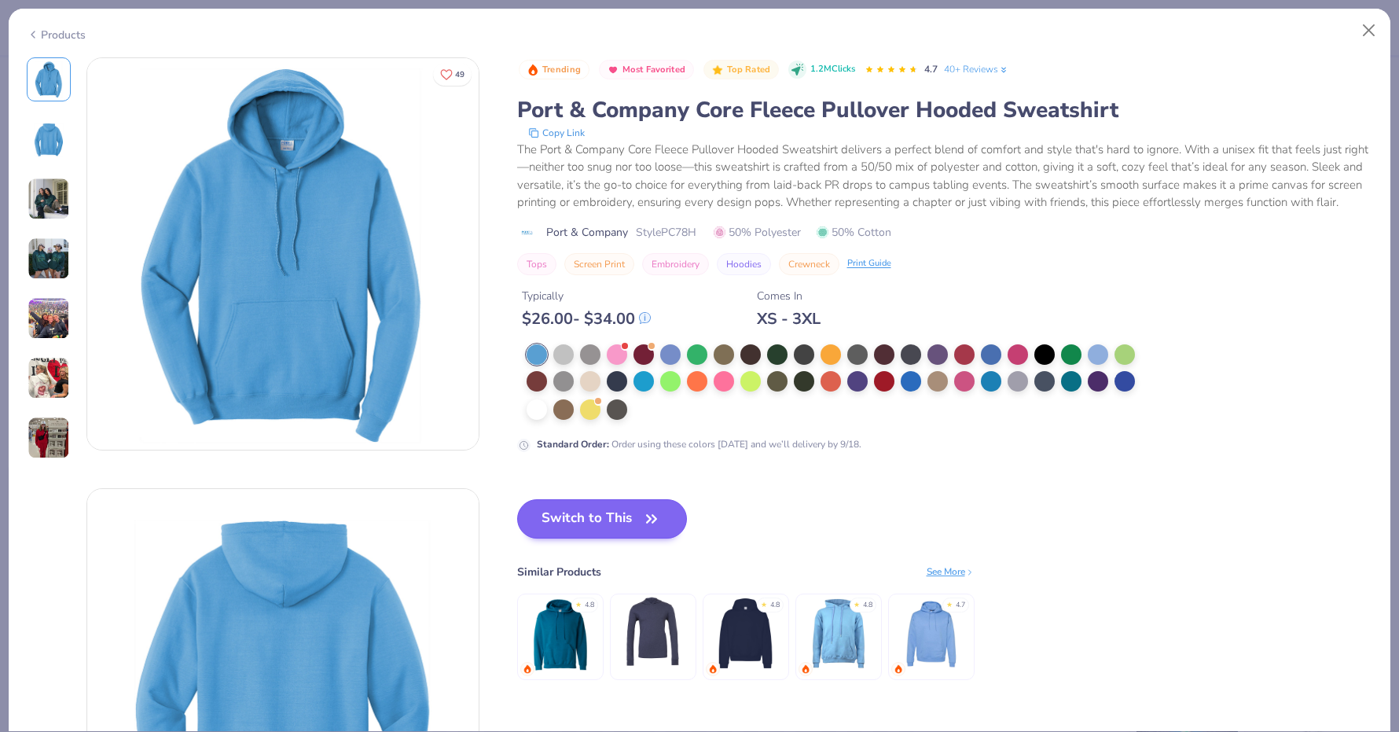
click at [621, 524] on button "Switch to This" at bounding box center [602, 518] width 171 height 39
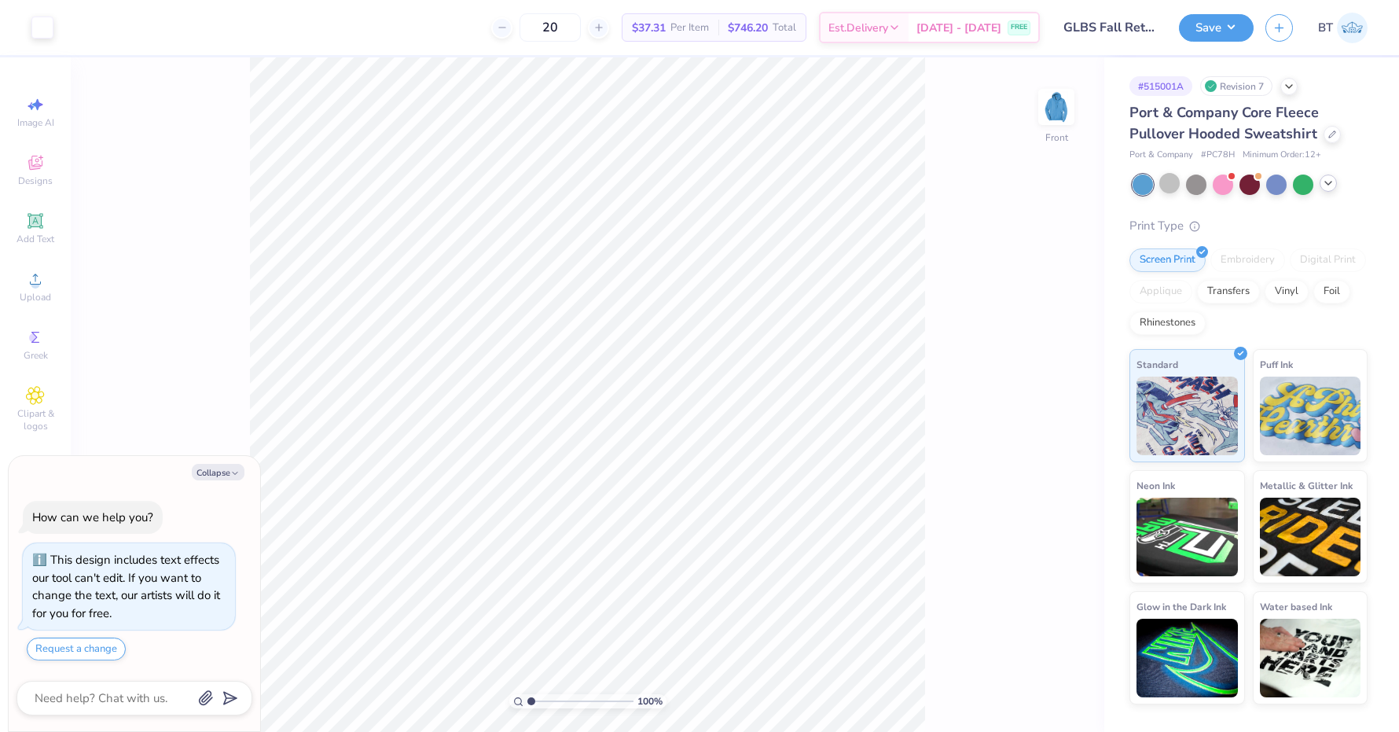
click at [1329, 185] on icon at bounding box center [1328, 183] width 13 height 13
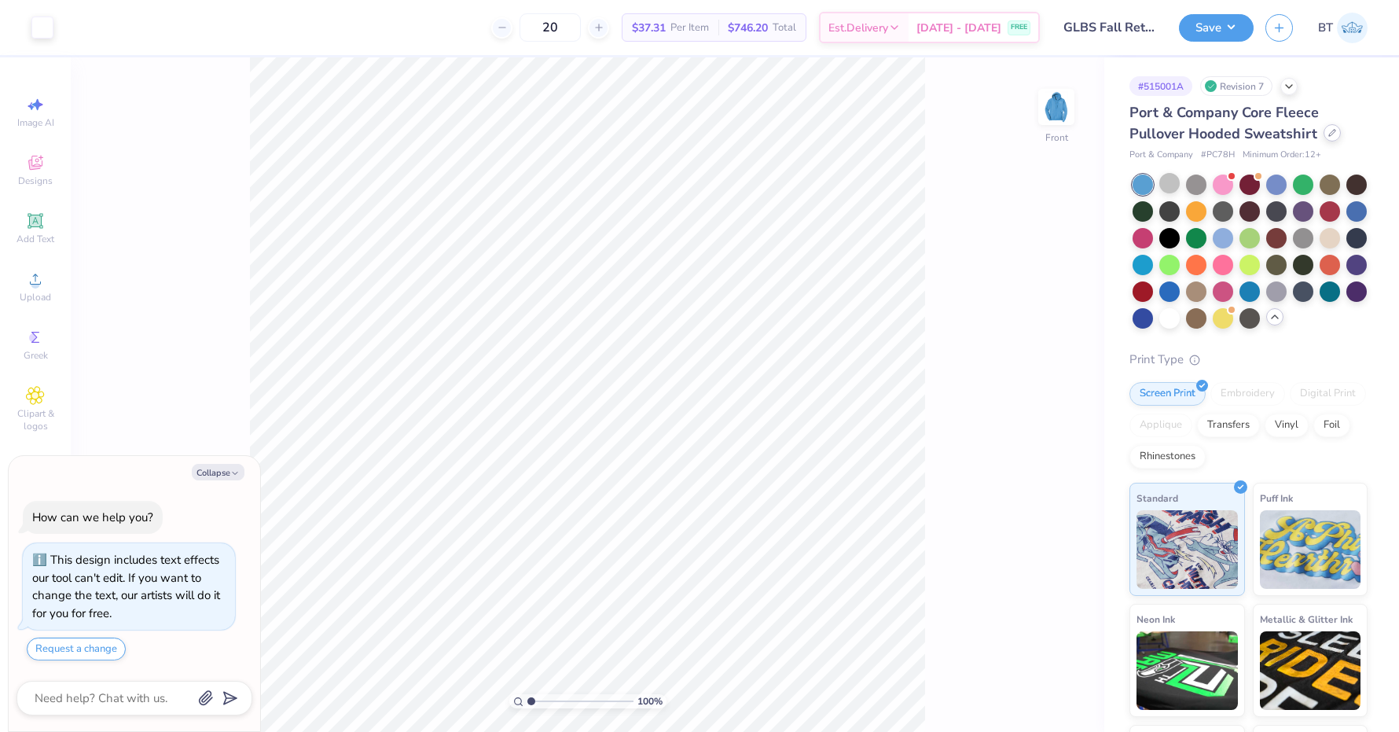
click at [1334, 134] on icon at bounding box center [1332, 133] width 8 height 8
type textarea "x"
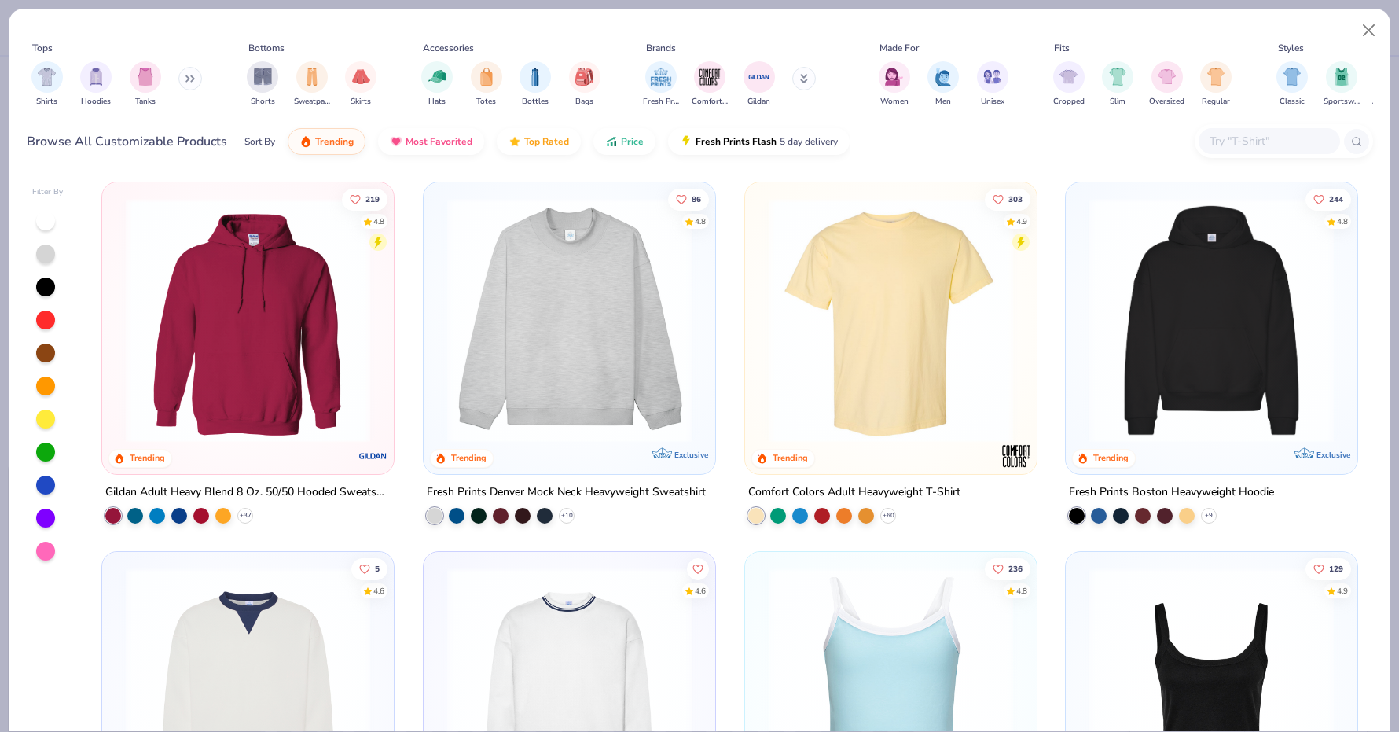
click at [1279, 142] on input "text" at bounding box center [1268, 141] width 121 height 18
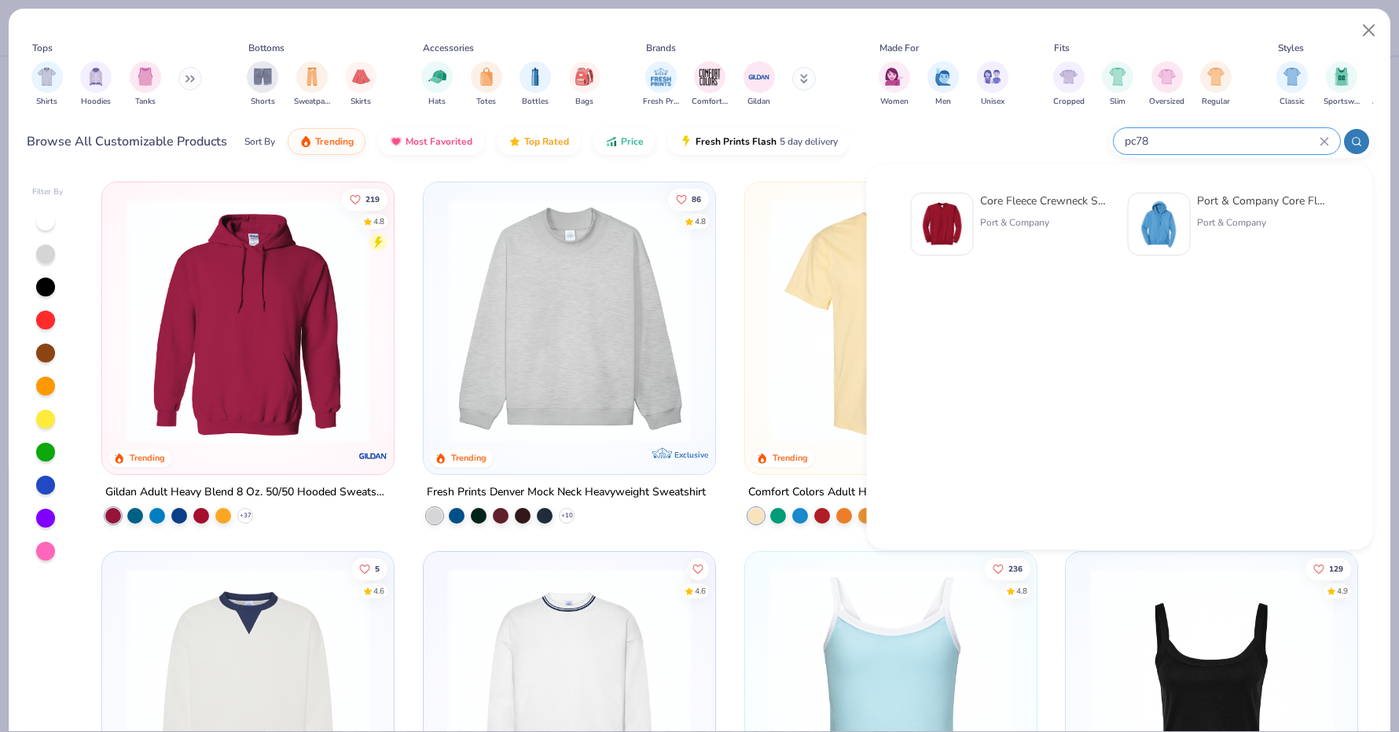
type input "pc78"
click at [976, 227] on div "Core Fleece Crewneck Sweatshirt Port & Company" at bounding box center [1011, 224] width 201 height 63
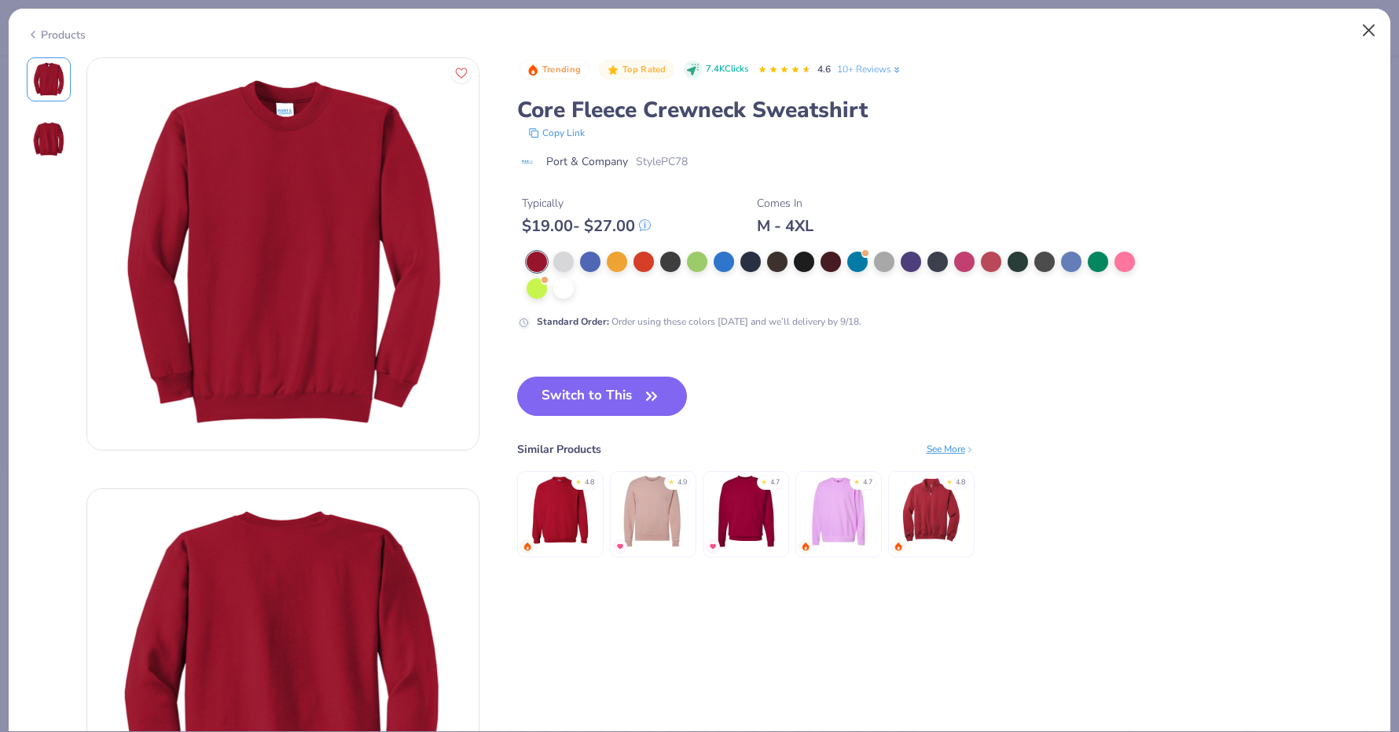
click at [1365, 31] on button "Close" at bounding box center [1369, 31] width 30 height 30
type textarea "x"
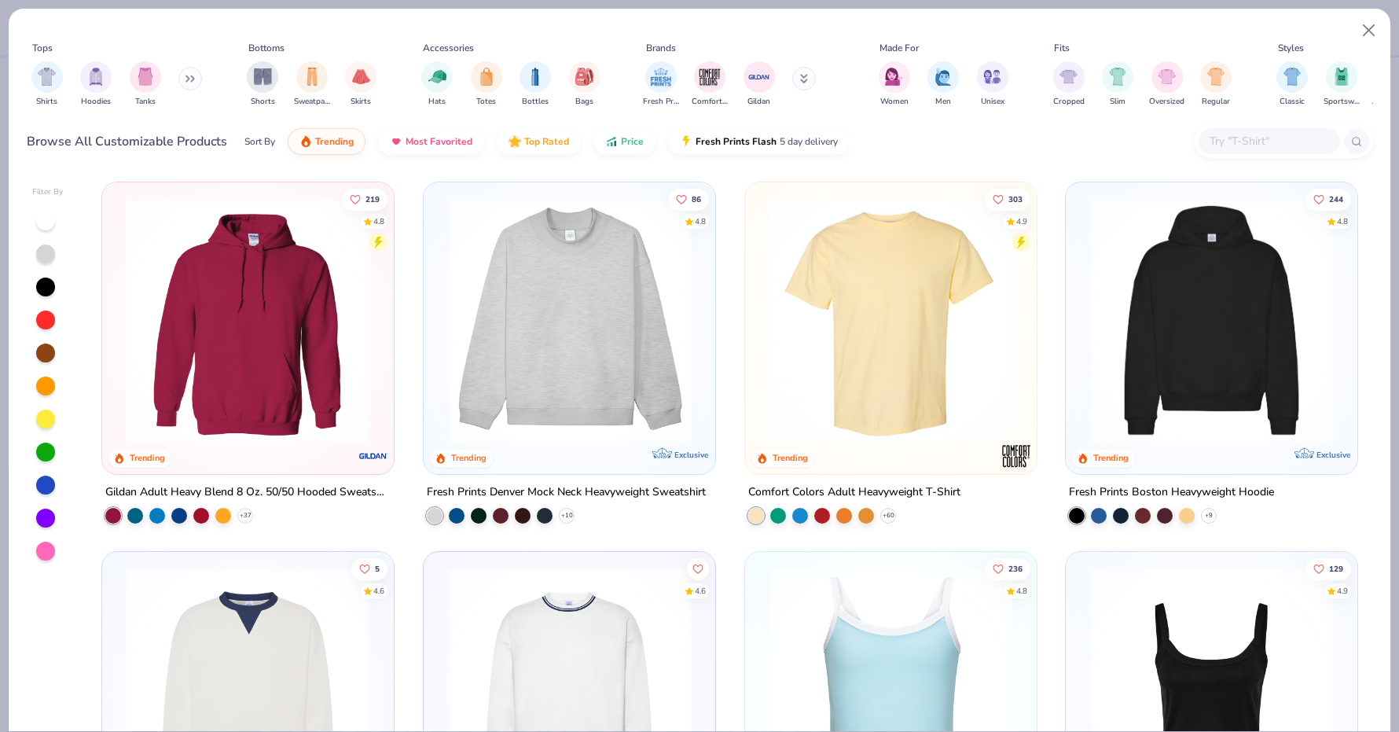
click at [1282, 141] on input "text" at bounding box center [1268, 141] width 121 height 18
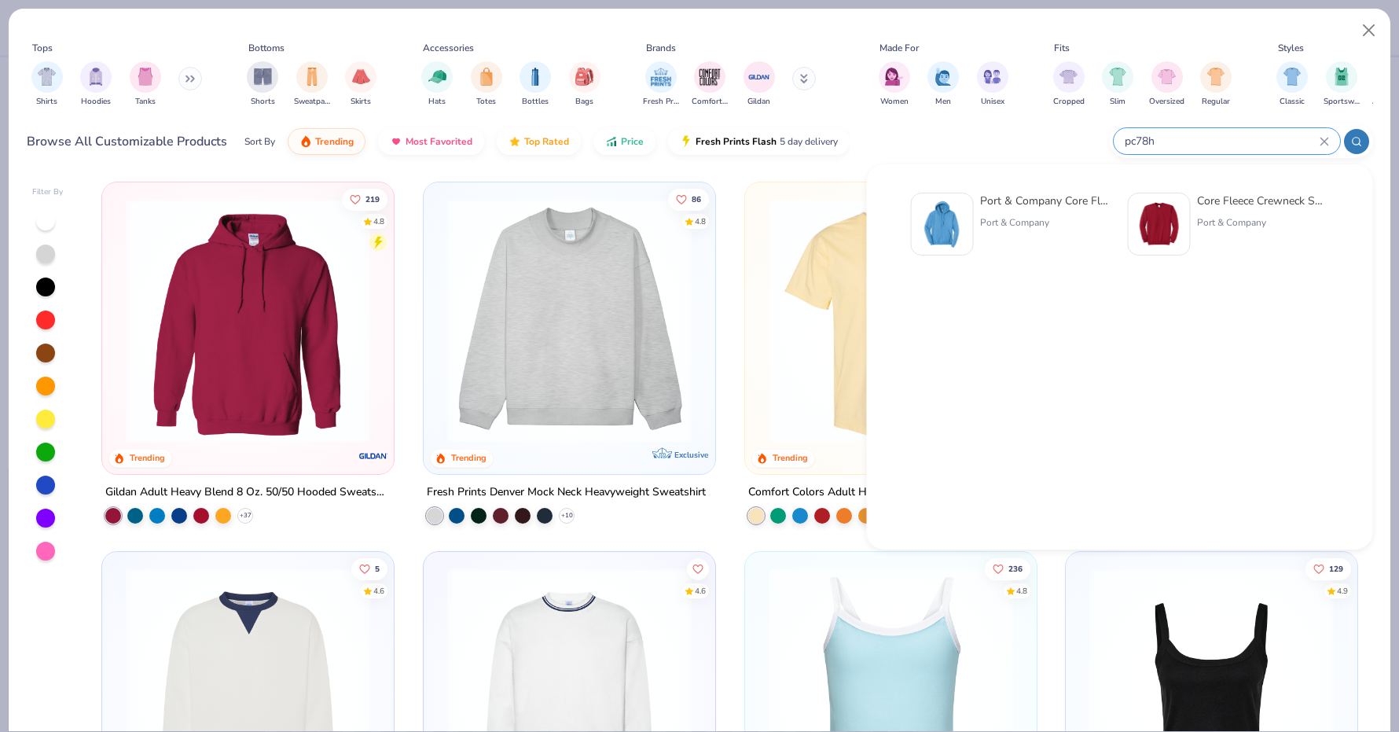
type input "pc78h"
click at [1013, 218] on div "Port & Company" at bounding box center [1046, 222] width 132 height 14
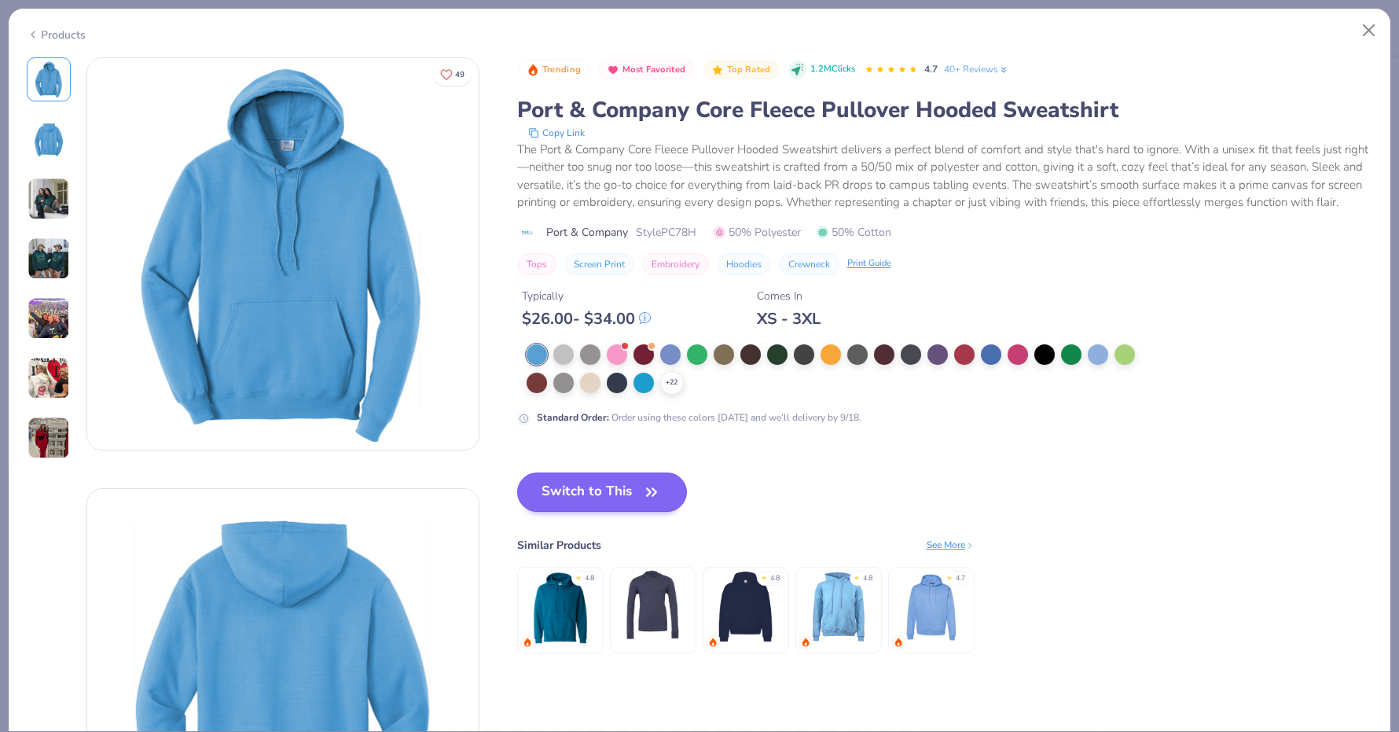
click at [629, 505] on button "Switch to This" at bounding box center [602, 491] width 171 height 39
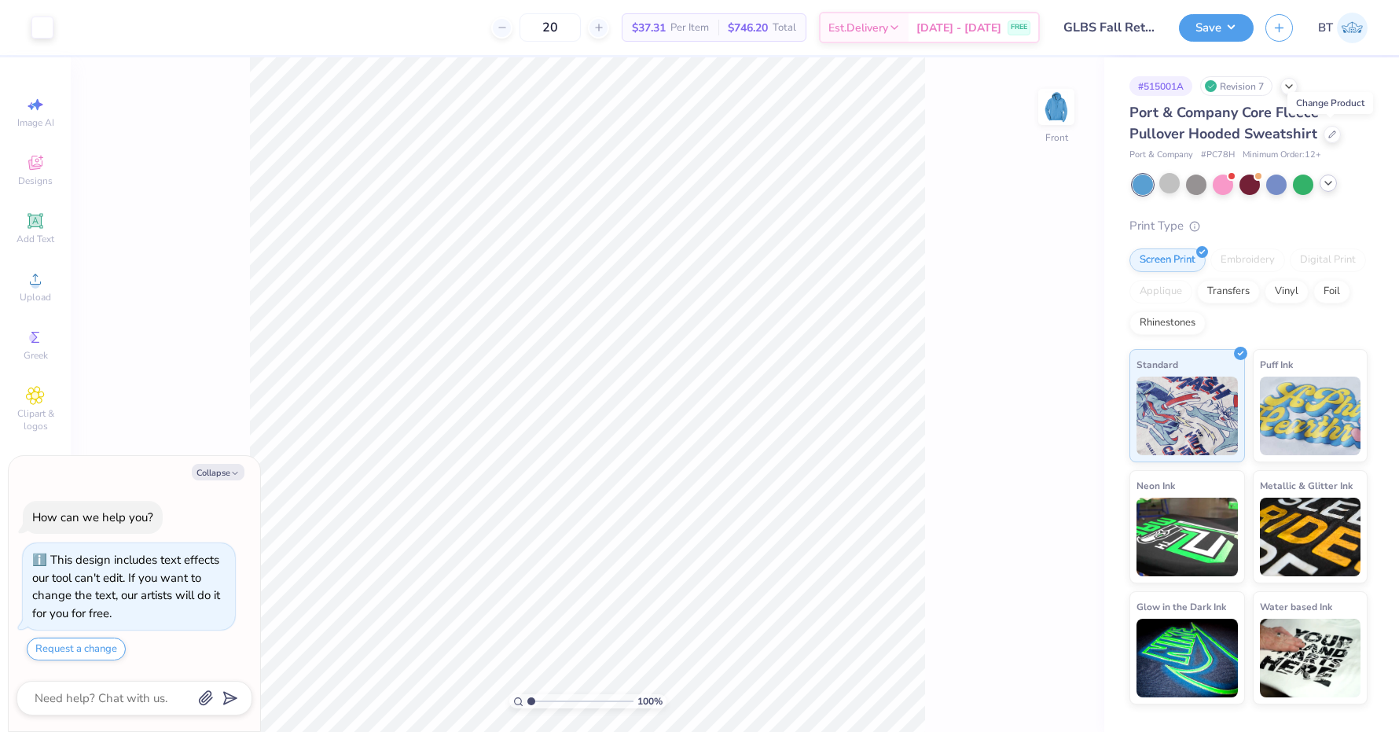
click at [1321, 181] on div at bounding box center [1327, 182] width 17 height 17
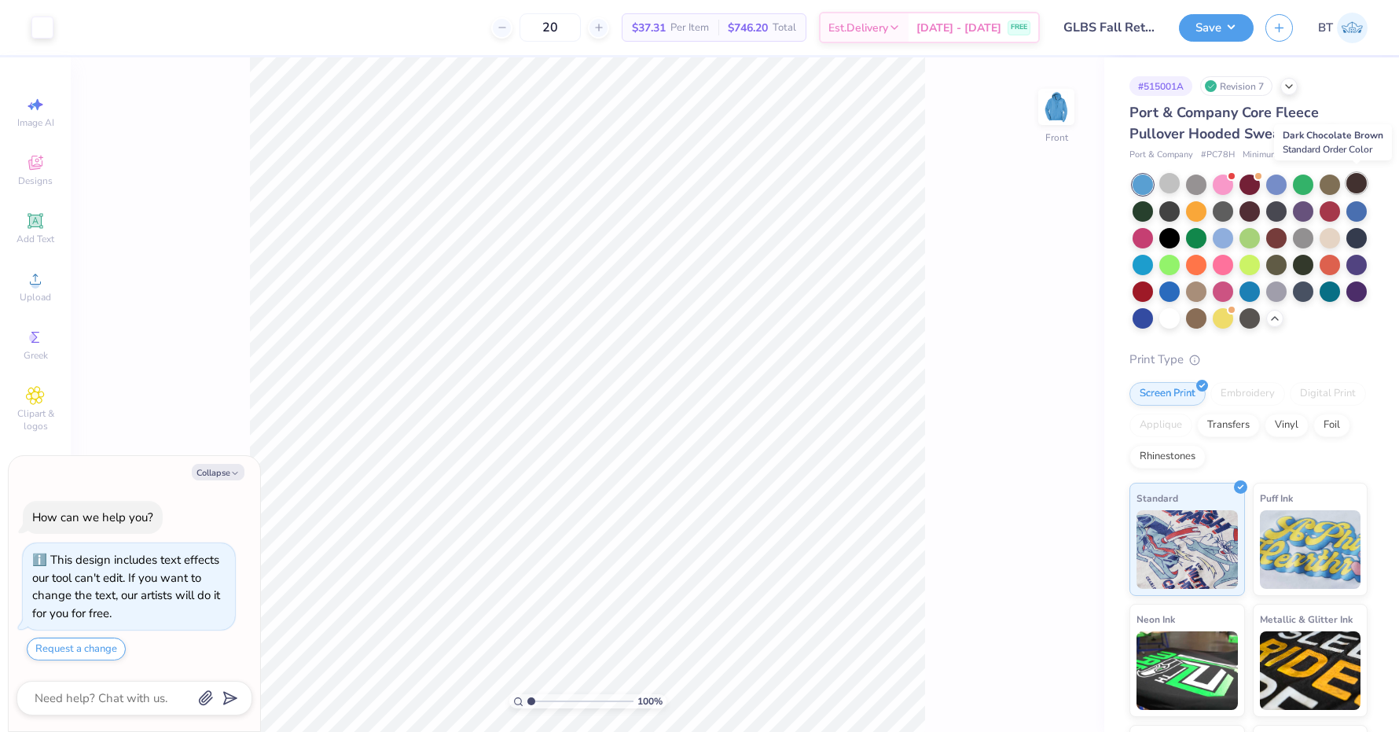
click at [1354, 182] on div at bounding box center [1356, 183] width 20 height 20
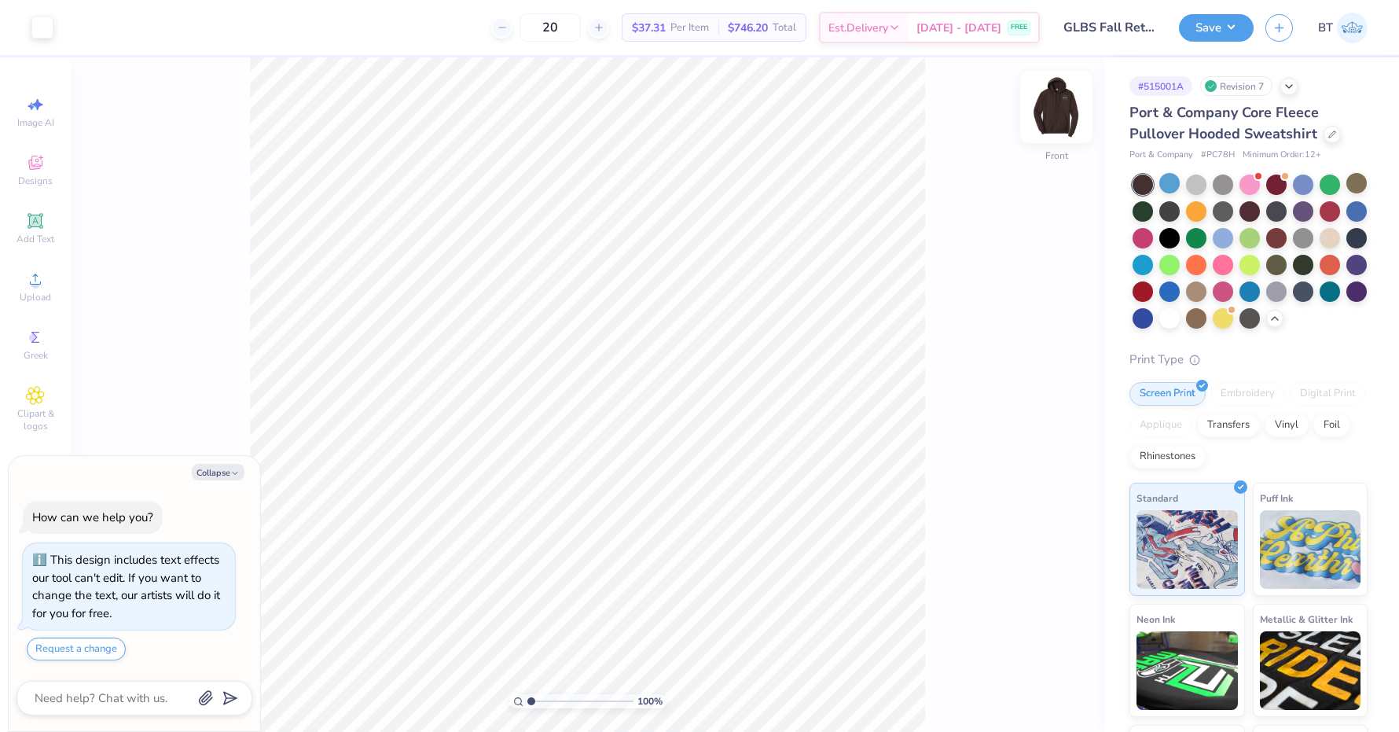
click at [1054, 107] on img at bounding box center [1056, 106] width 63 height 63
type textarea "x"
type input "3.00"
click at [1174, 233] on div at bounding box center [1169, 236] width 20 height 20
click at [1307, 215] on div at bounding box center [1303, 210] width 20 height 20
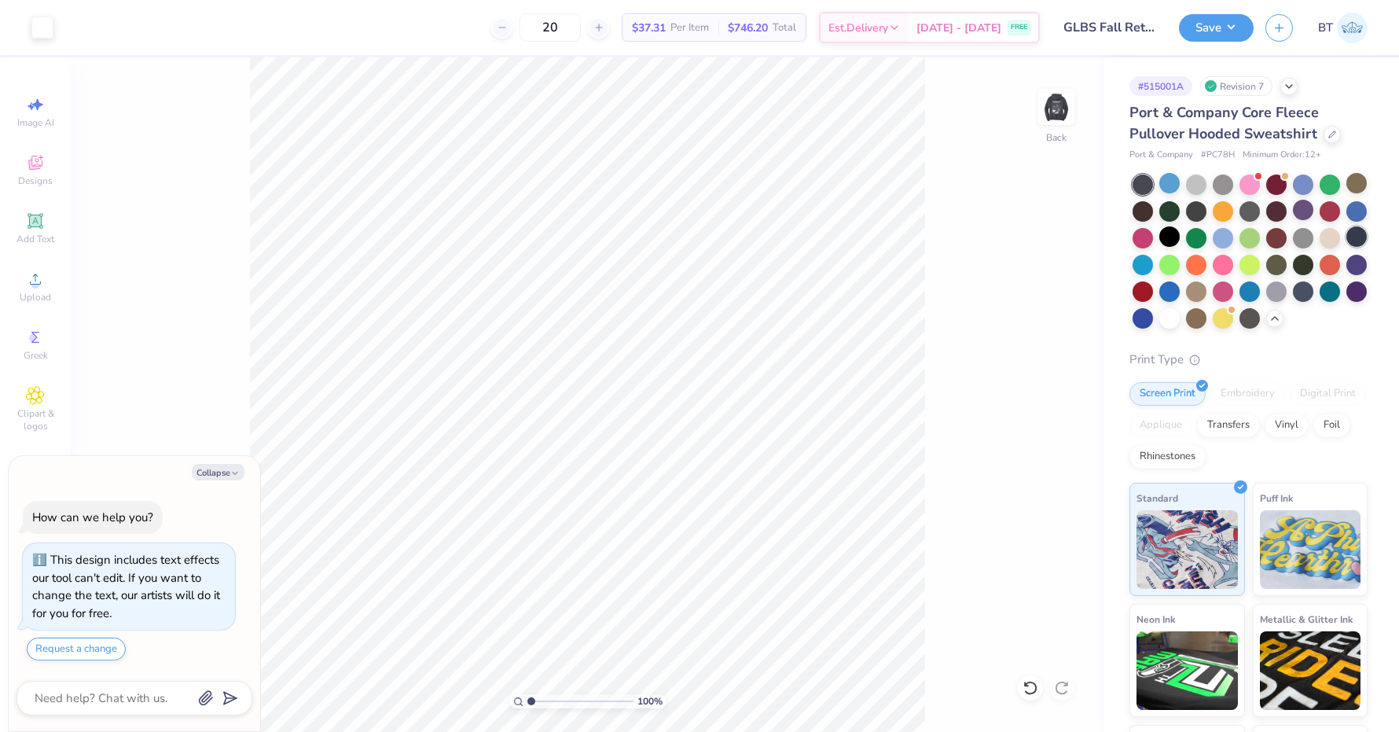
click at [1354, 241] on div at bounding box center [1356, 236] width 20 height 20
click at [1286, 292] on div at bounding box center [1276, 290] width 20 height 20
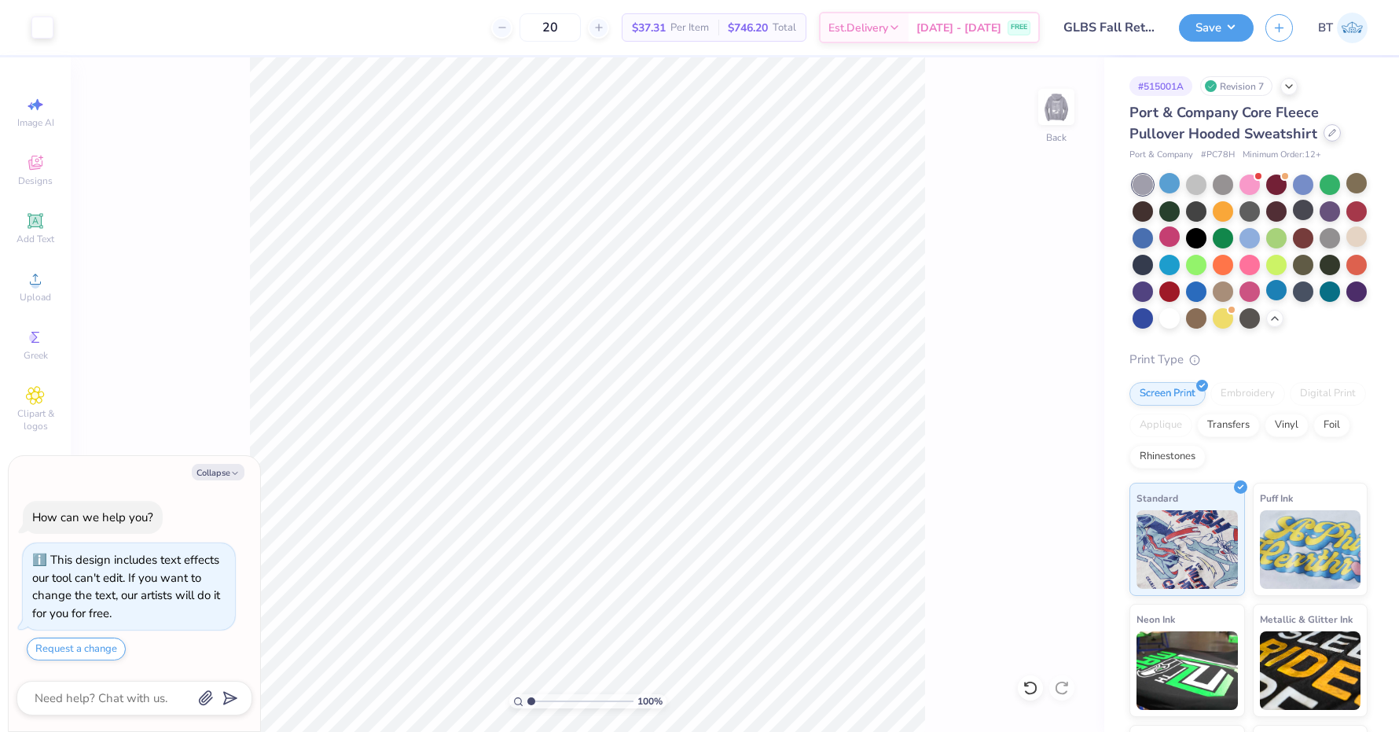
click at [1331, 133] on icon at bounding box center [1332, 133] width 8 height 8
type textarea "x"
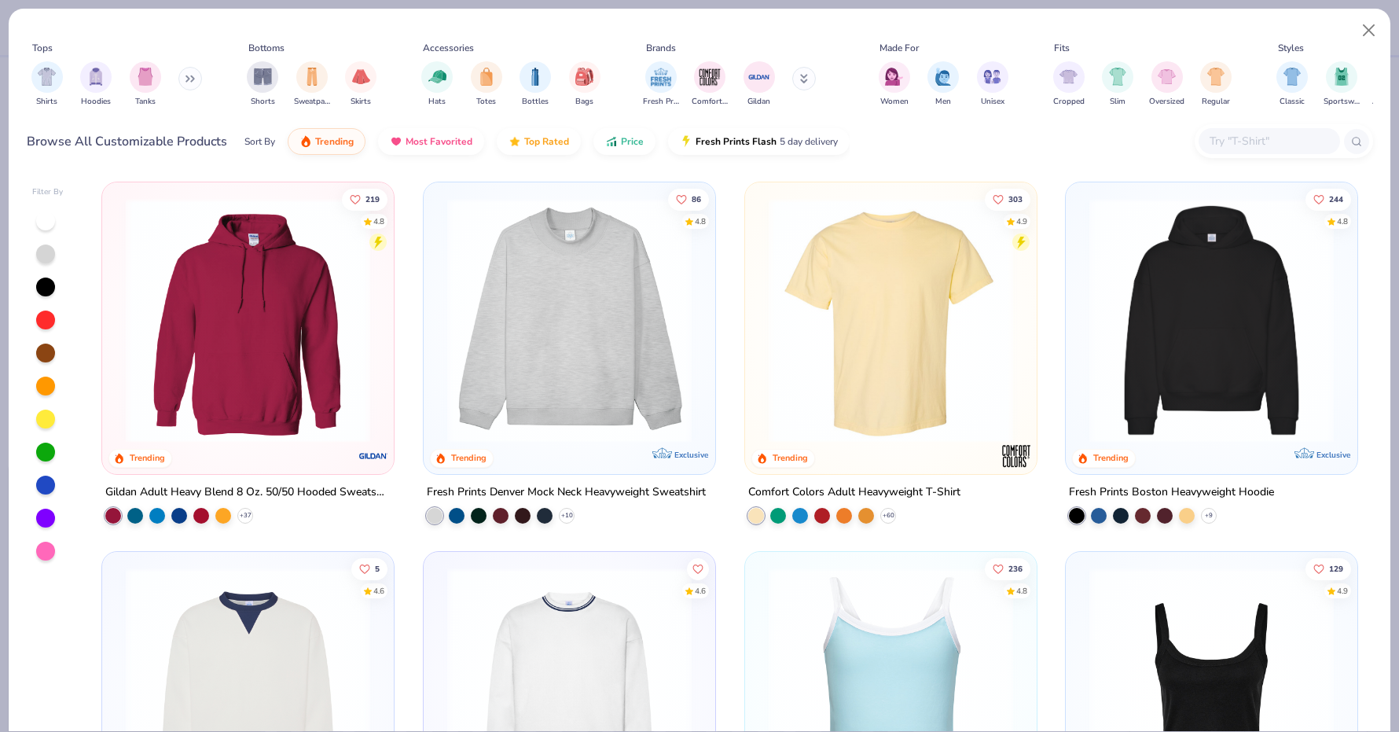
click at [1275, 144] on input "text" at bounding box center [1268, 141] width 121 height 18
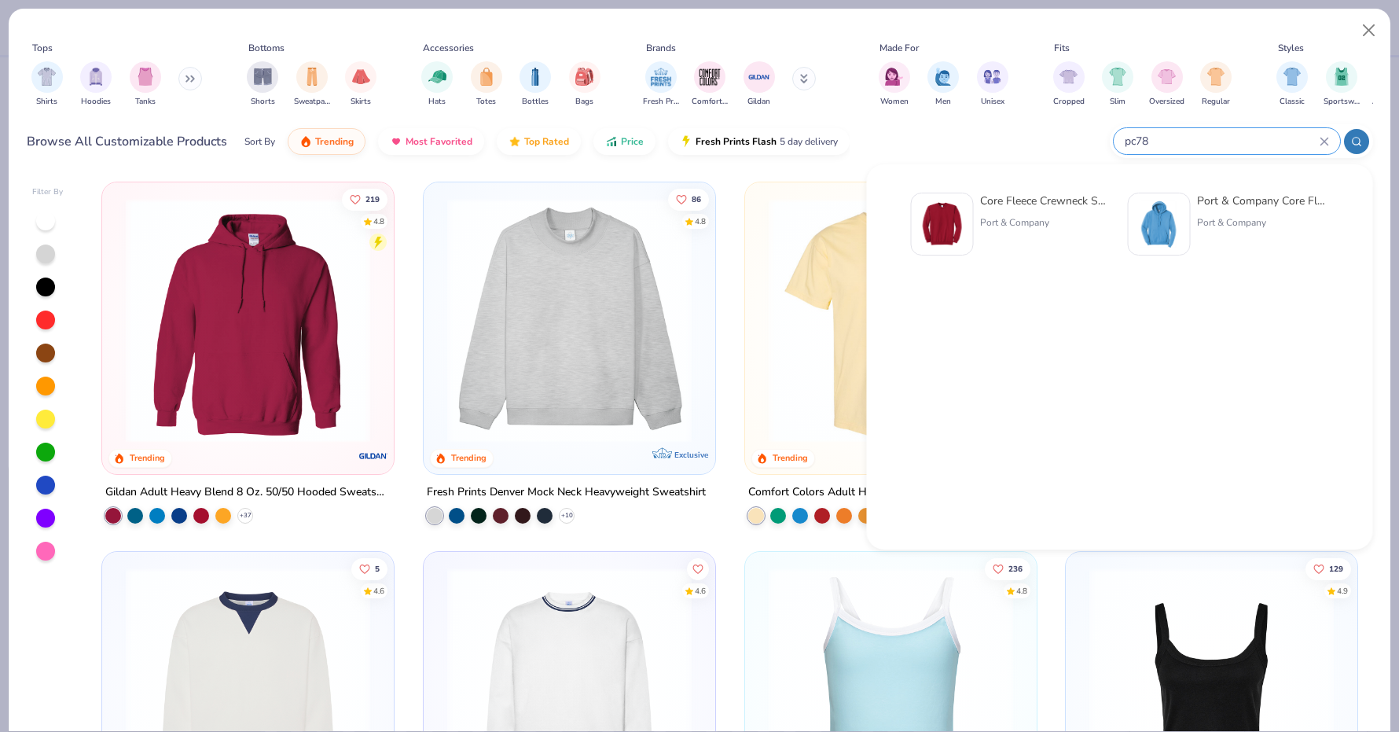
type input "pc78"
click at [1018, 229] on div "Core Fleece Crewneck Sweatshirt Port & Company" at bounding box center [1046, 224] width 132 height 63
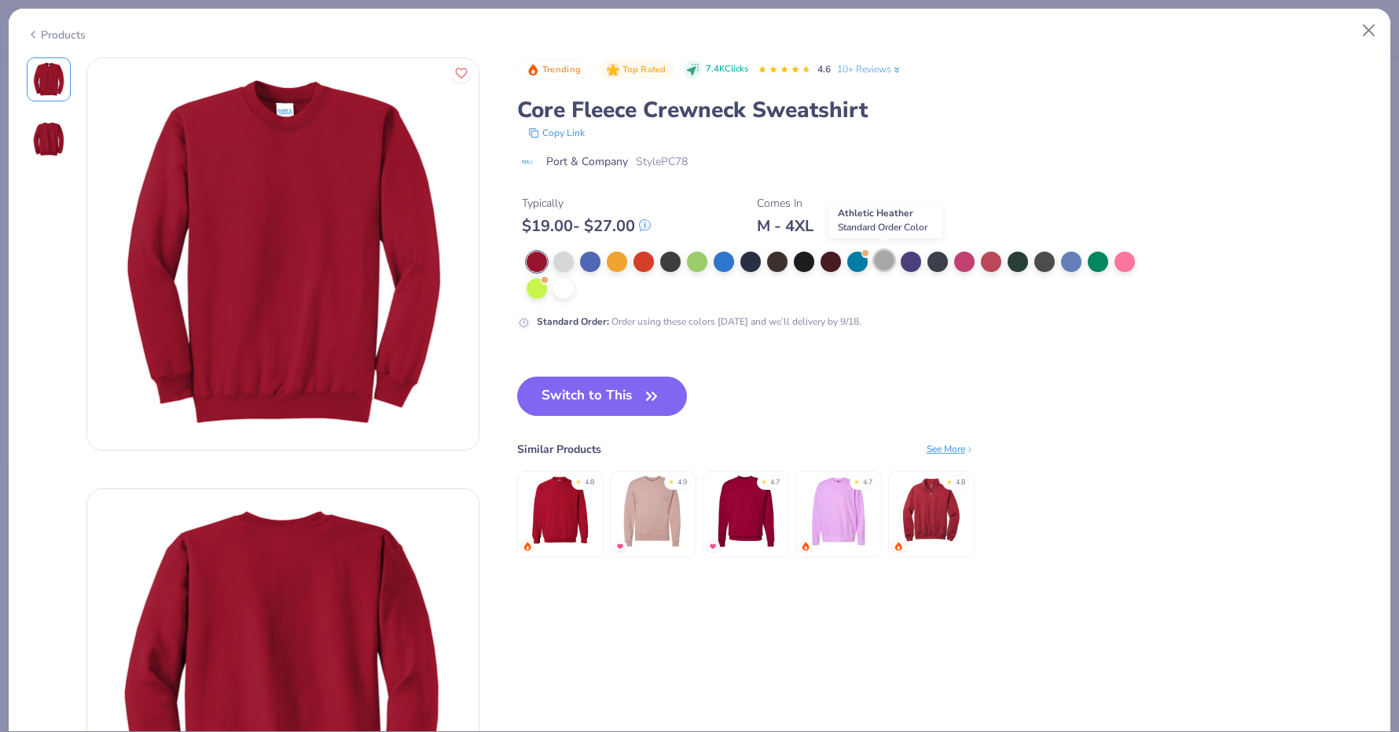
click at [877, 255] on div at bounding box center [884, 260] width 20 height 20
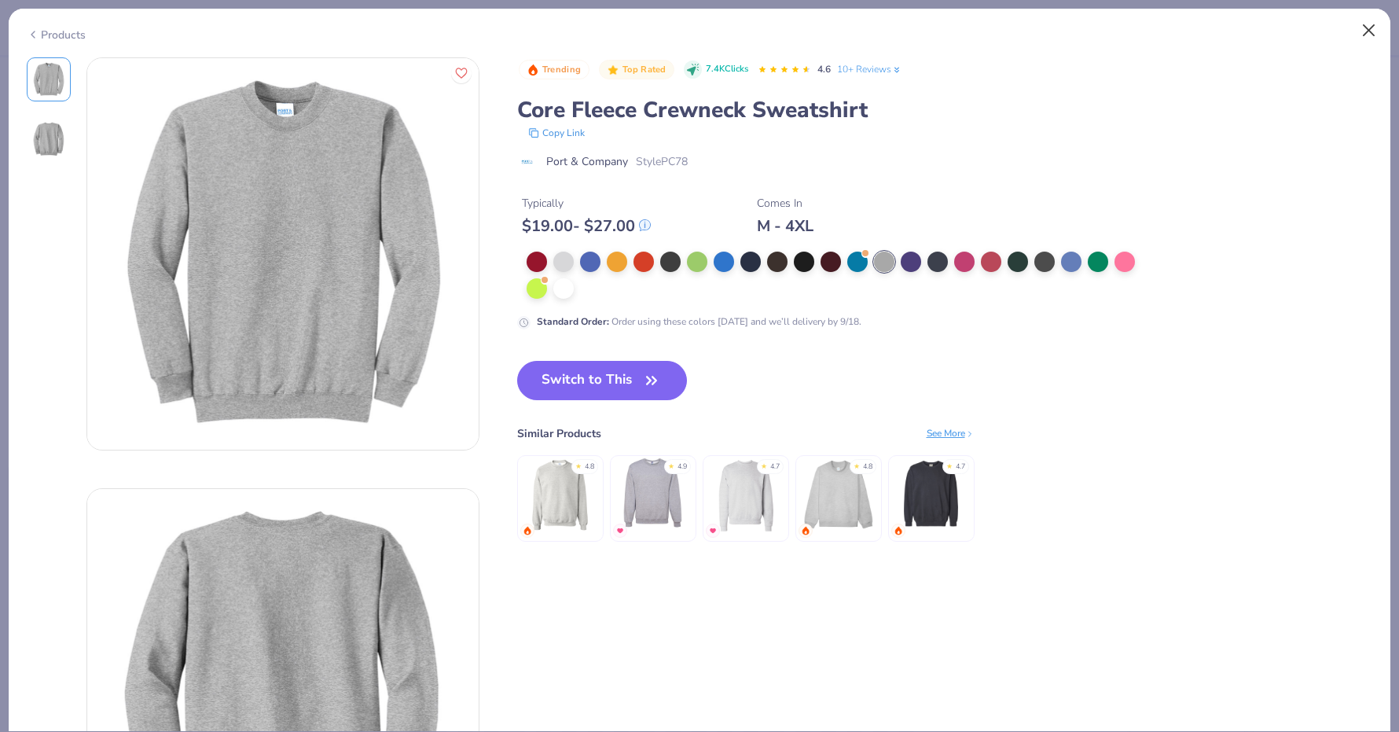
click at [1373, 30] on button "Close" at bounding box center [1369, 31] width 30 height 30
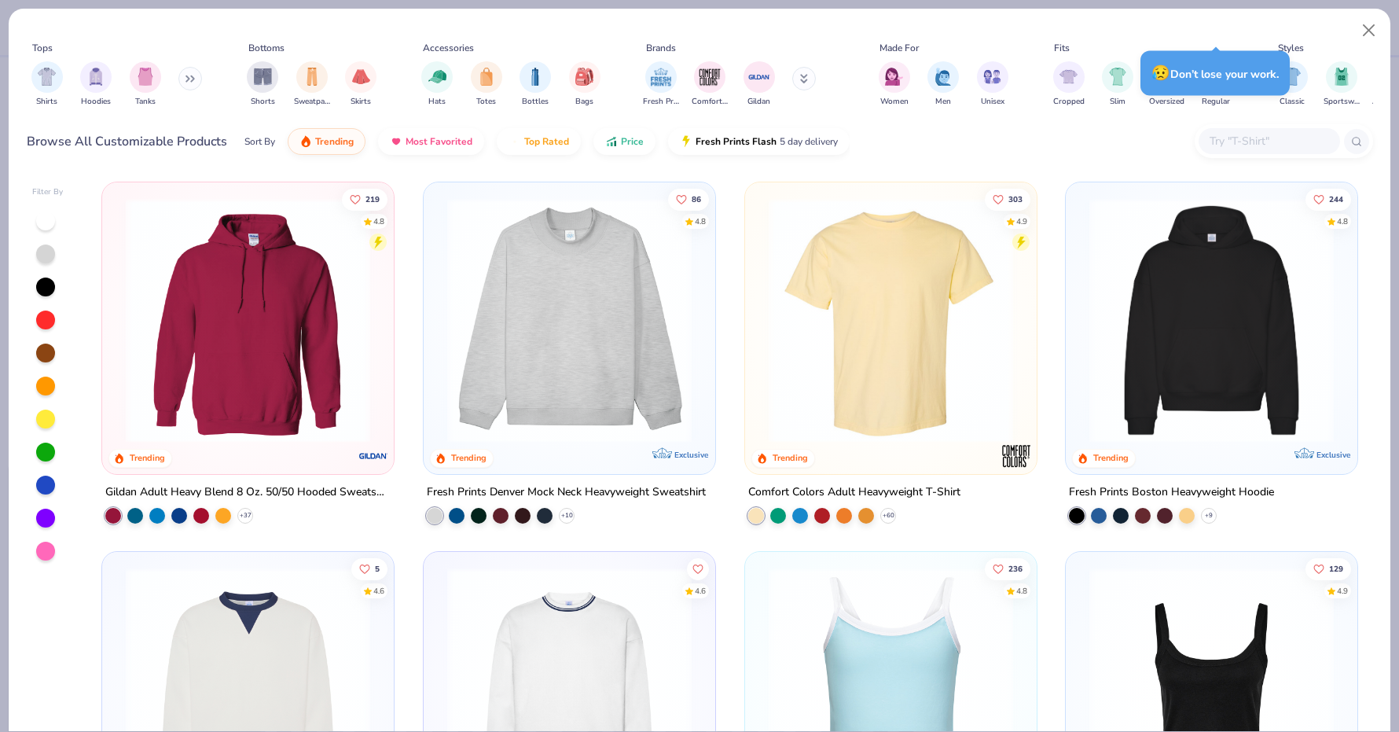
type textarea "x"
